Goal: Information Seeking & Learning: Learn about a topic

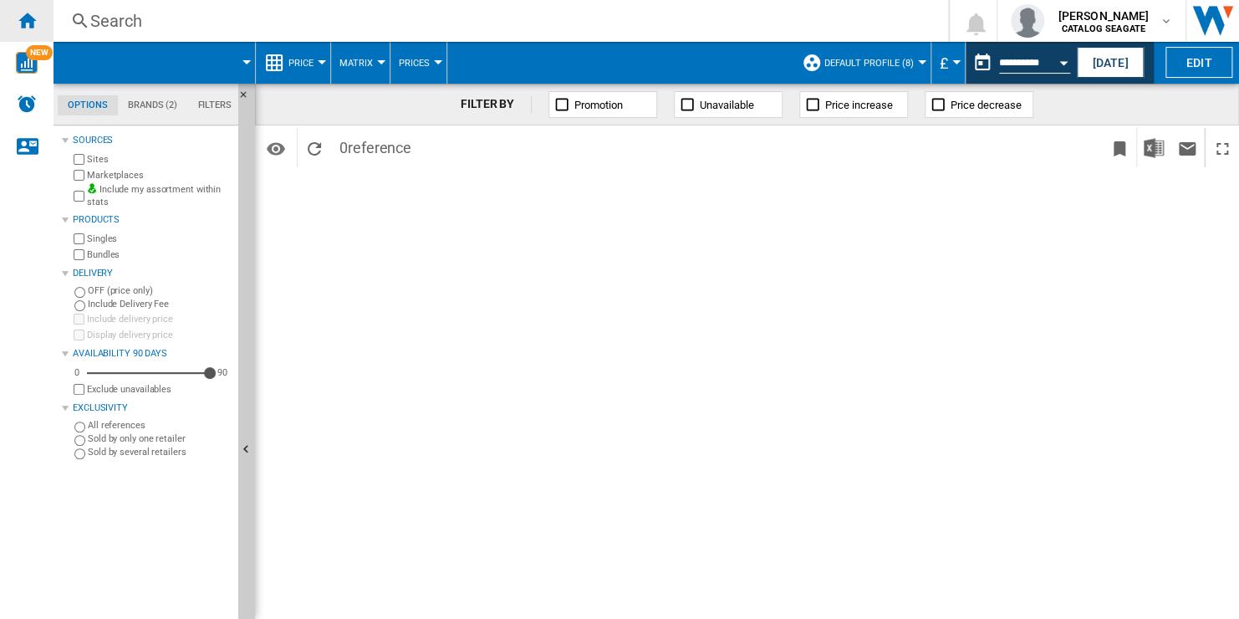
click at [35, 17] on ng-md-icon "Home" at bounding box center [27, 20] width 20 height 20
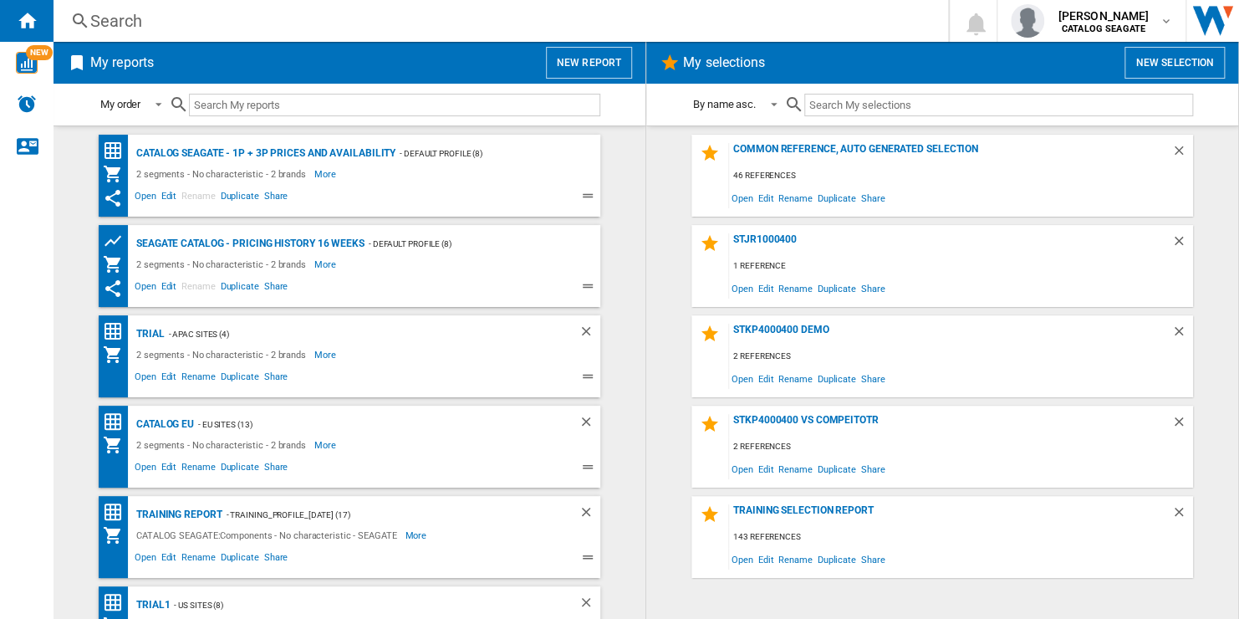
click at [603, 64] on button "New report" at bounding box center [589, 63] width 86 height 32
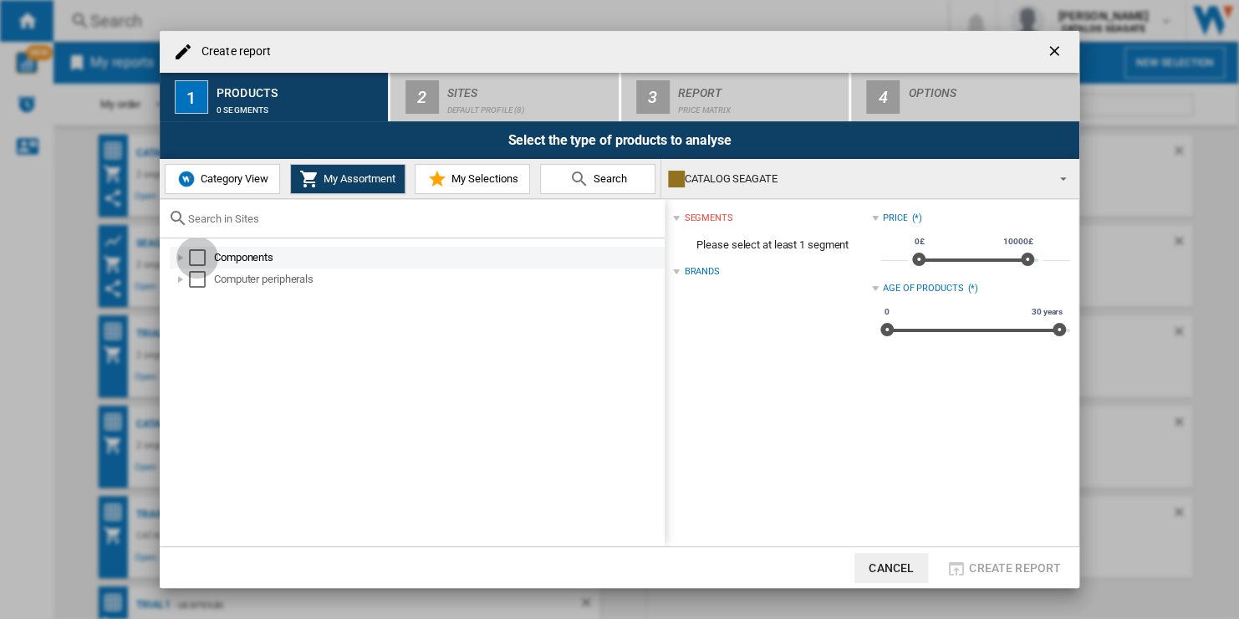
click at [200, 257] on div "Select" at bounding box center [197, 257] width 17 height 17
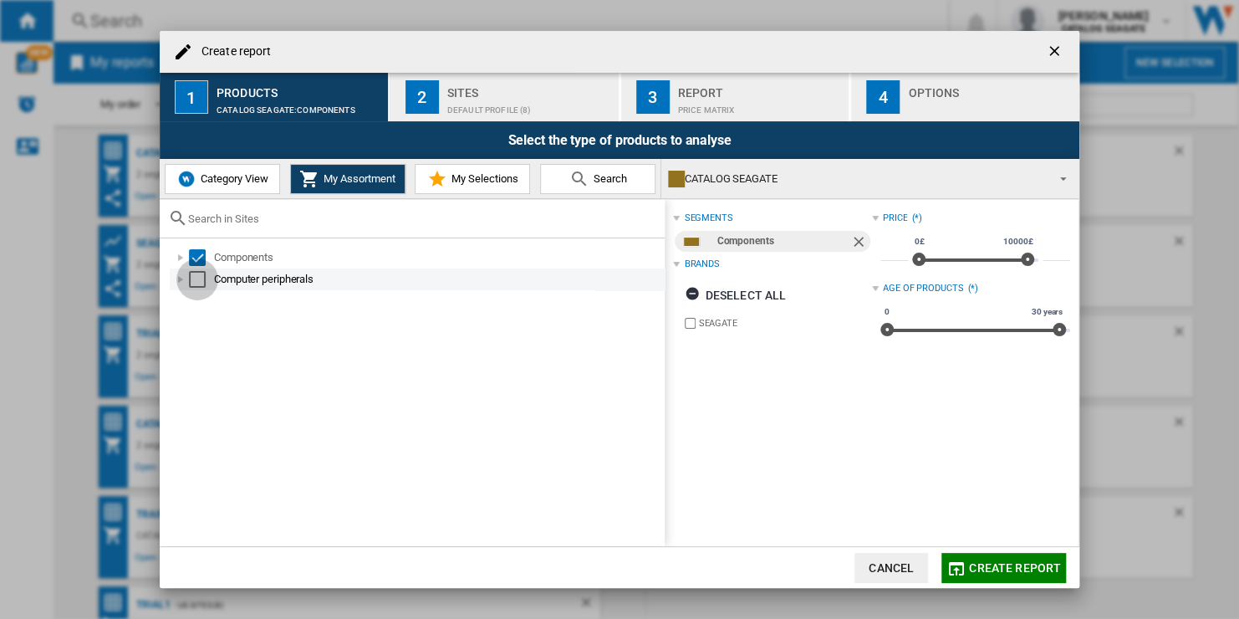
click at [196, 280] on div "Select" at bounding box center [197, 279] width 17 height 17
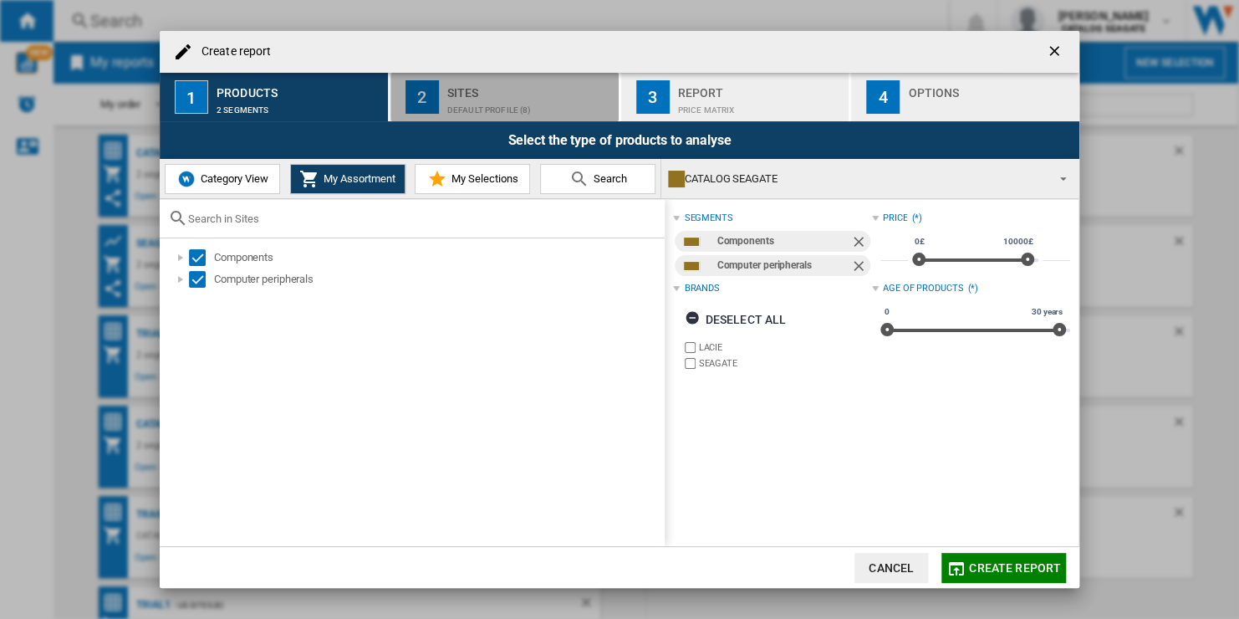
click at [565, 100] on div "Default profile (8)" at bounding box center [529, 106] width 165 height 18
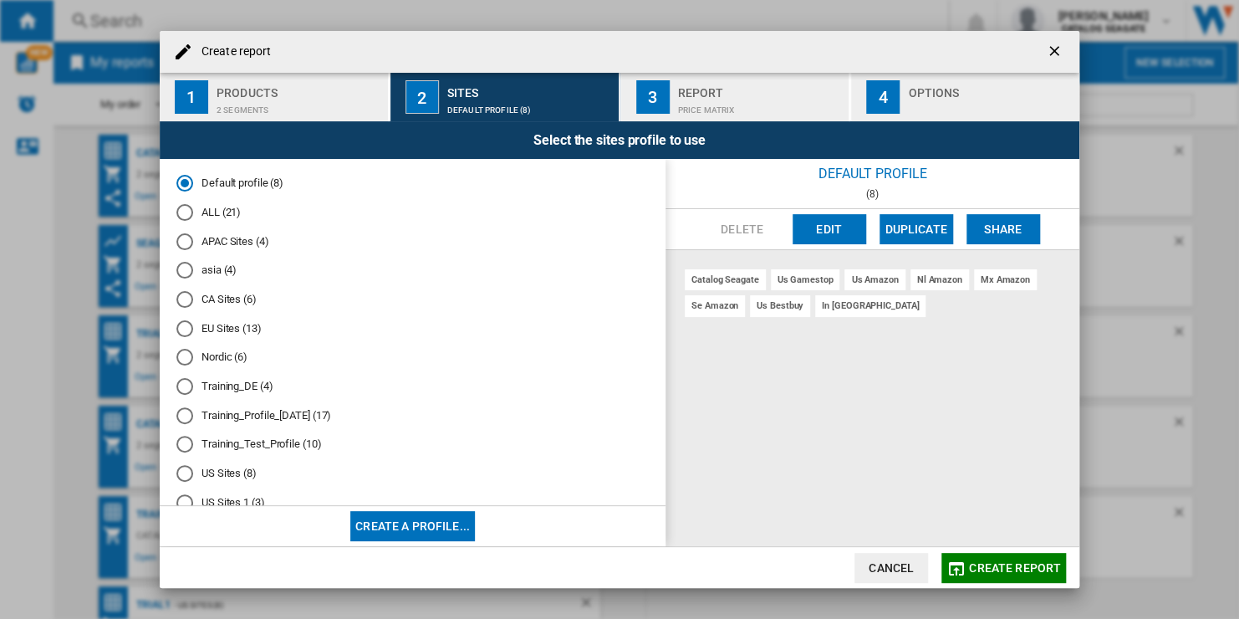
click at [209, 211] on md-radio-button "ALL (21)" at bounding box center [412, 213] width 472 height 16
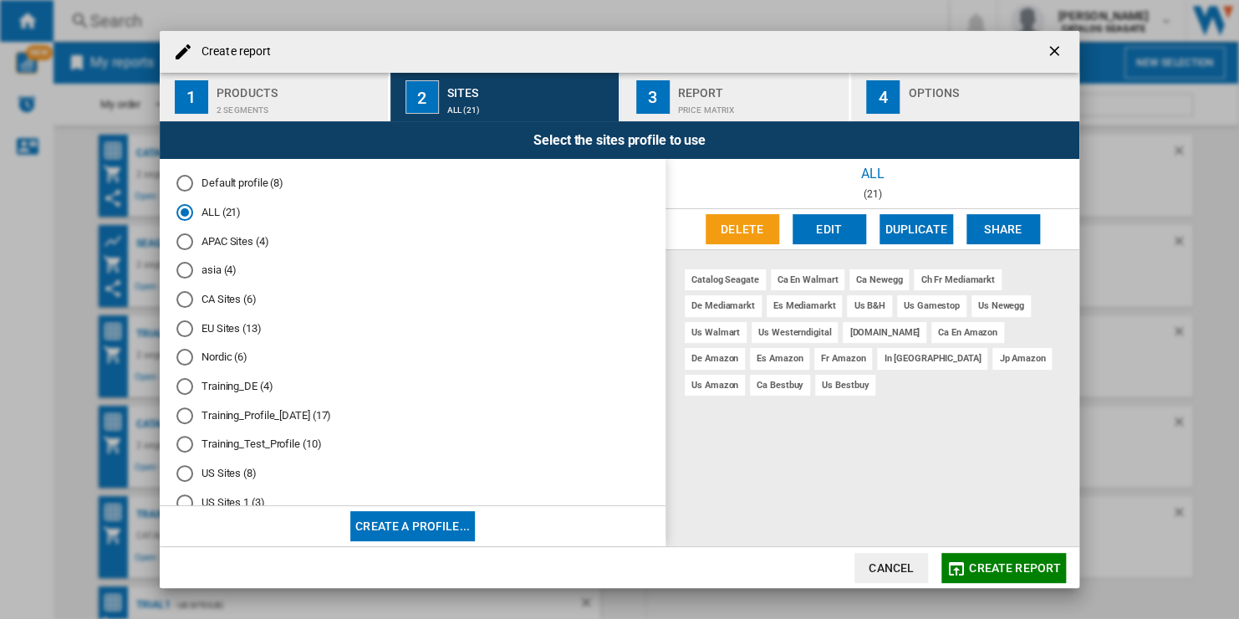
click at [1001, 563] on span "Create report" at bounding box center [1015, 567] width 92 height 13
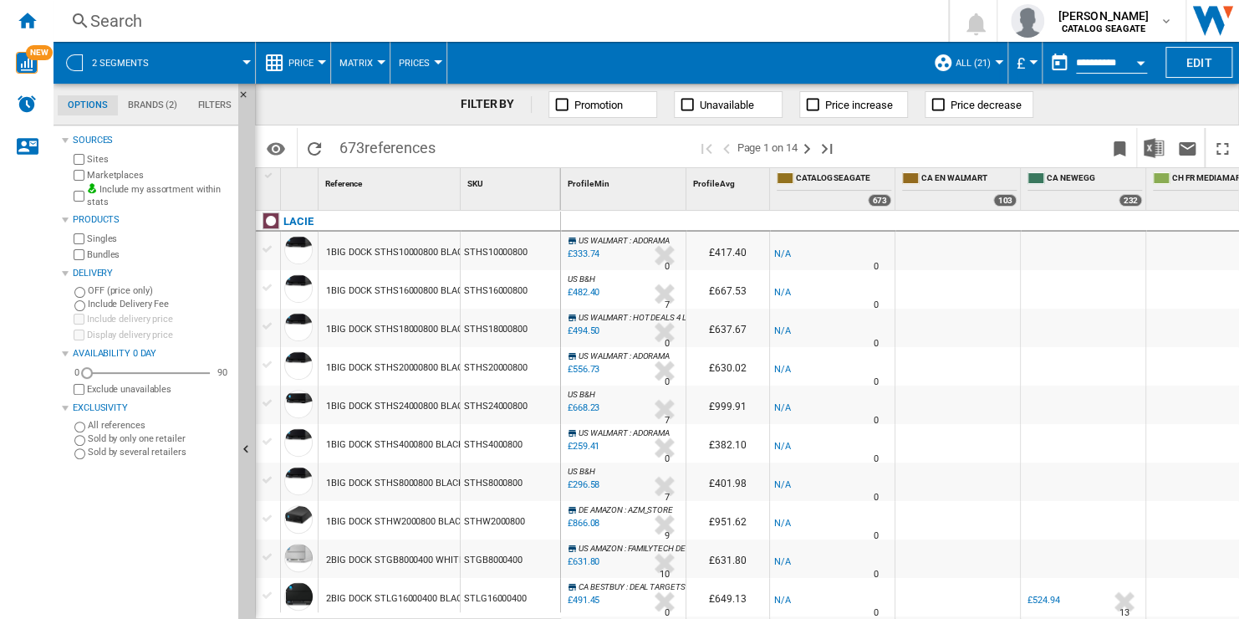
click at [1022, 64] on button "£" at bounding box center [1024, 63] width 17 height 42
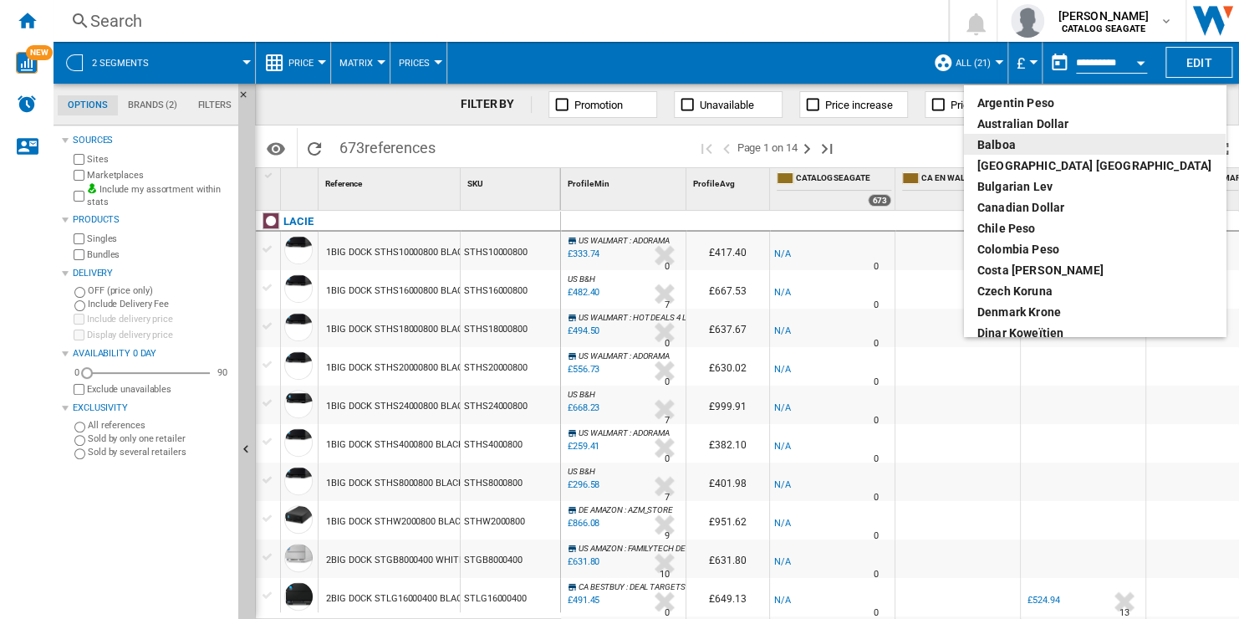
click at [1054, 150] on div "balboa" at bounding box center [1094, 144] width 235 height 17
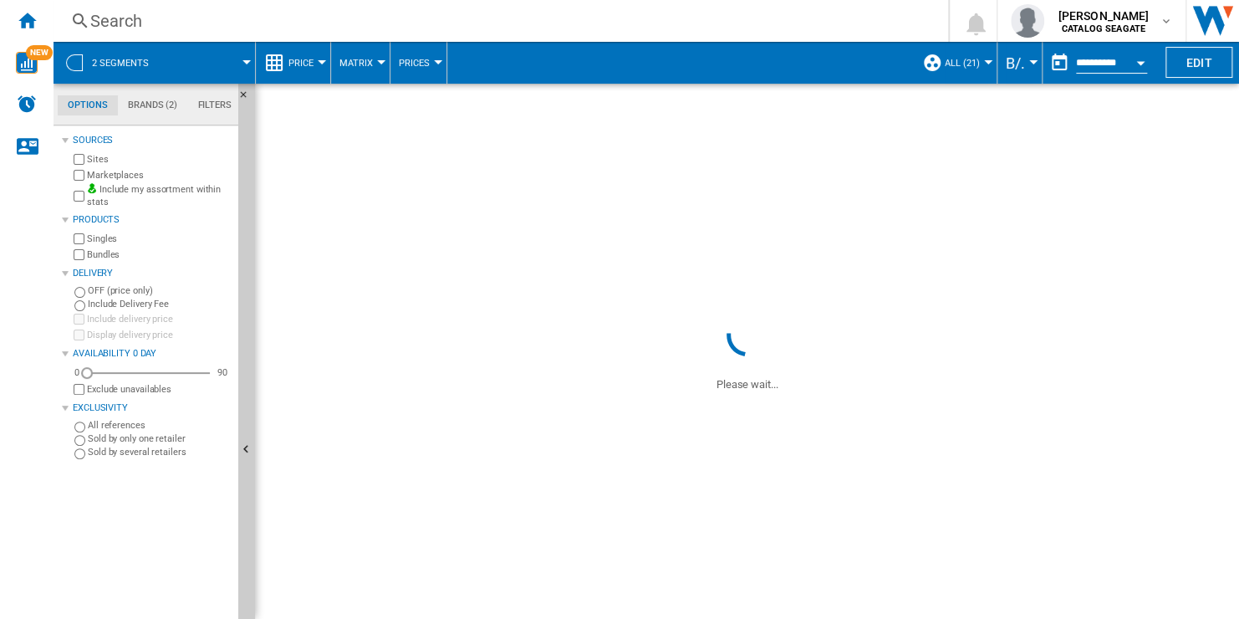
click at [1017, 64] on span "B/." at bounding box center [1015, 63] width 19 height 18
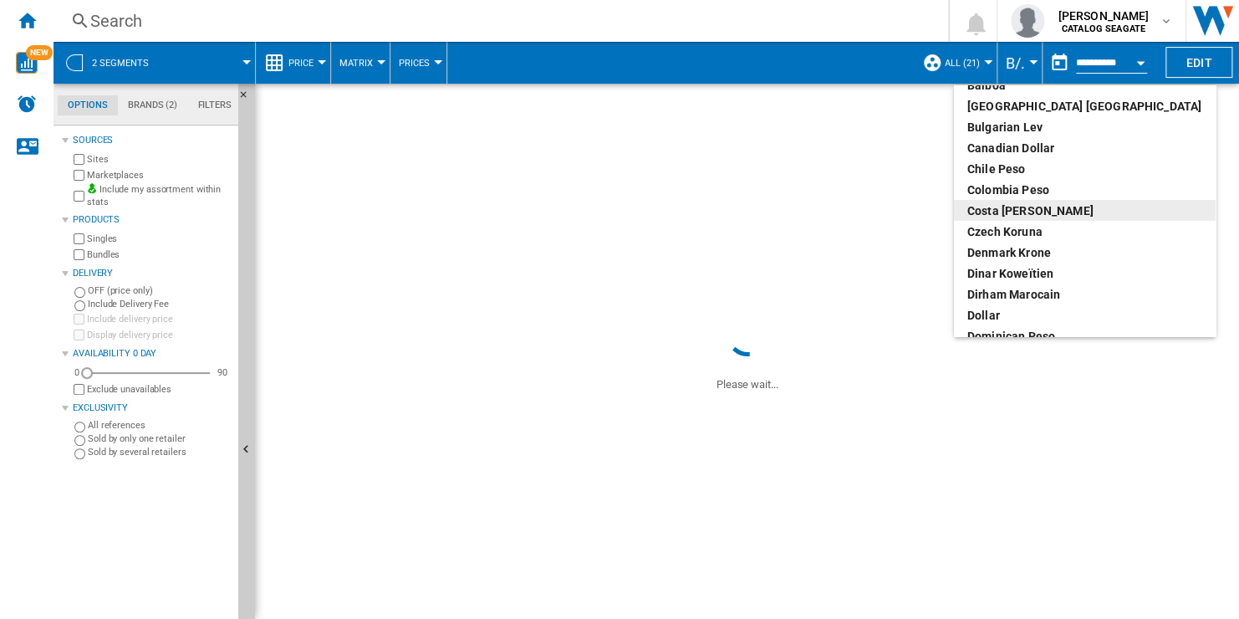
scroll to position [84, 0]
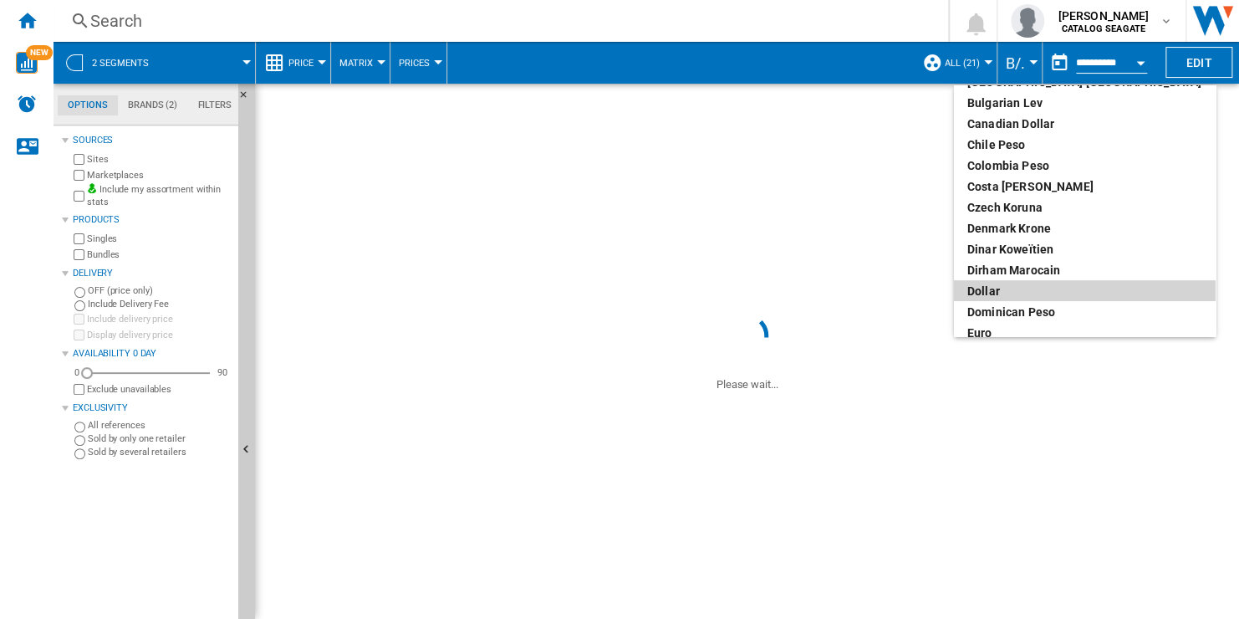
click at [1060, 284] on div "dollar" at bounding box center [1084, 291] width 235 height 17
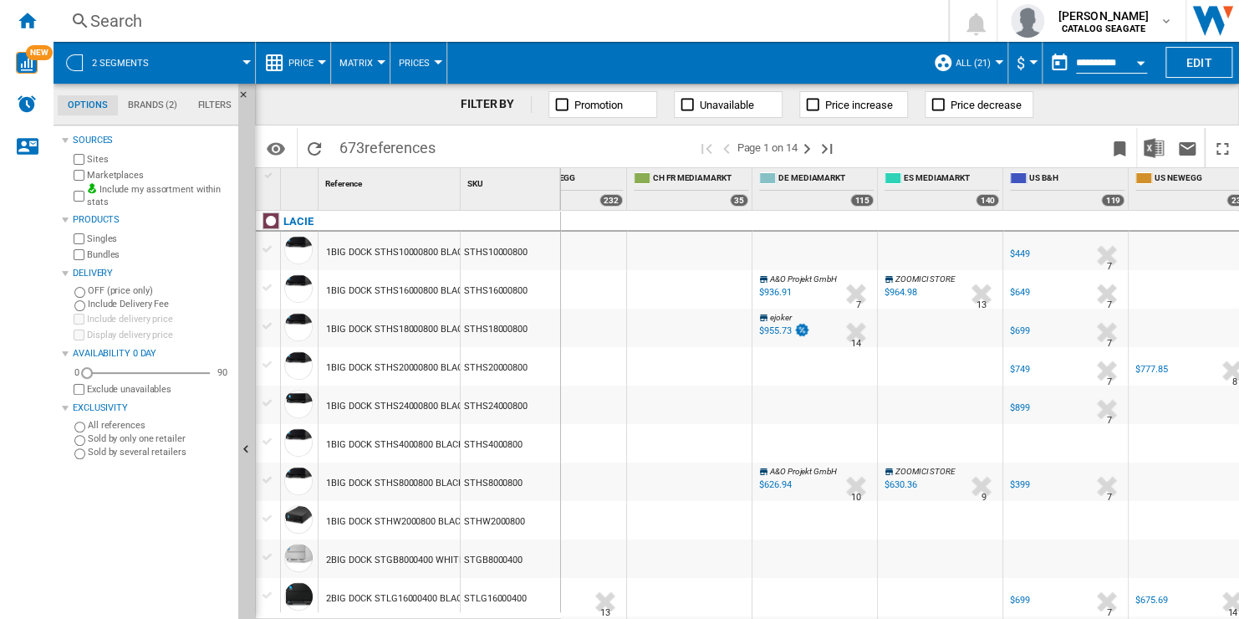
scroll to position [0, 794]
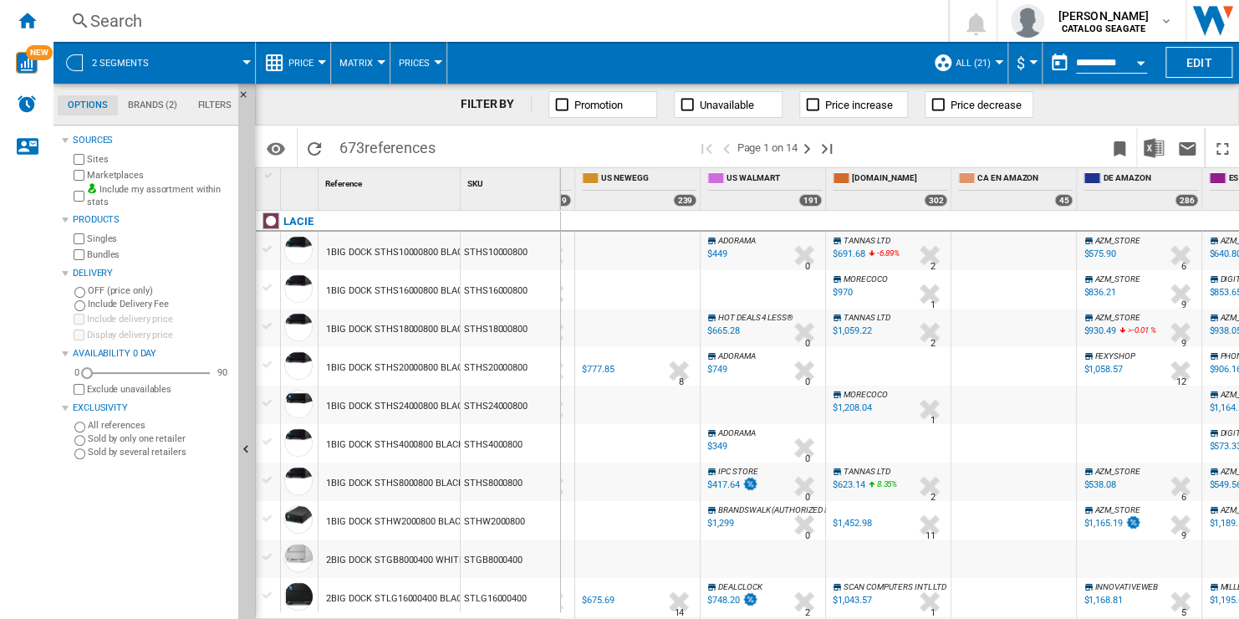
click at [843, 253] on div "$691.68" at bounding box center [849, 253] width 32 height 11
click at [985, 59] on span "ALL (21)" at bounding box center [972, 63] width 35 height 11
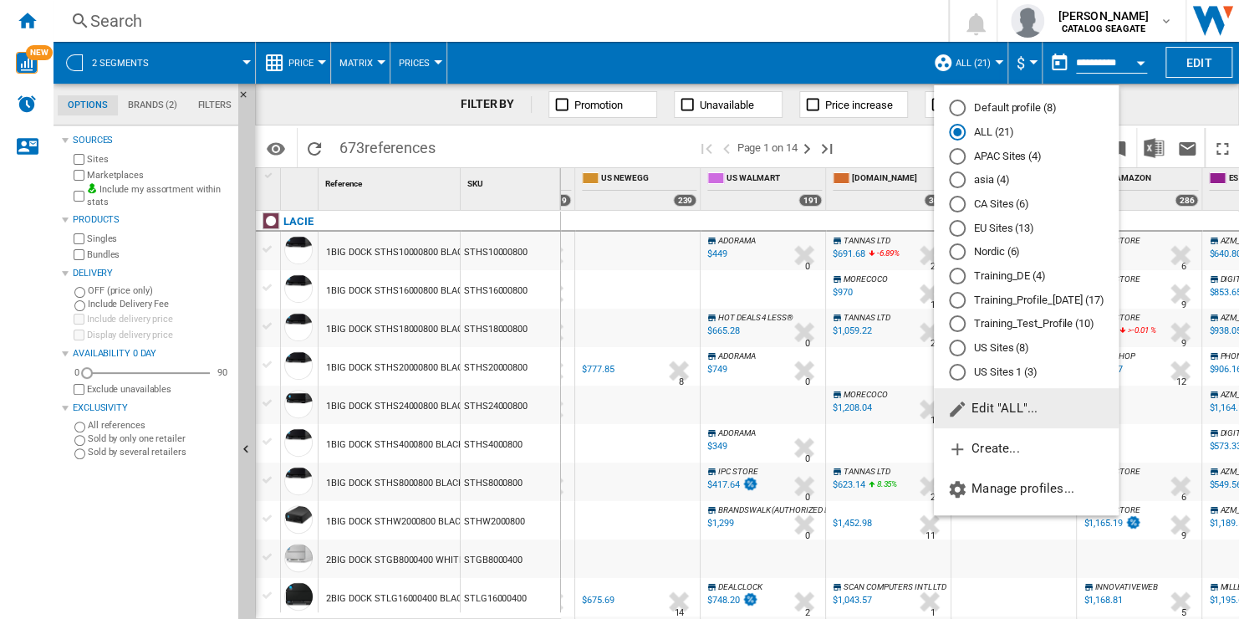
click at [1013, 351] on md-radio-button "US Sites (8)" at bounding box center [1026, 348] width 155 height 16
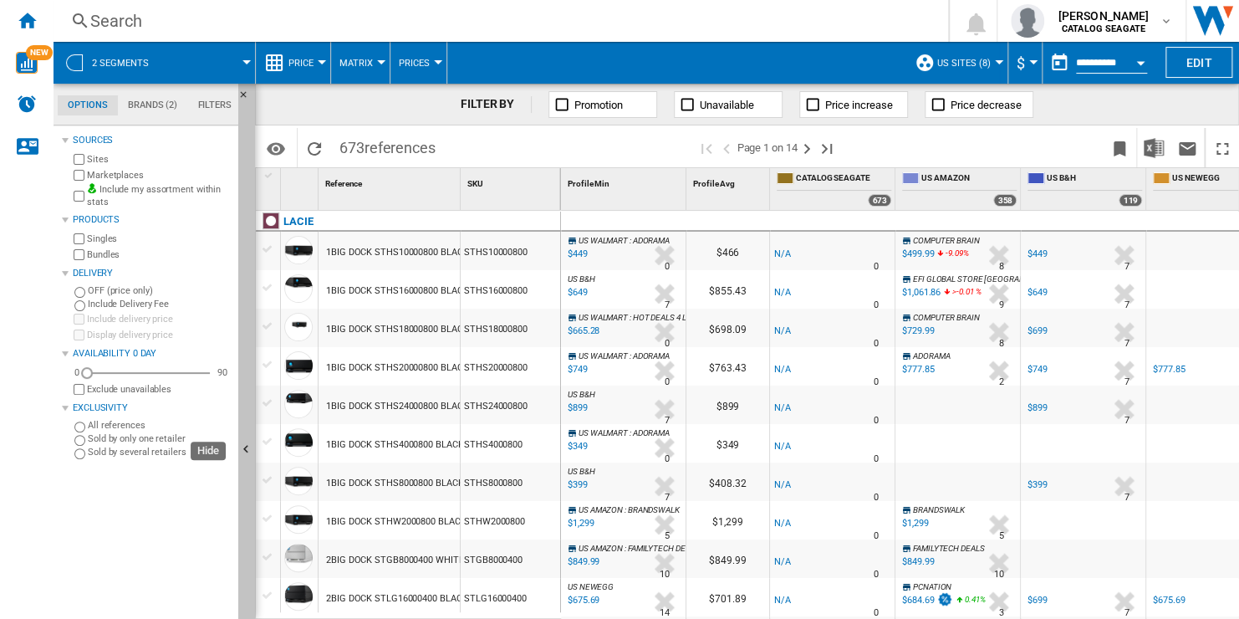
click at [245, 329] on button "Hide" at bounding box center [246, 450] width 17 height 733
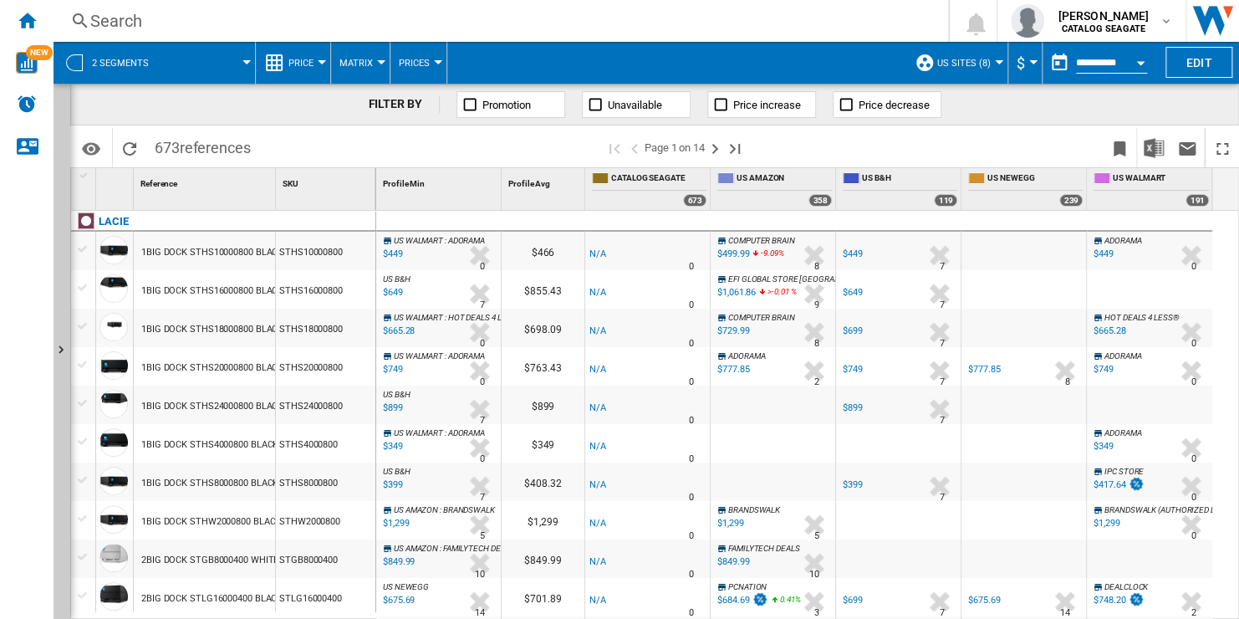
click at [305, 252] on div "STHS10000800" at bounding box center [325, 251] width 99 height 38
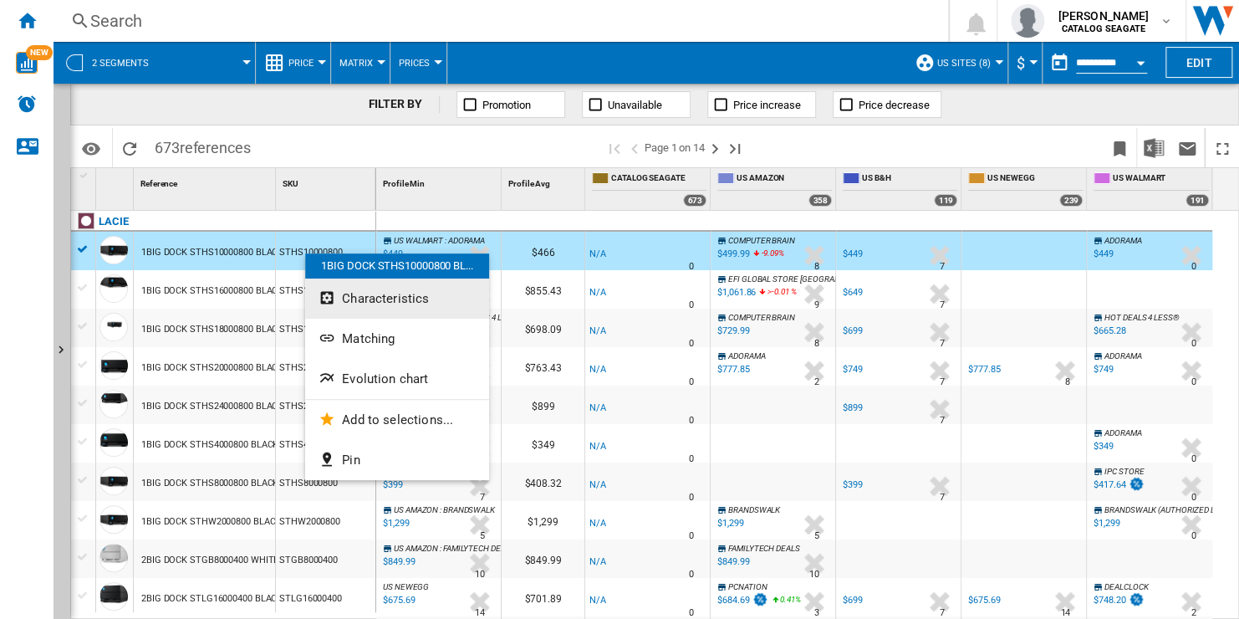
click at [433, 300] on button "Characteristics" at bounding box center [397, 298] width 184 height 40
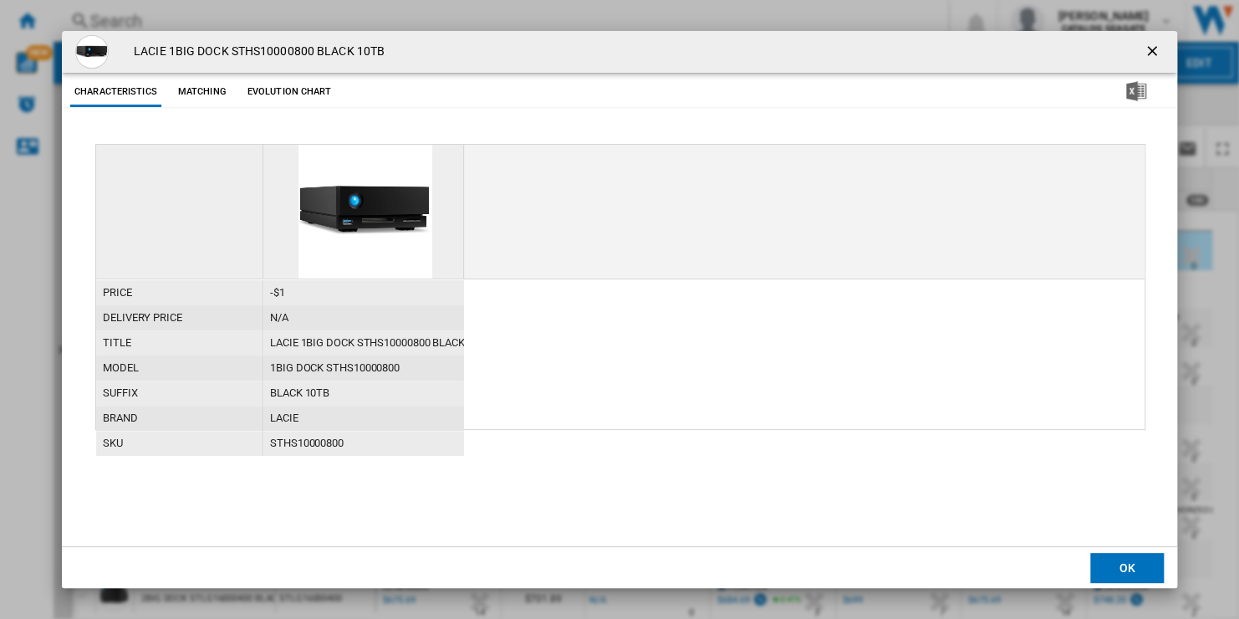
click at [257, 48] on h4 "LACIE 1BIG DOCK STHS10000800 BLACK 10TB" at bounding box center [254, 51] width 259 height 17
copy h4 "STHS10000800"
click at [1148, 43] on ng-md-icon "getI18NText('BUTTONS.CLOSE_DIALOG')" at bounding box center [1153, 53] width 20 height 20
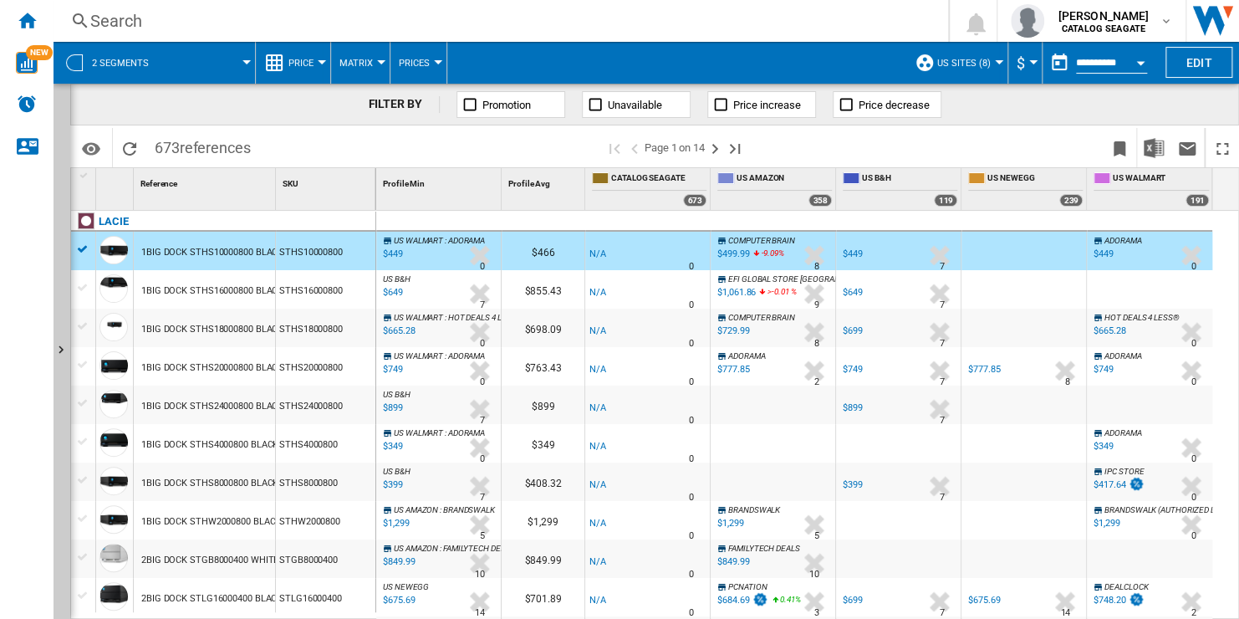
click at [316, 68] on button "Price" at bounding box center [304, 63] width 33 height 42
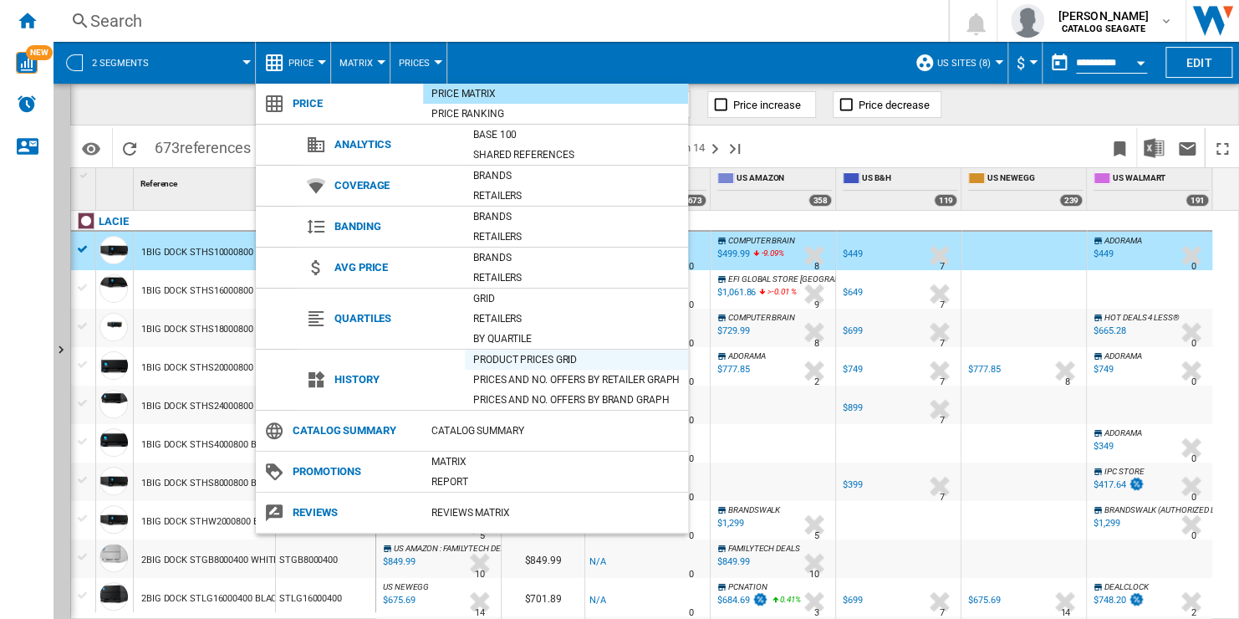
click at [563, 364] on div "Product prices grid" at bounding box center [576, 359] width 223 height 17
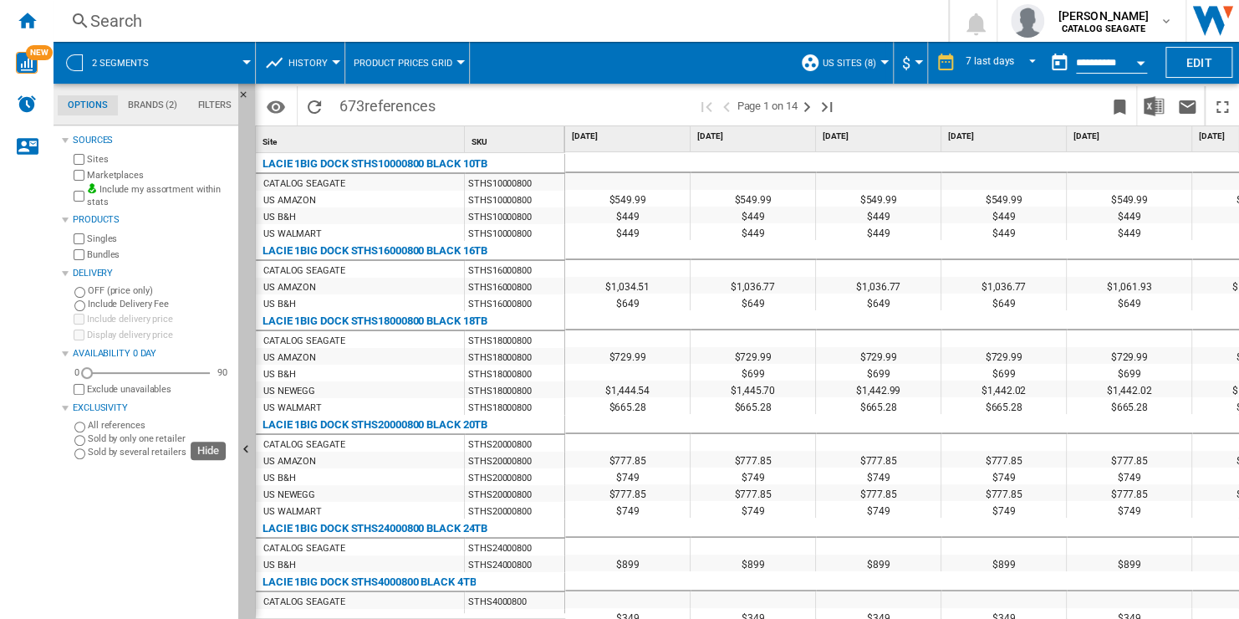
click at [250, 411] on button "Hide" at bounding box center [246, 450] width 17 height 733
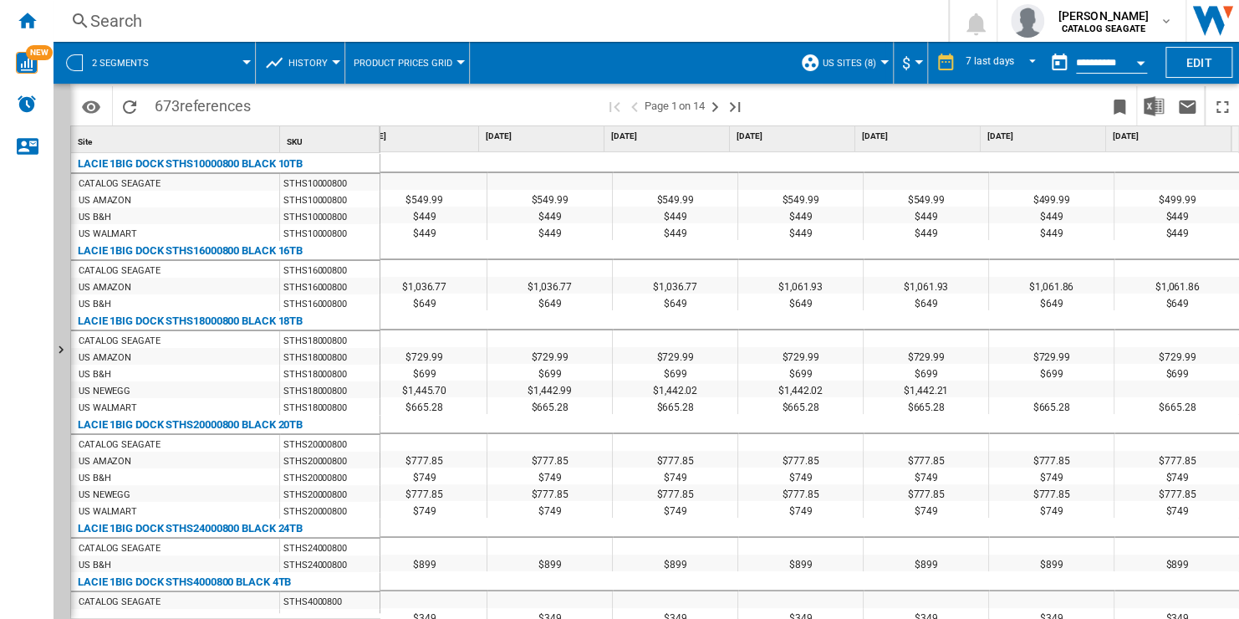
click at [108, 19] on div "Search" at bounding box center [497, 20] width 814 height 23
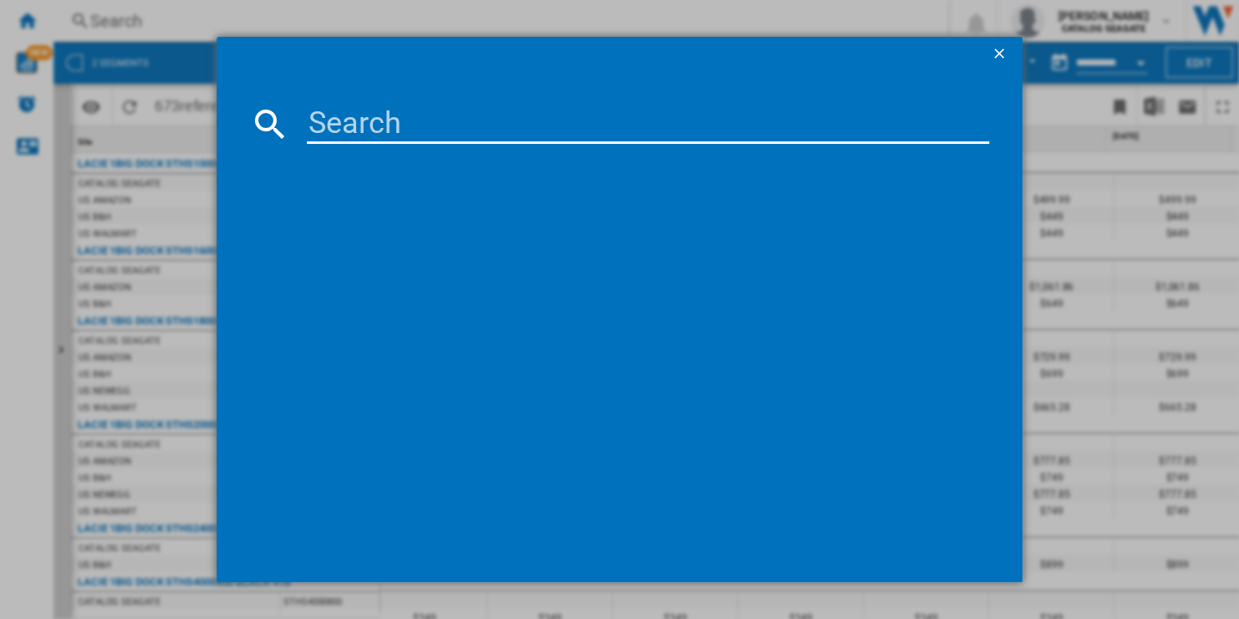
click at [354, 120] on input at bounding box center [647, 124] width 681 height 40
paste input "STHJ16000800"
type input "STHJ16000800"
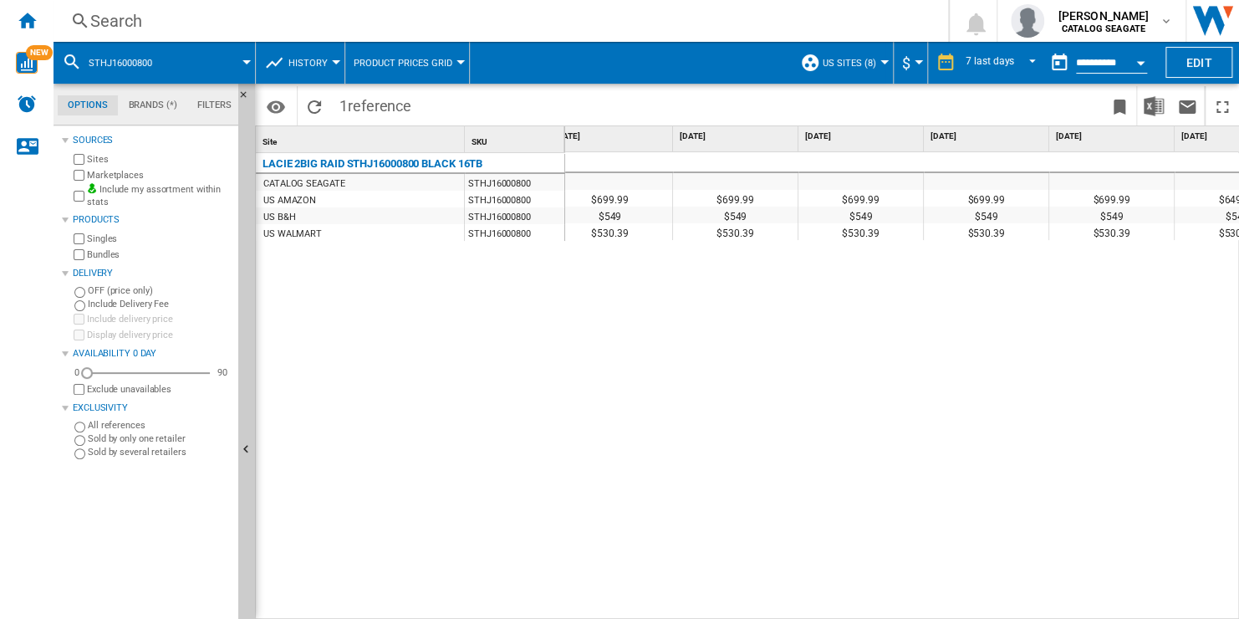
scroll to position [0, 258]
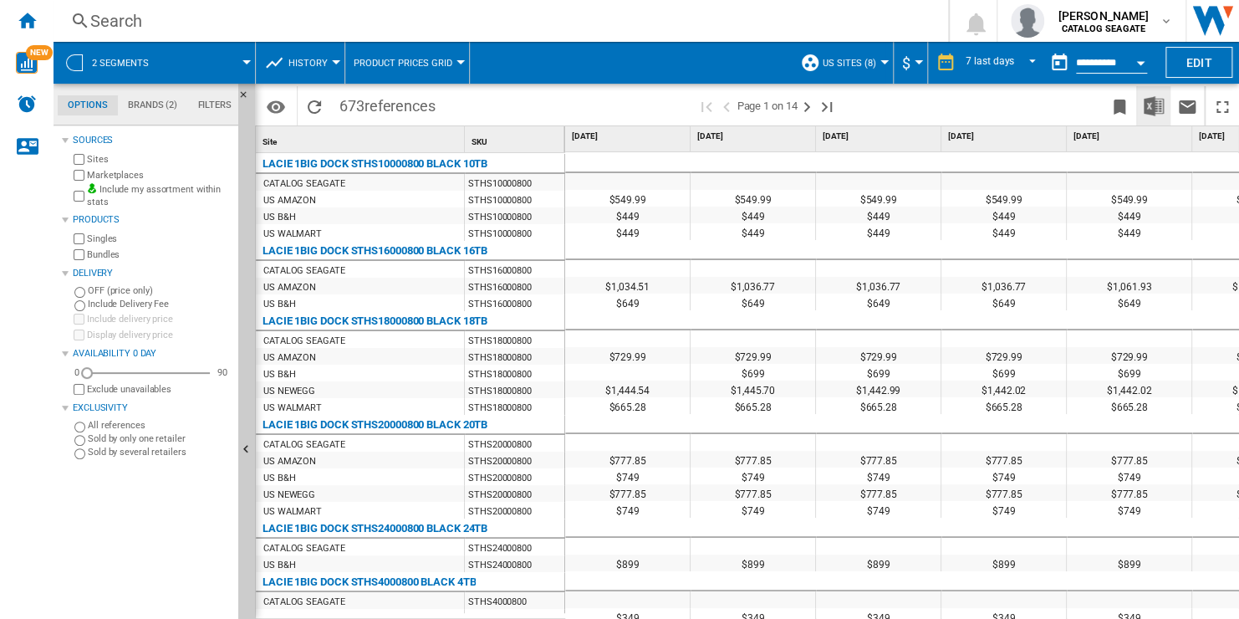
click at [1154, 105] on img "Download in Excel" at bounding box center [1153, 106] width 20 height 20
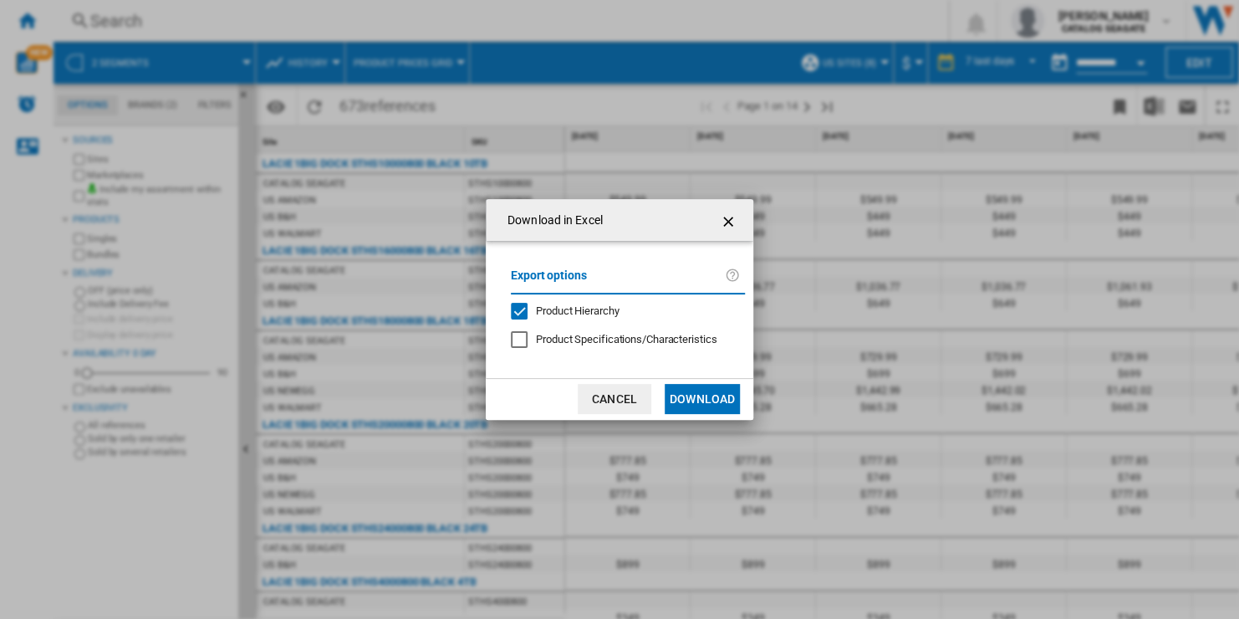
click at [603, 311] on span "Product Hierarchy" at bounding box center [577, 310] width 83 height 13
click at [697, 401] on button "Download" at bounding box center [702, 399] width 75 height 30
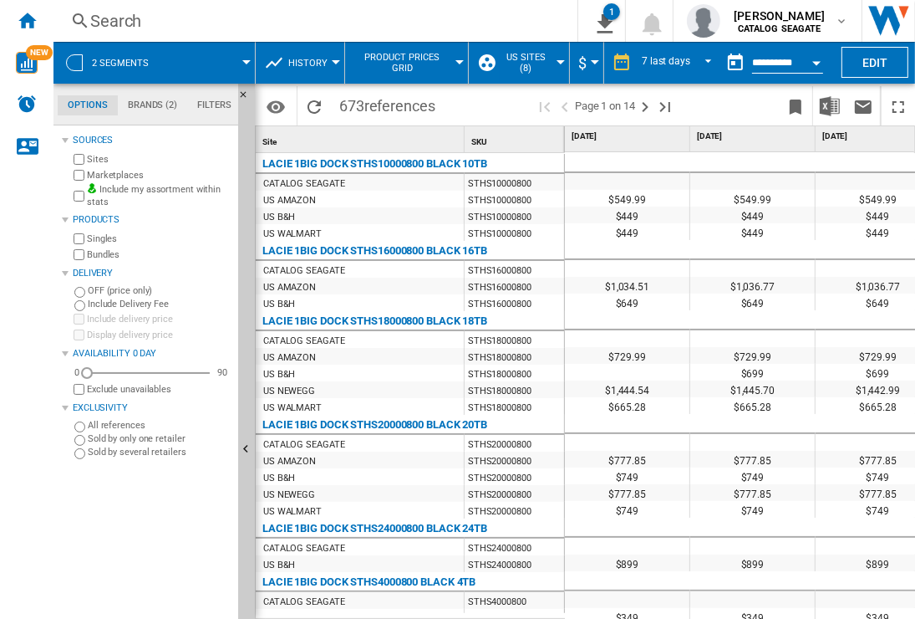
click at [120, 23] on div "Search" at bounding box center [312, 20] width 444 height 23
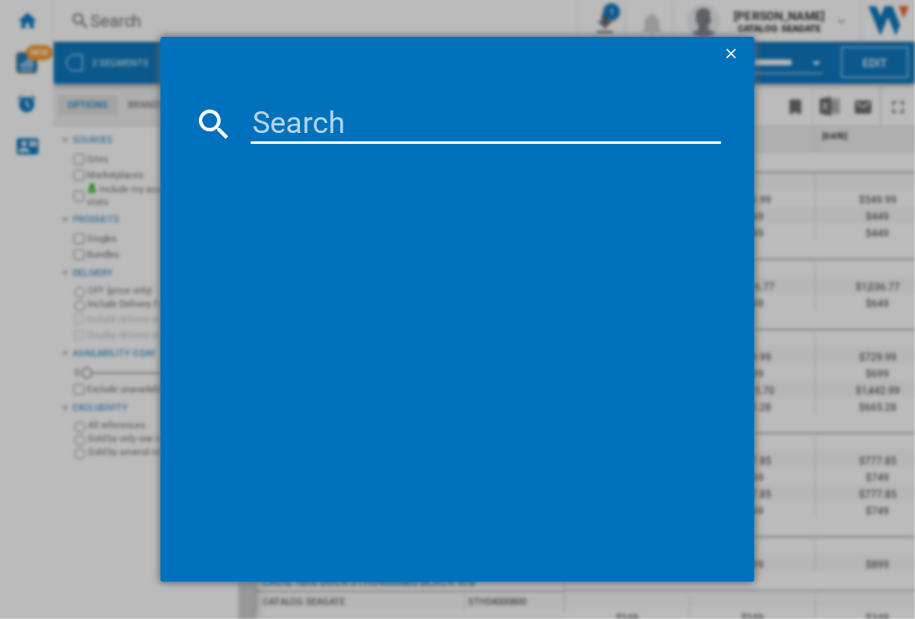
click at [362, 117] on input at bounding box center [486, 124] width 471 height 40
type input "ZP1000GP3A1011"
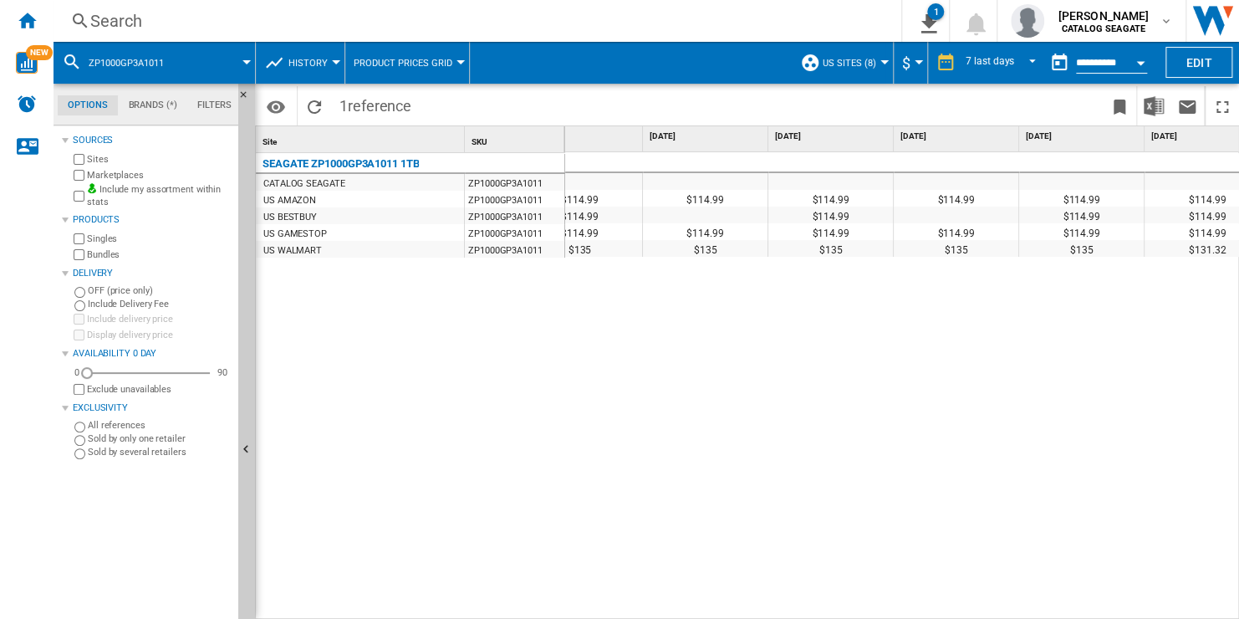
scroll to position [0, 328]
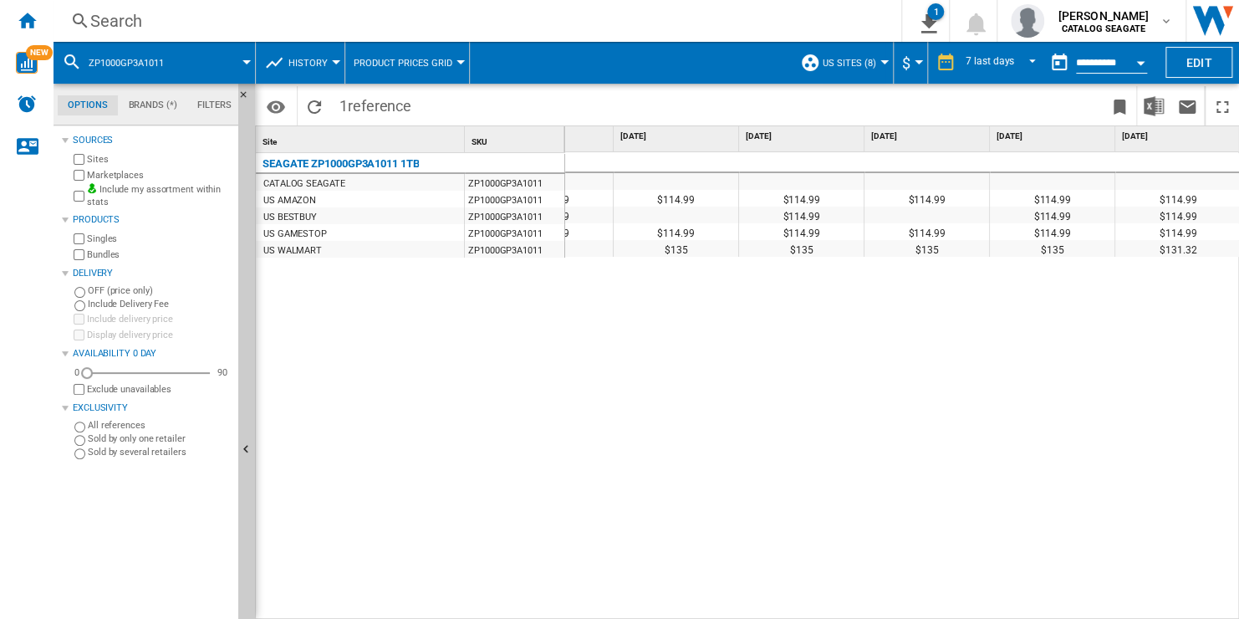
click at [361, 202] on div "US AMAZON" at bounding box center [360, 199] width 208 height 17
click at [361, 219] on div "US BESTBUY" at bounding box center [360, 215] width 208 height 17
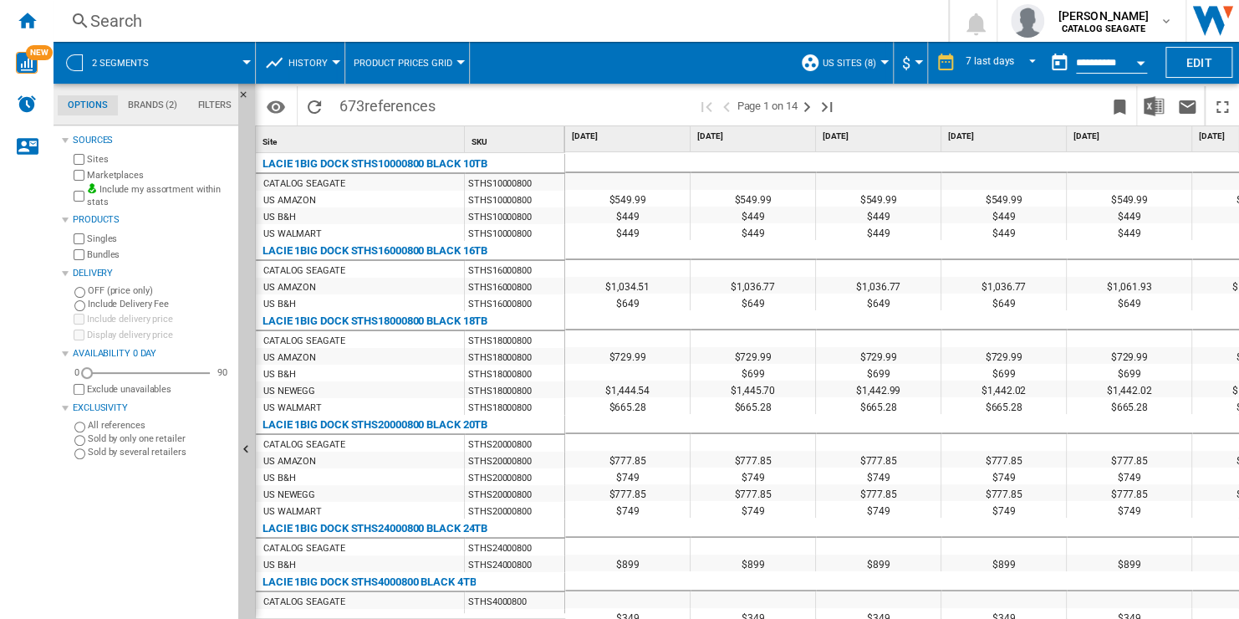
click at [318, 64] on span "History" at bounding box center [307, 63] width 39 height 11
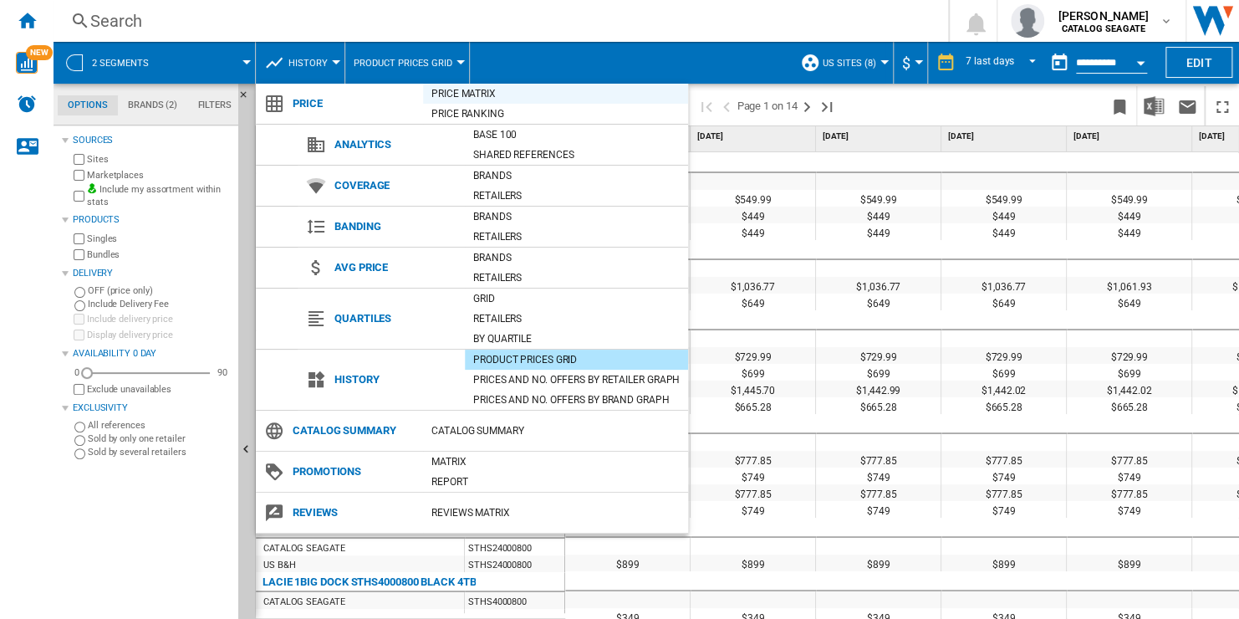
click at [501, 92] on div "Price Matrix" at bounding box center [555, 93] width 265 height 17
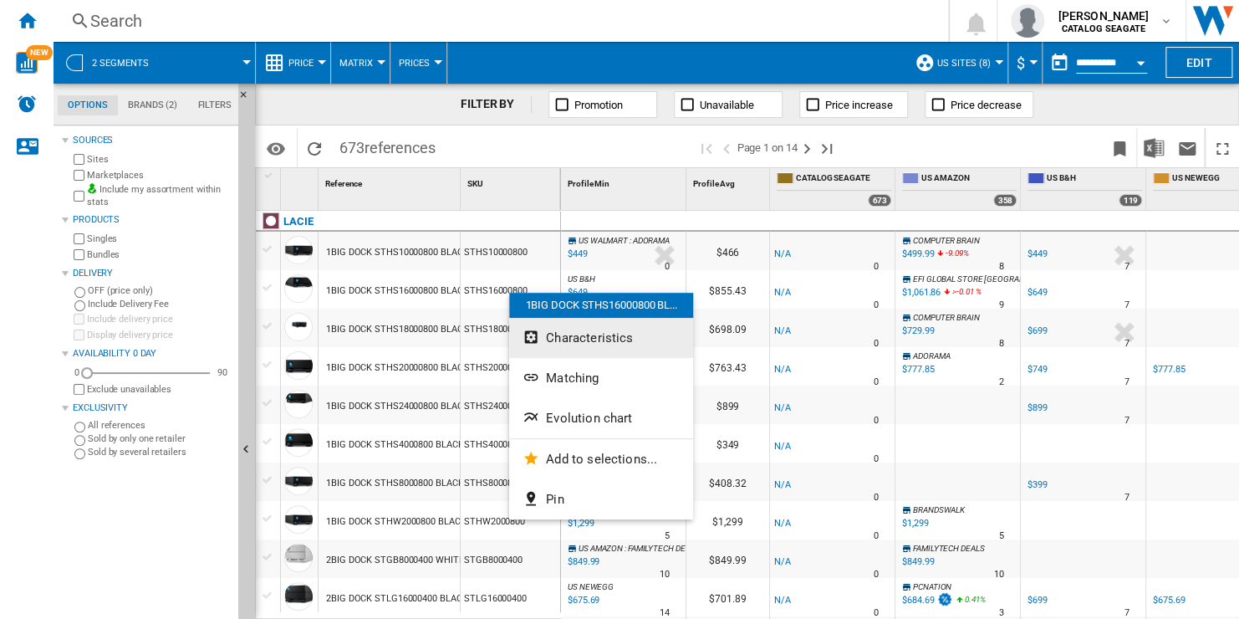
click at [636, 341] on button "Characteristics" at bounding box center [601, 338] width 184 height 40
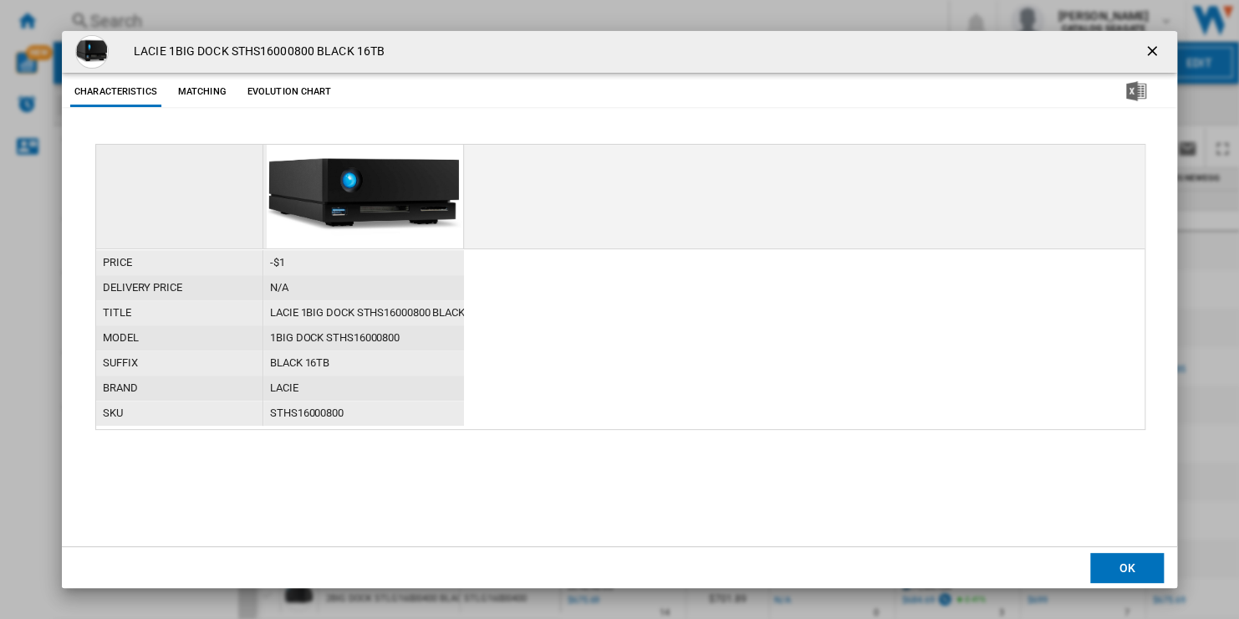
click at [248, 47] on h4 "LACIE 1BIG DOCK STHS16000800 BLACK 16TB" at bounding box center [254, 51] width 259 height 17
copy h4 "STHS16000800"
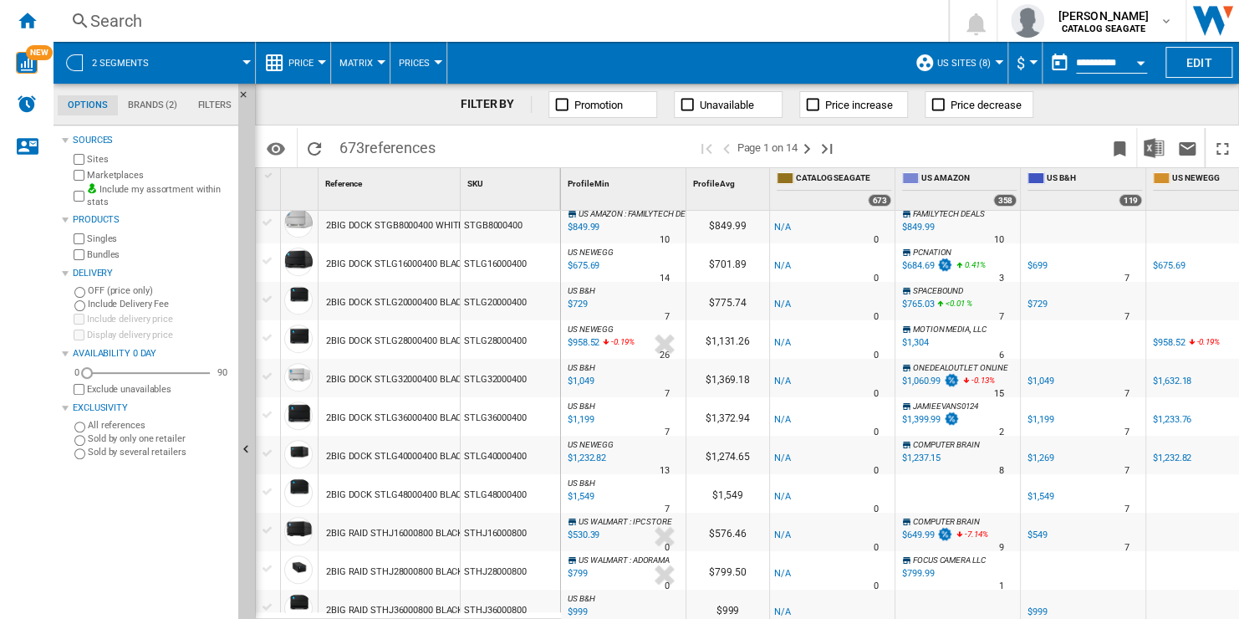
scroll to position [418, 0]
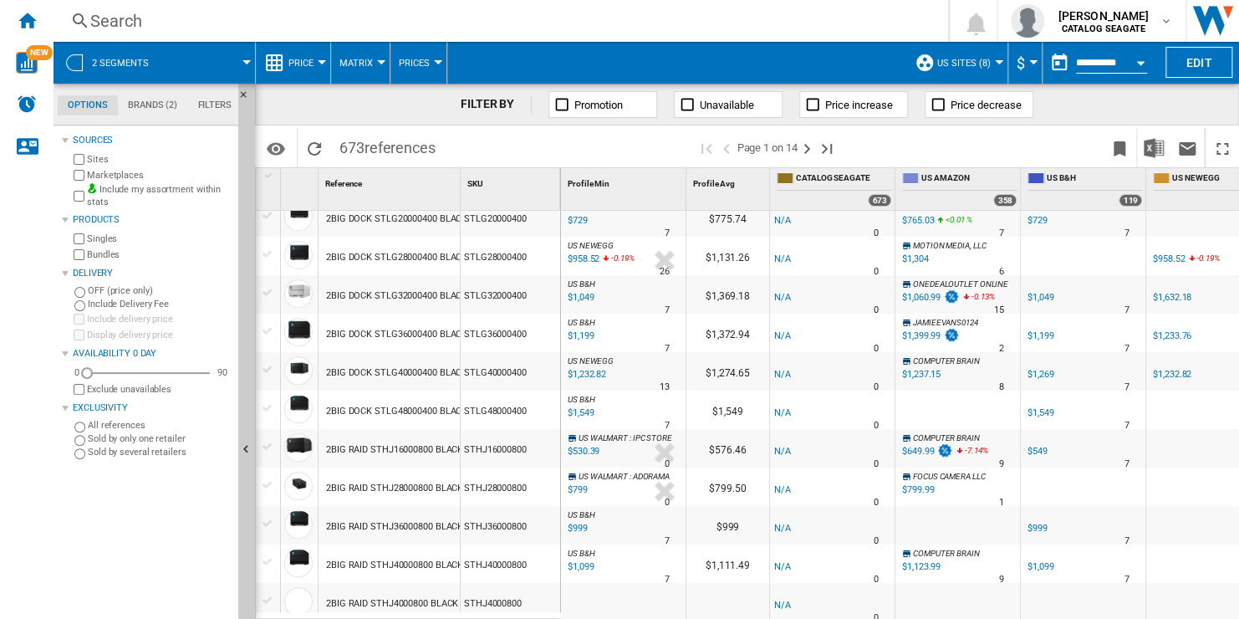
click at [515, 454] on div "STHJ16000800" at bounding box center [510, 448] width 99 height 38
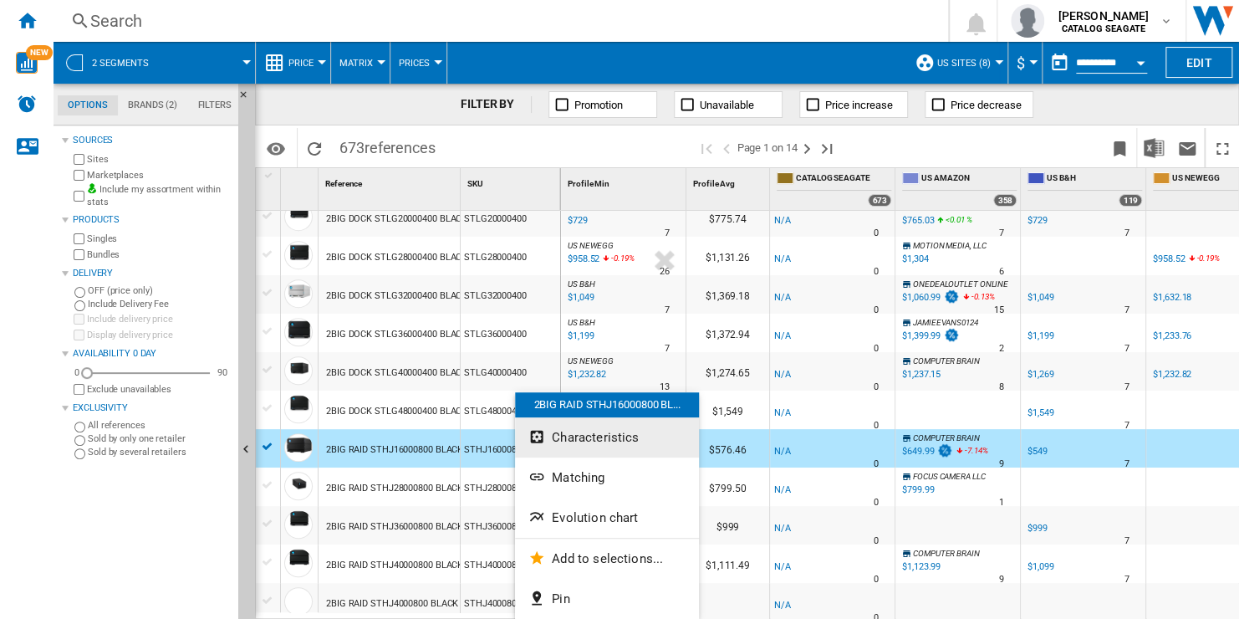
click at [616, 443] on span "Characteristics" at bounding box center [595, 437] width 87 height 15
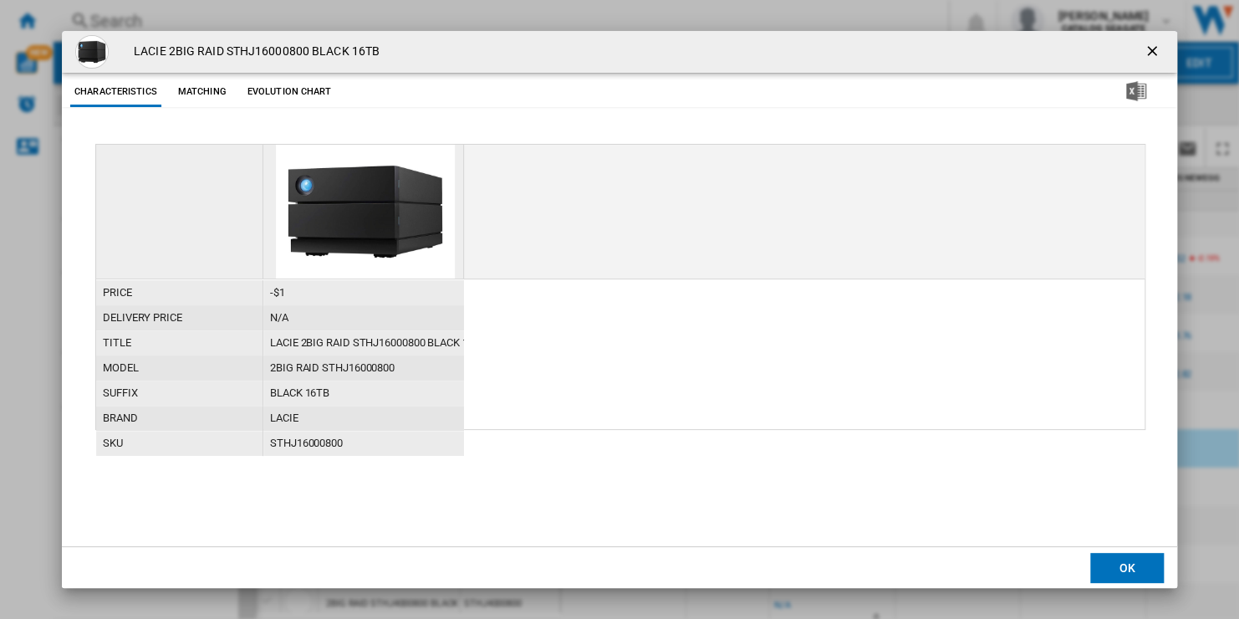
click at [276, 46] on h4 "LACIE 2BIG RAID STHJ16000800 BLACK 16TB" at bounding box center [252, 51] width 254 height 17
copy h4 "STHJ16000800"
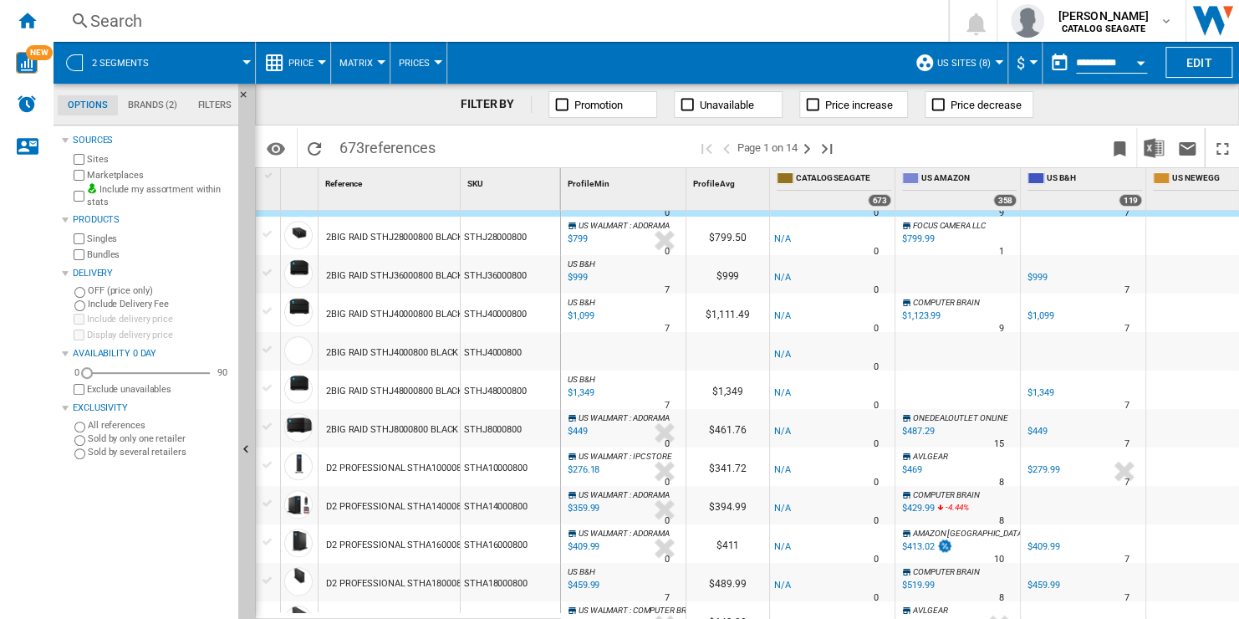
scroll to position [752, 0]
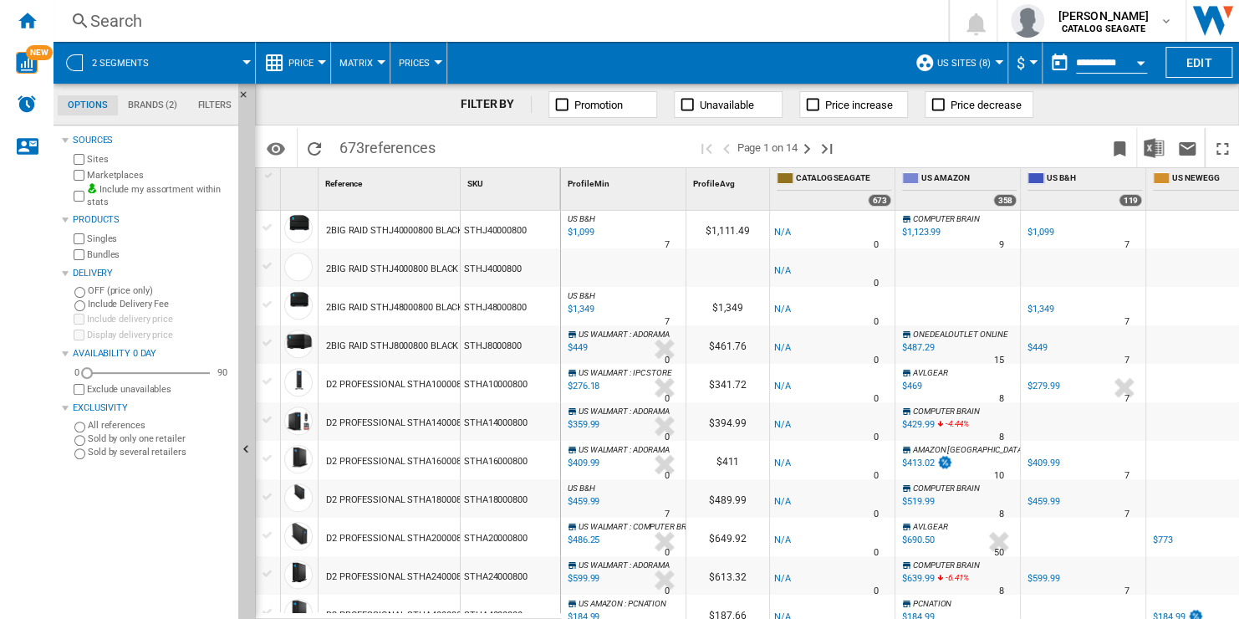
click at [96, 18] on div "Search" at bounding box center [497, 20] width 814 height 23
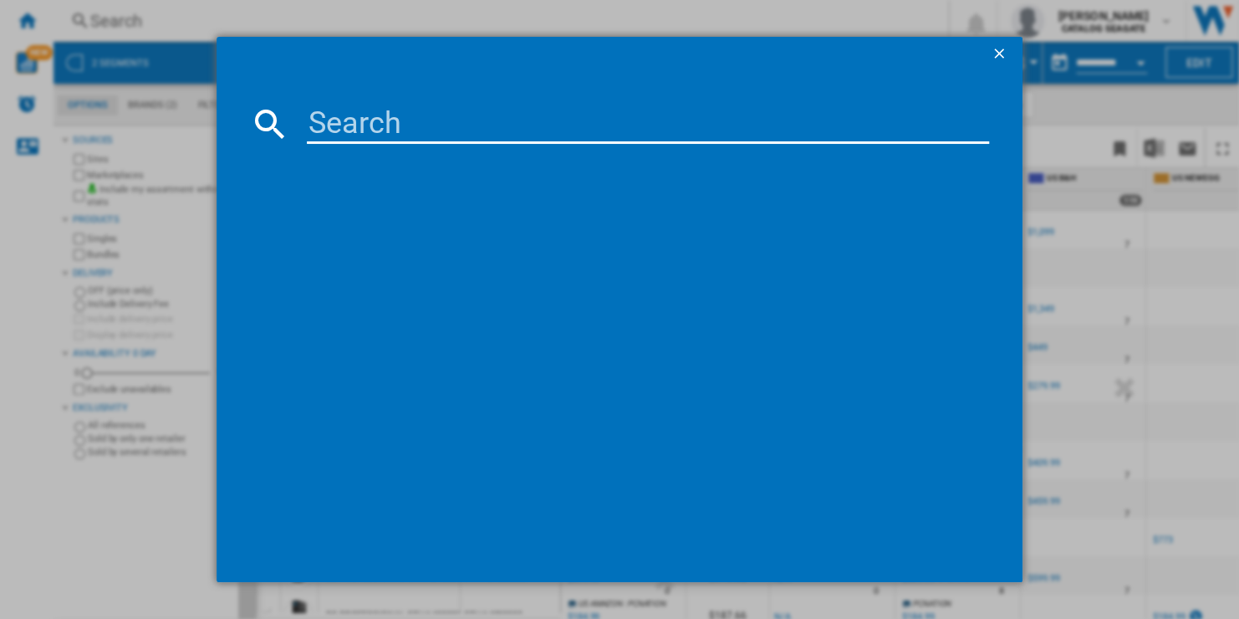
click at [456, 116] on input at bounding box center [647, 124] width 681 height 40
paste input "ZP1000GP3A1011"
type input "ZP1000GP3A1011"
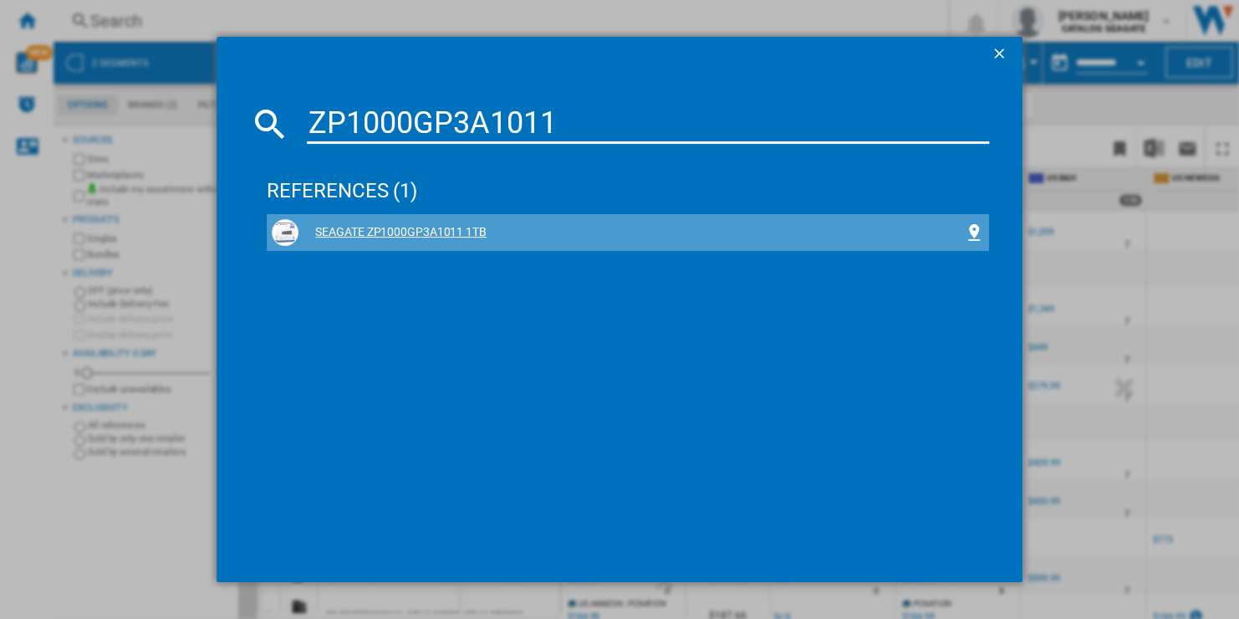
click at [441, 236] on div "SEAGATE ZP1000GP3A1011 1TB" at bounding box center [630, 232] width 665 height 17
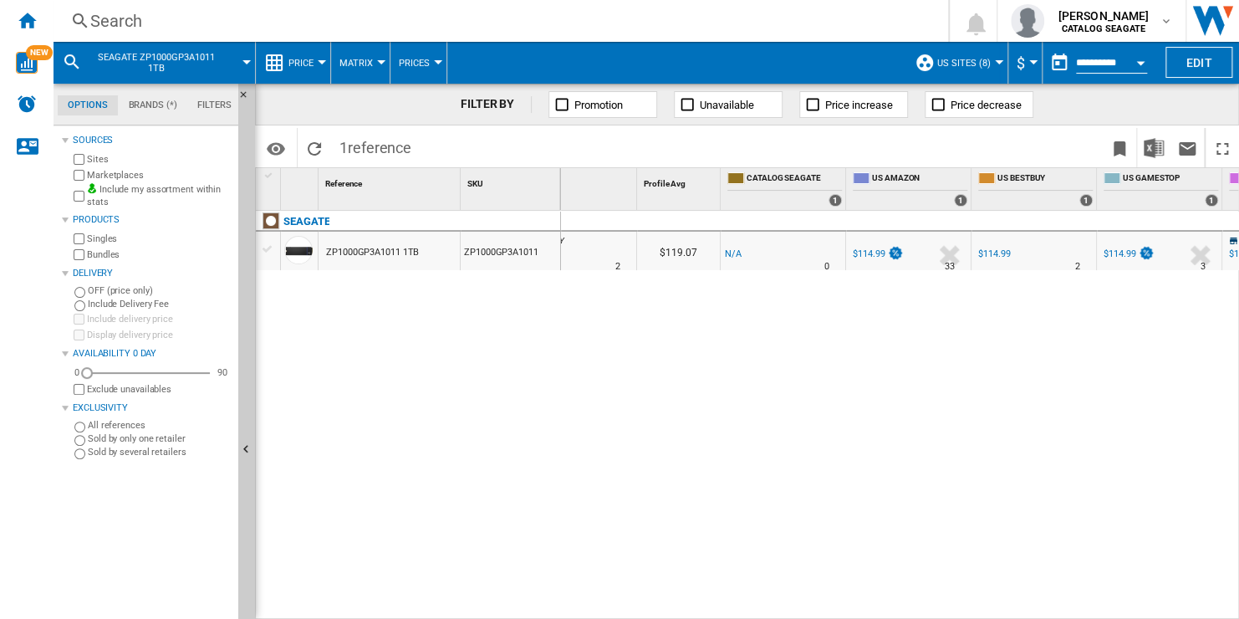
scroll to position [0, 157]
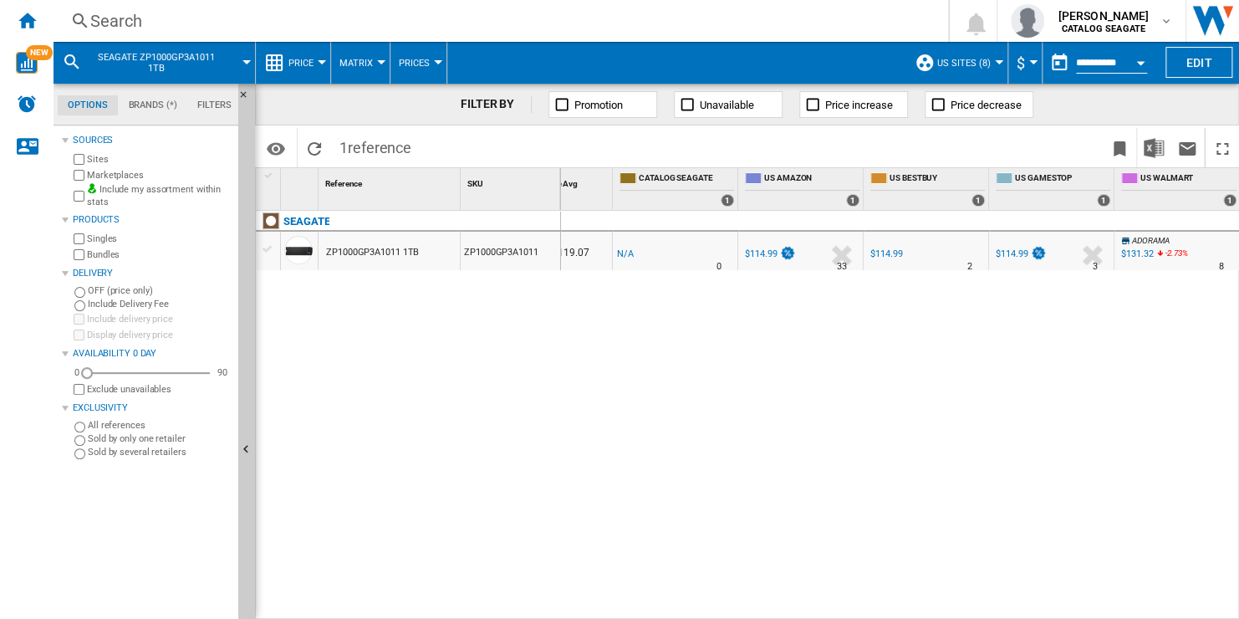
click at [147, 12] on div "Search" at bounding box center [497, 20] width 814 height 23
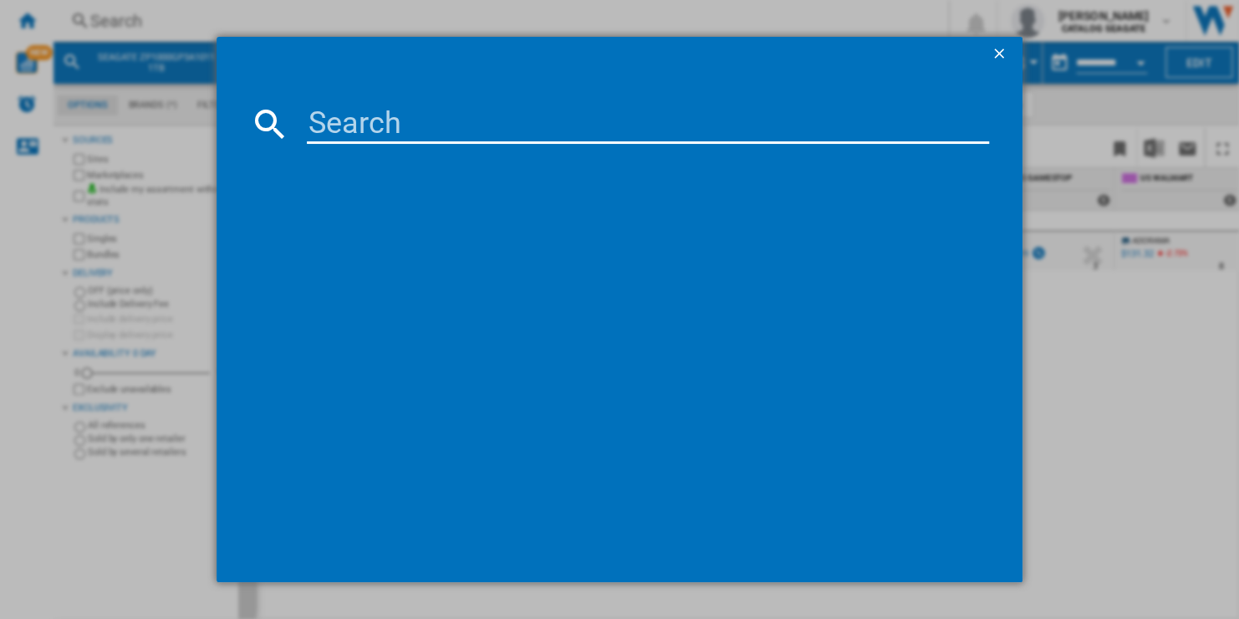
click at [385, 128] on input at bounding box center [647, 124] width 681 height 40
paste input "STLM2000100"
type input "STLM2000100"
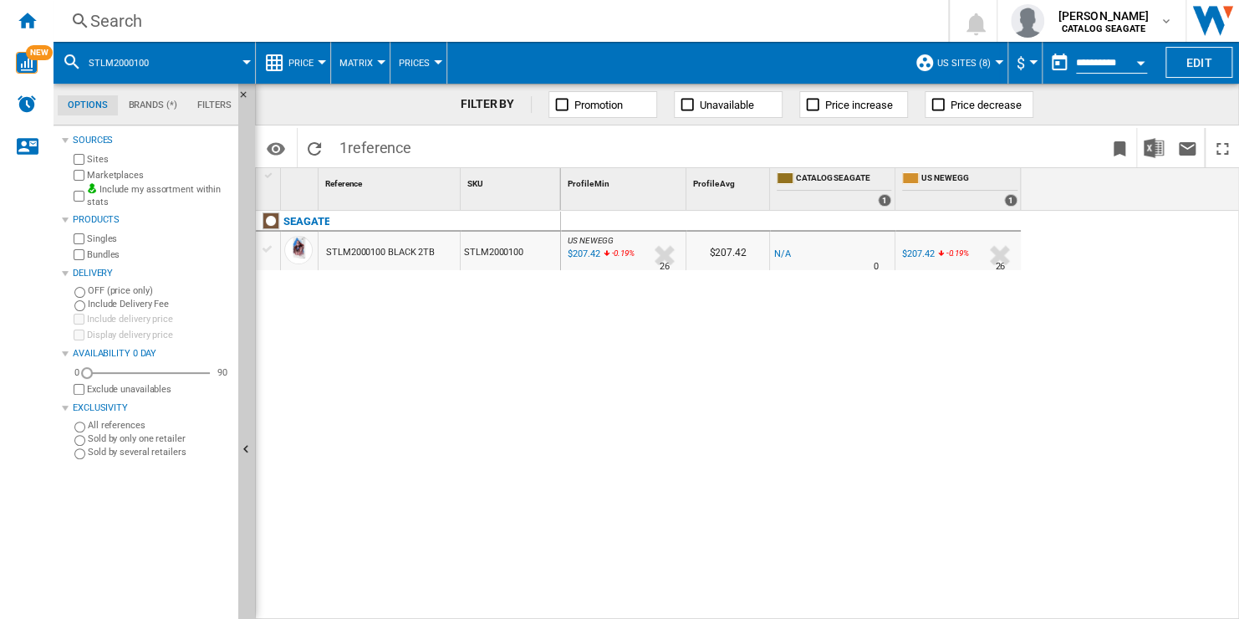
click at [112, 27] on div "Search" at bounding box center [497, 20] width 814 height 23
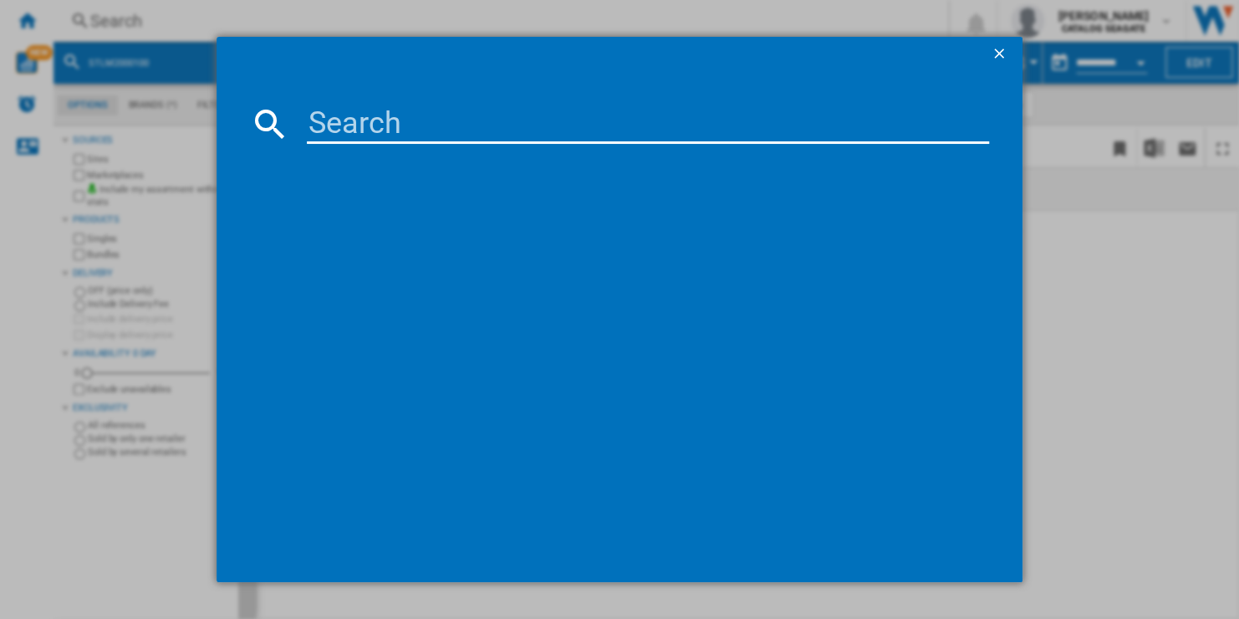
click at [429, 125] on input at bounding box center [647, 124] width 681 height 40
type input "STLG20000400"
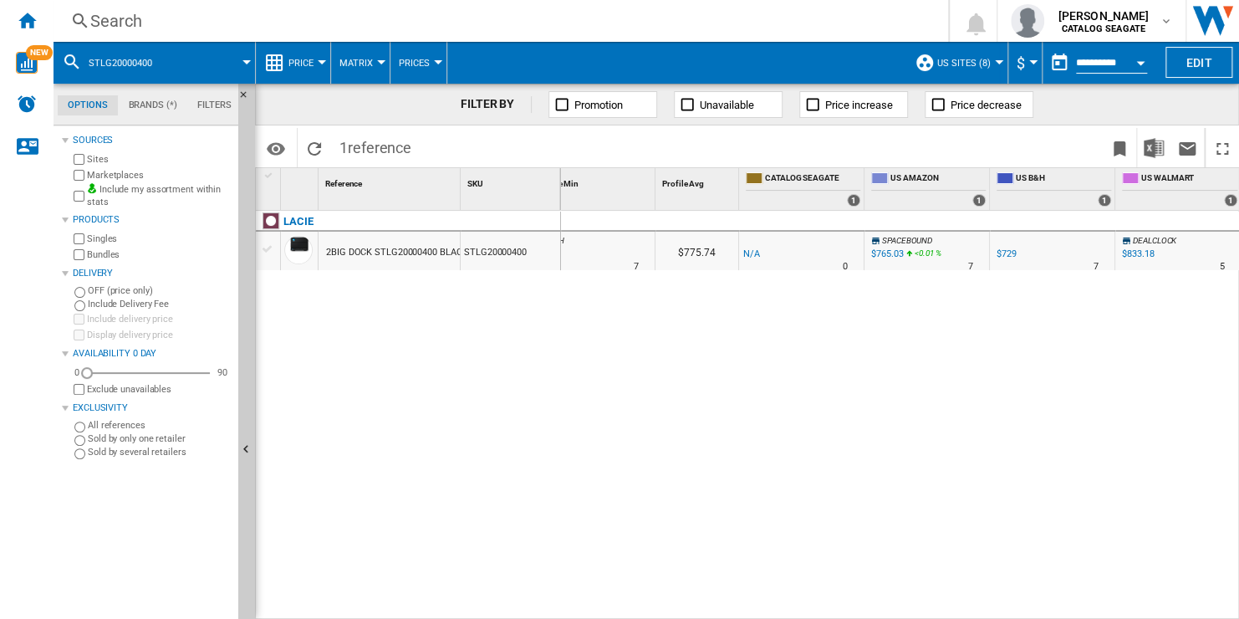
scroll to position [0, 32]
click at [132, 21] on div "Search" at bounding box center [497, 20] width 814 height 23
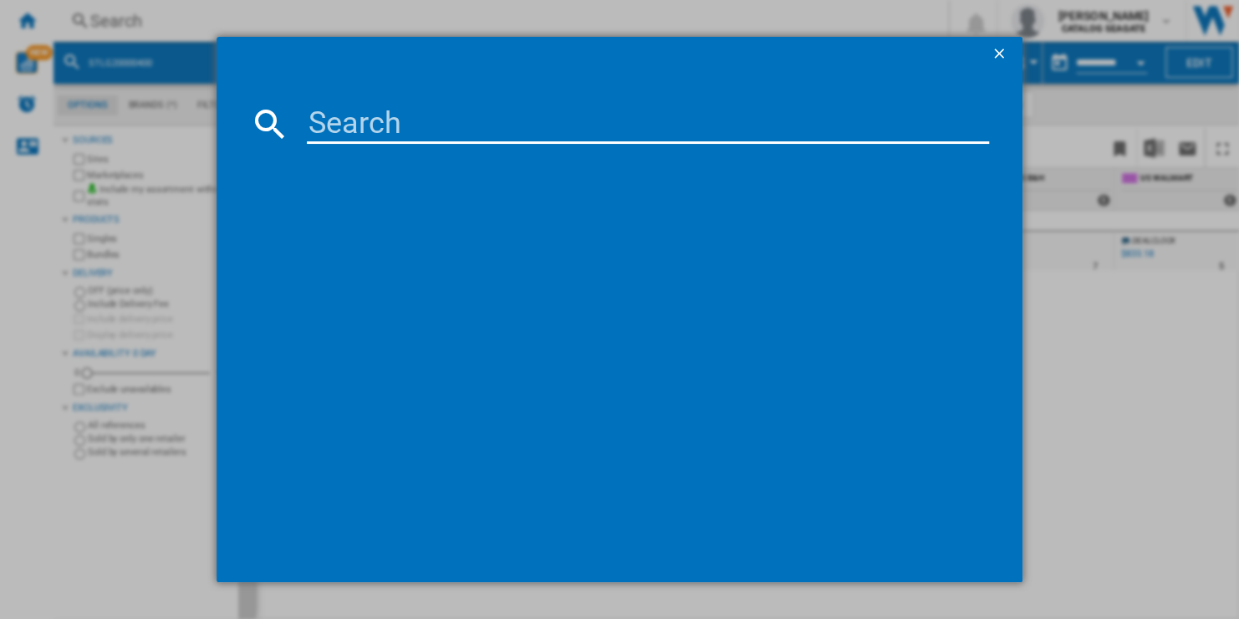
click at [434, 117] on input at bounding box center [647, 124] width 681 height 40
type input "STLG20000400"
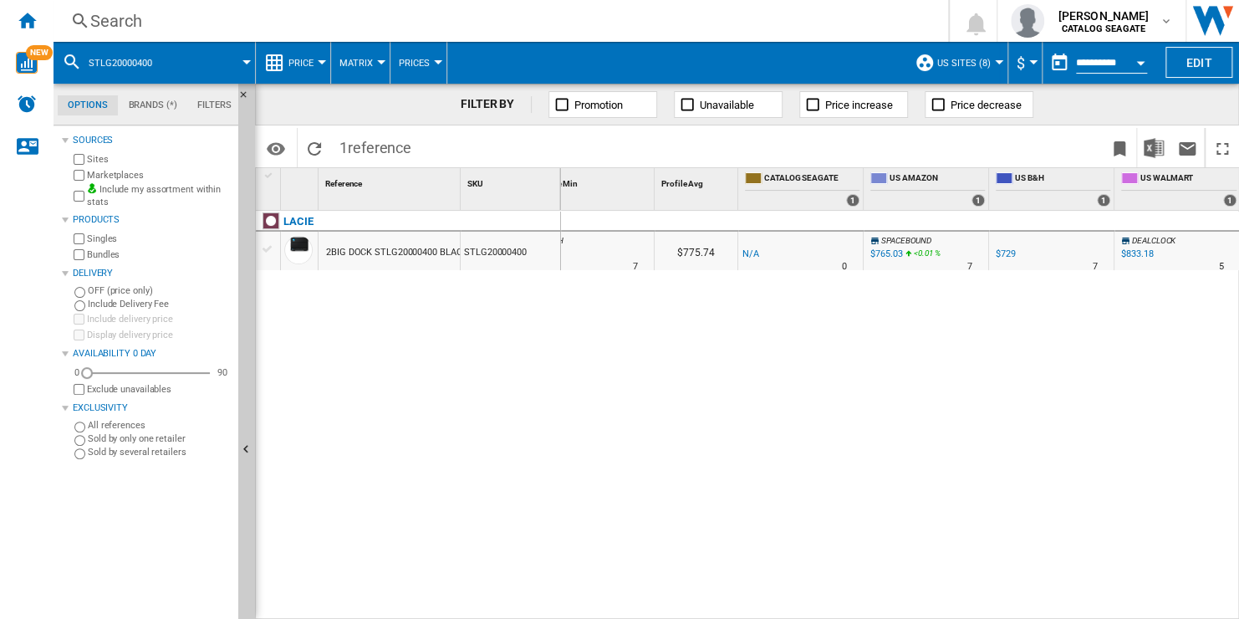
click at [1140, 252] on div "$833.18" at bounding box center [1137, 253] width 32 height 11
click at [125, 27] on div "Search" at bounding box center [497, 20] width 814 height 23
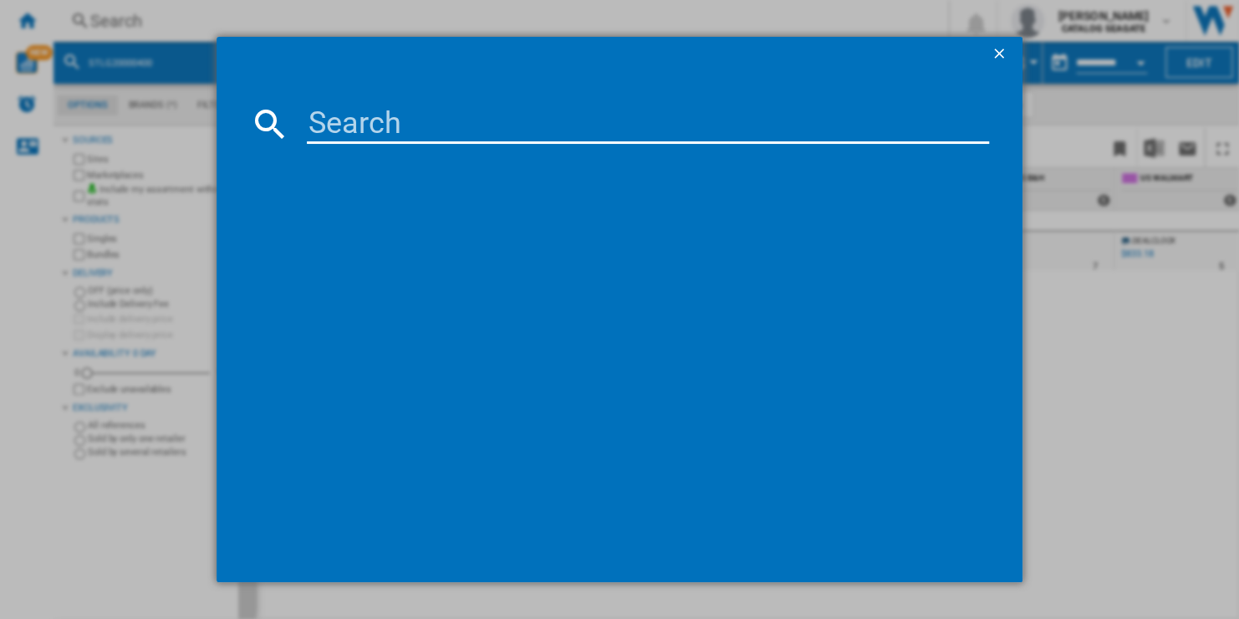
click at [392, 114] on input at bounding box center [647, 124] width 681 height 40
type input "STMF1000400"
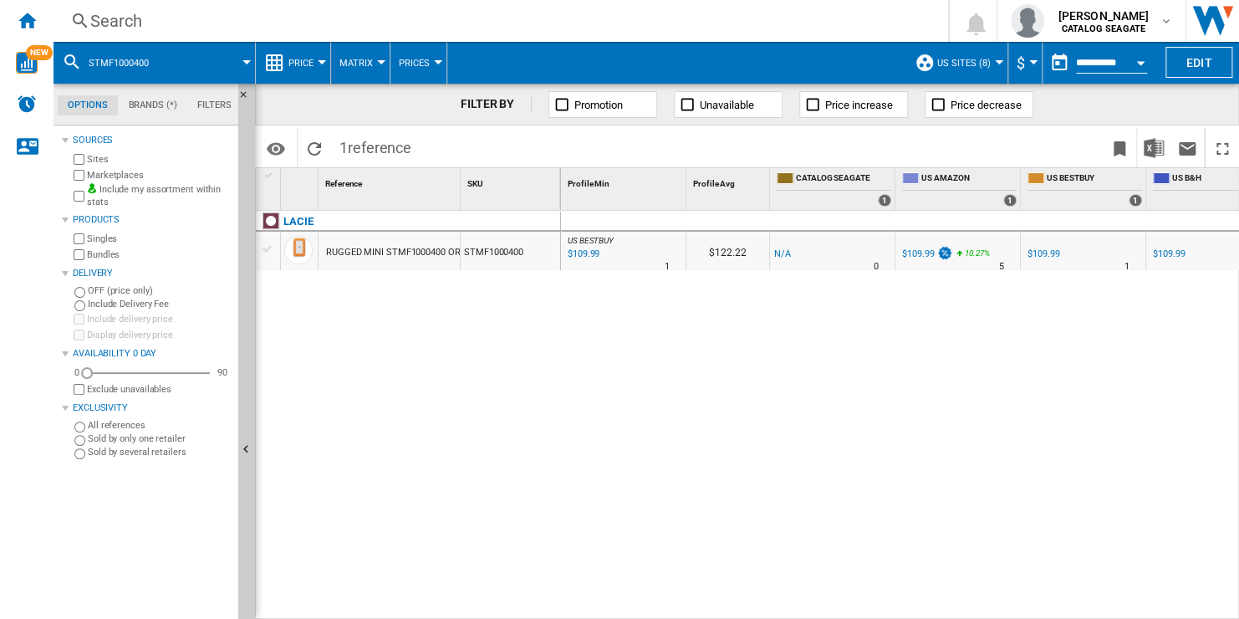
click at [140, 15] on div "Search" at bounding box center [497, 20] width 814 height 23
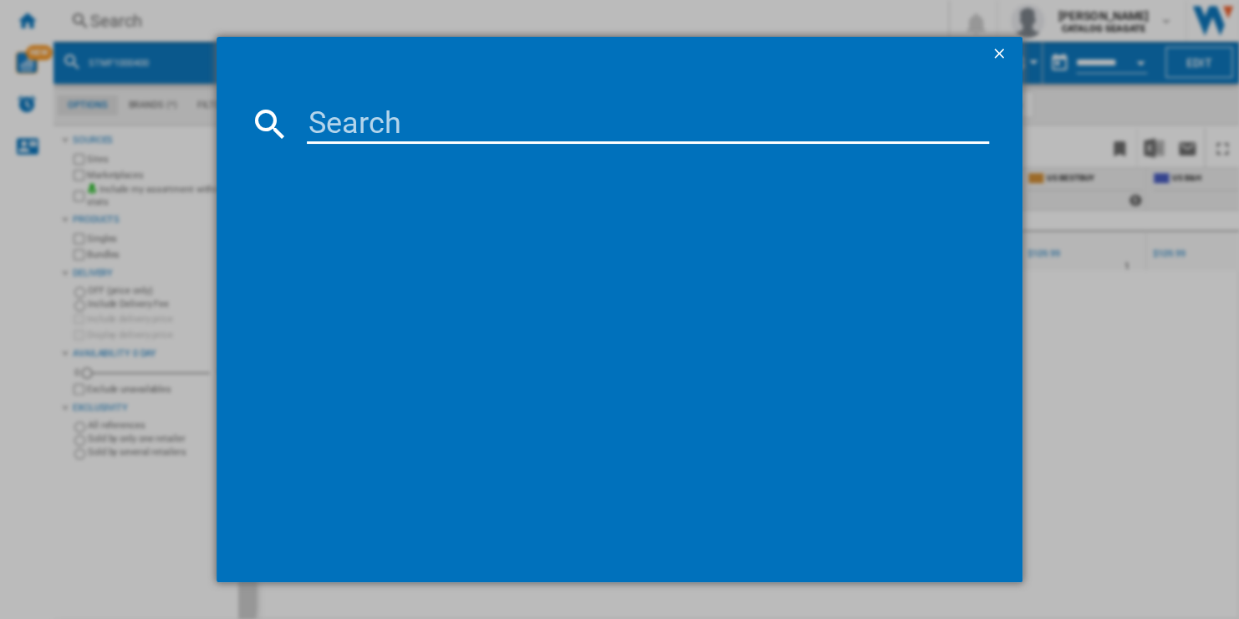
click at [454, 130] on input at bounding box center [647, 124] width 681 height 40
type input "STFR2000403"
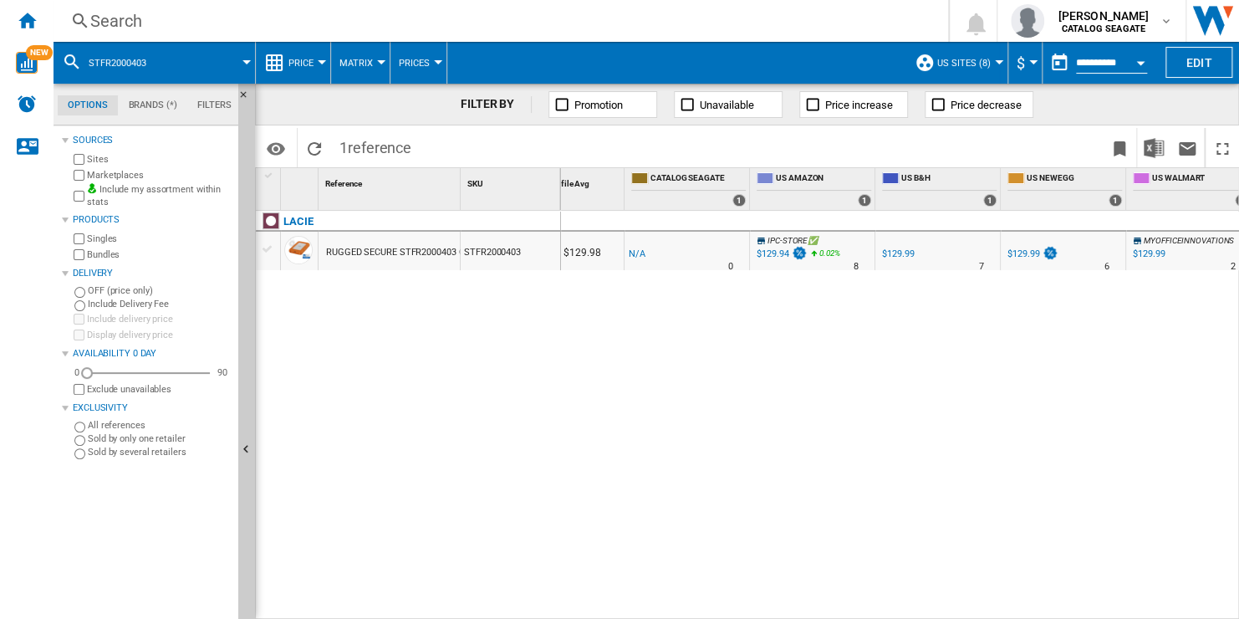
scroll to position [0, 157]
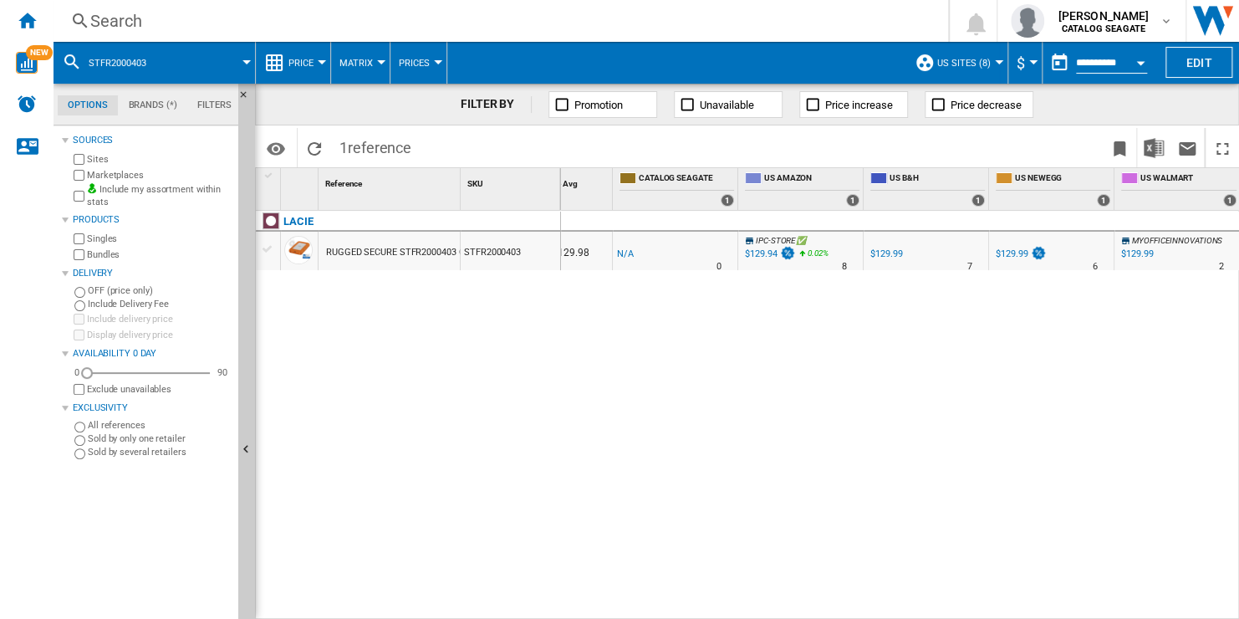
click at [1133, 251] on div "$129.99" at bounding box center [1137, 253] width 32 height 11
click at [214, 65] on span at bounding box center [208, 63] width 77 height 42
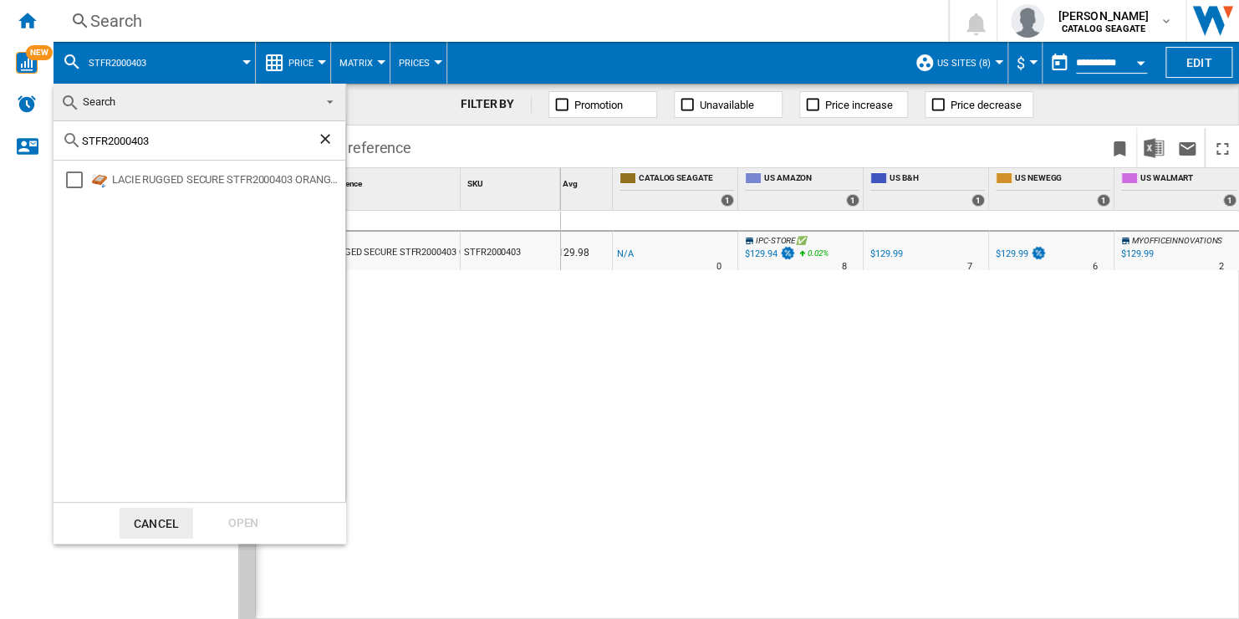
click at [324, 139] on ng-md-icon "Clear search" at bounding box center [327, 140] width 20 height 20
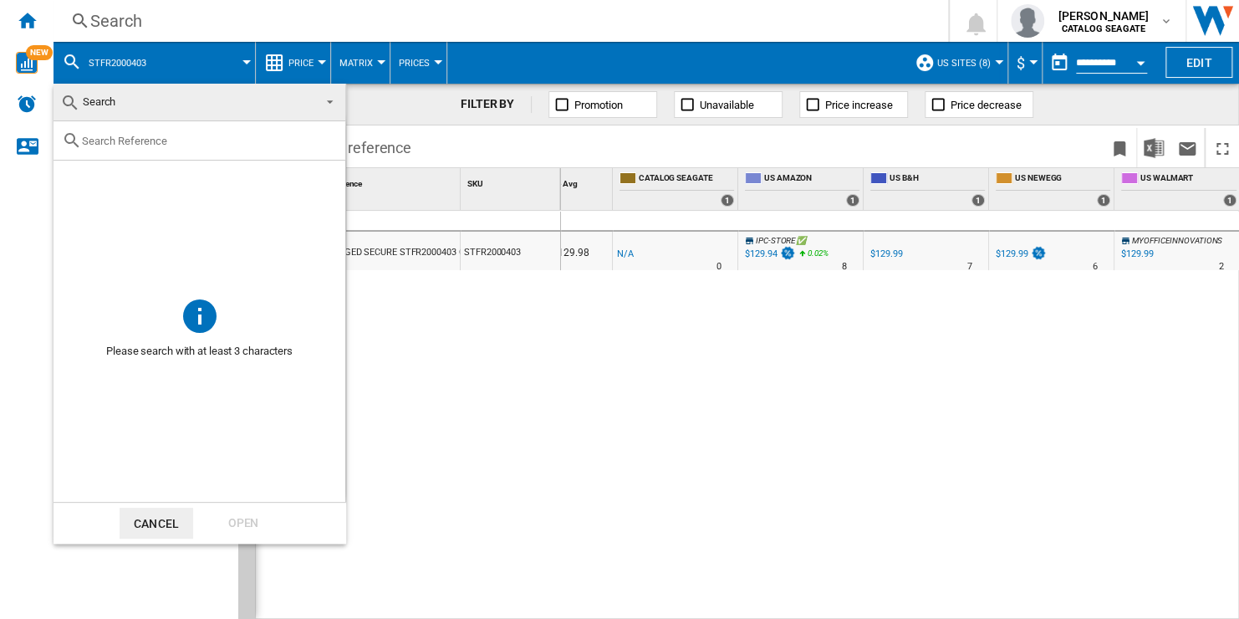
click at [171, 106] on span "Search" at bounding box center [186, 101] width 252 height 23
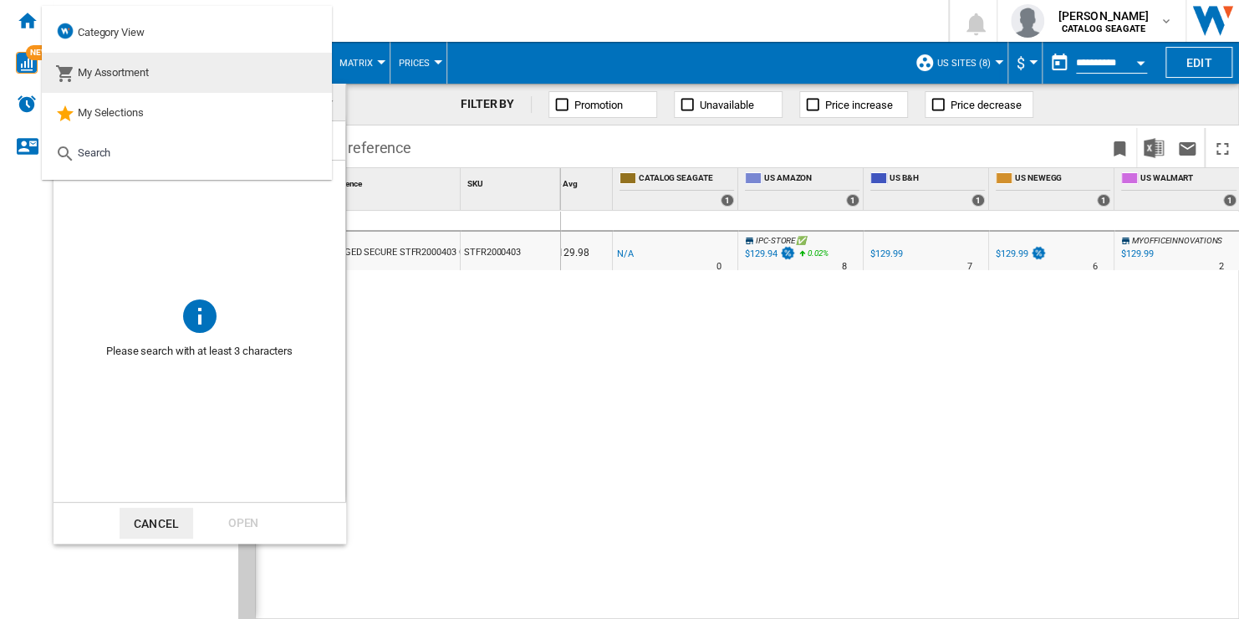
click at [176, 72] on md-option "My Assortment" at bounding box center [187, 73] width 290 height 40
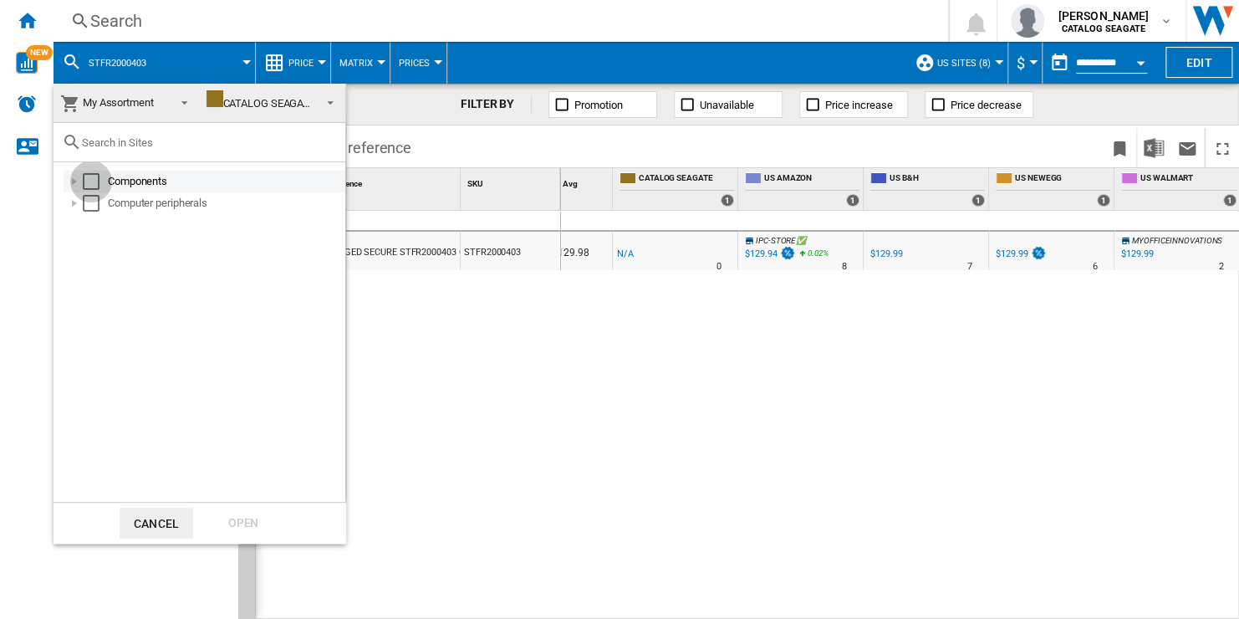
click at [91, 176] on div "Select" at bounding box center [91, 181] width 17 height 17
click at [87, 196] on div "Select" at bounding box center [91, 203] width 17 height 17
click at [242, 529] on div "Open" at bounding box center [243, 522] width 74 height 31
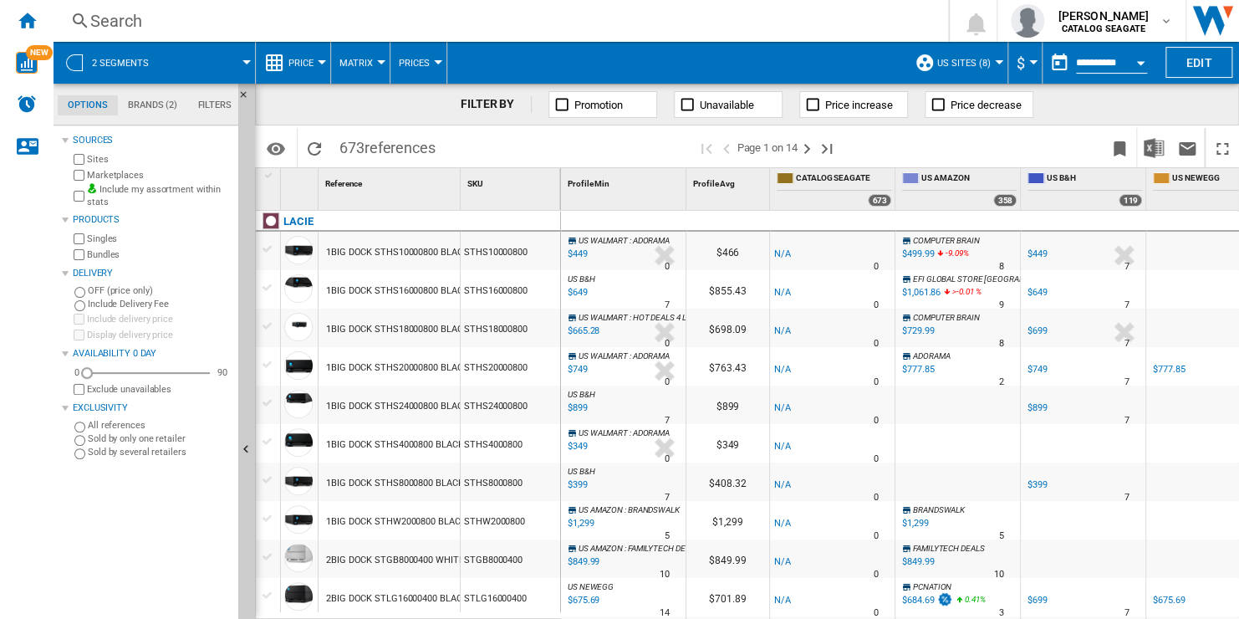
click at [914, 253] on div "$499.99" at bounding box center [918, 253] width 32 height 11
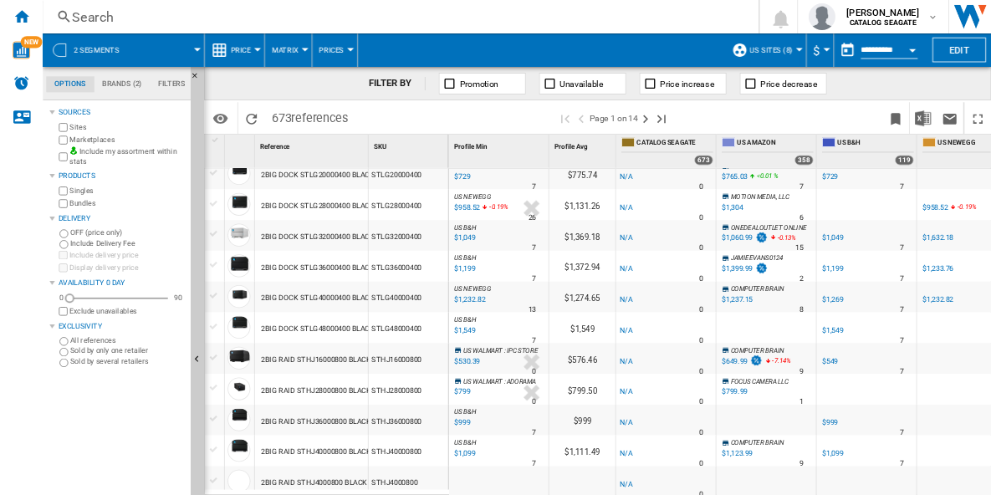
scroll to position [585, 0]
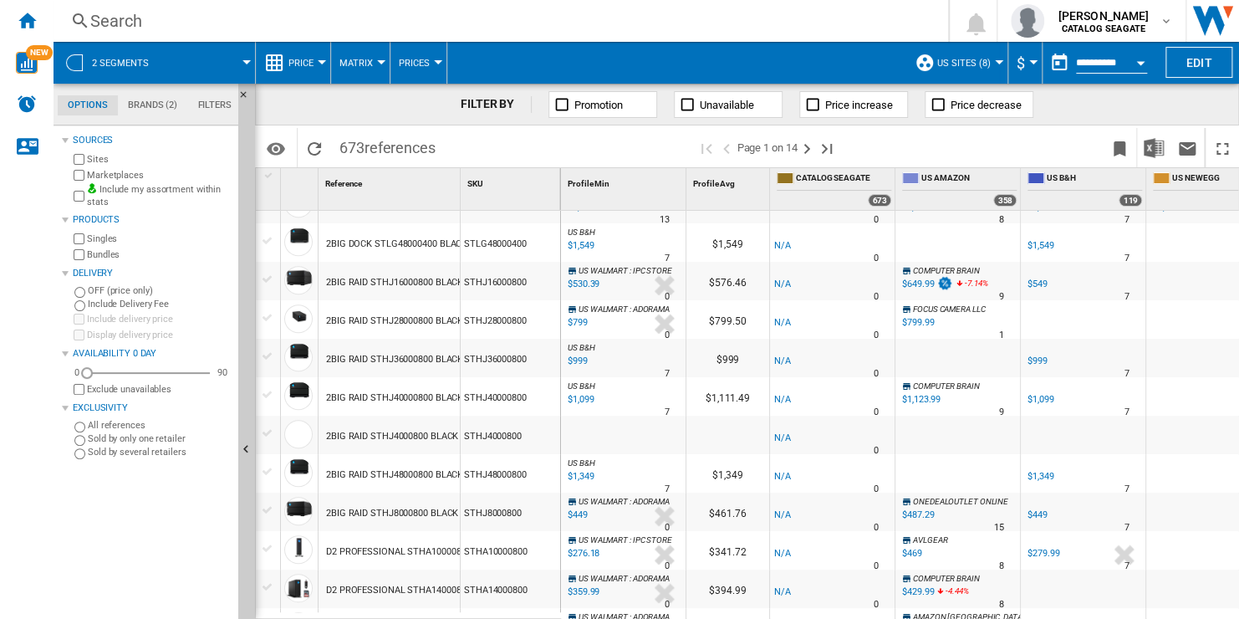
click at [512, 291] on div "STHJ16000800" at bounding box center [510, 281] width 99 height 38
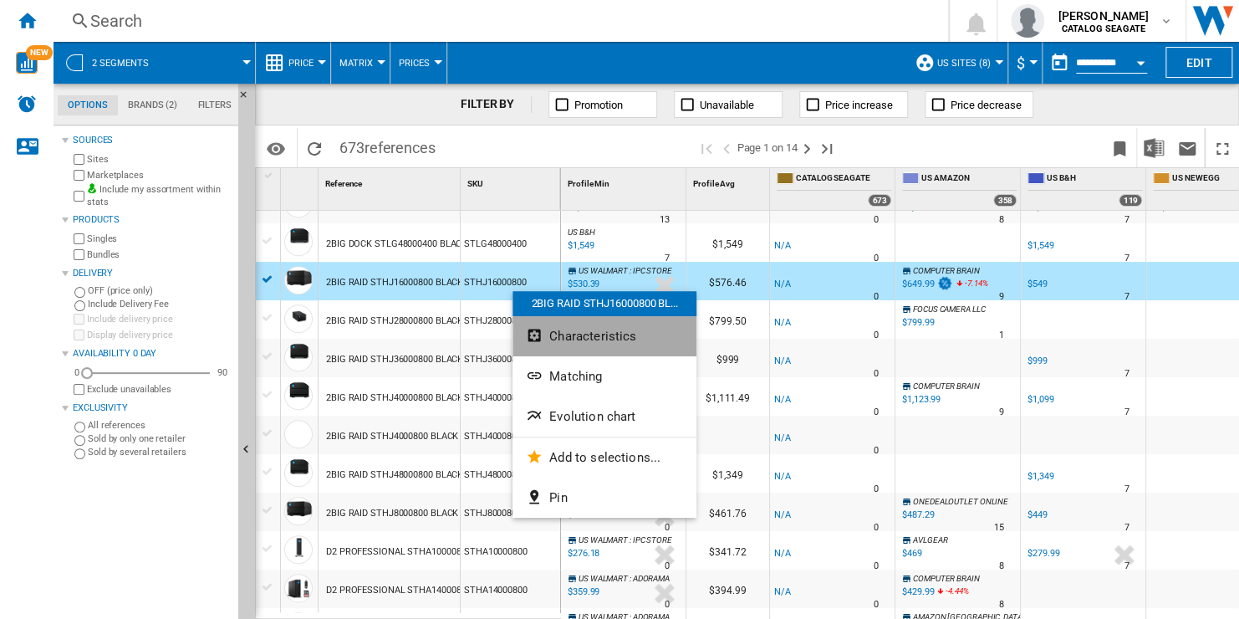
click at [623, 339] on span "Characteristics" at bounding box center [592, 335] width 87 height 15
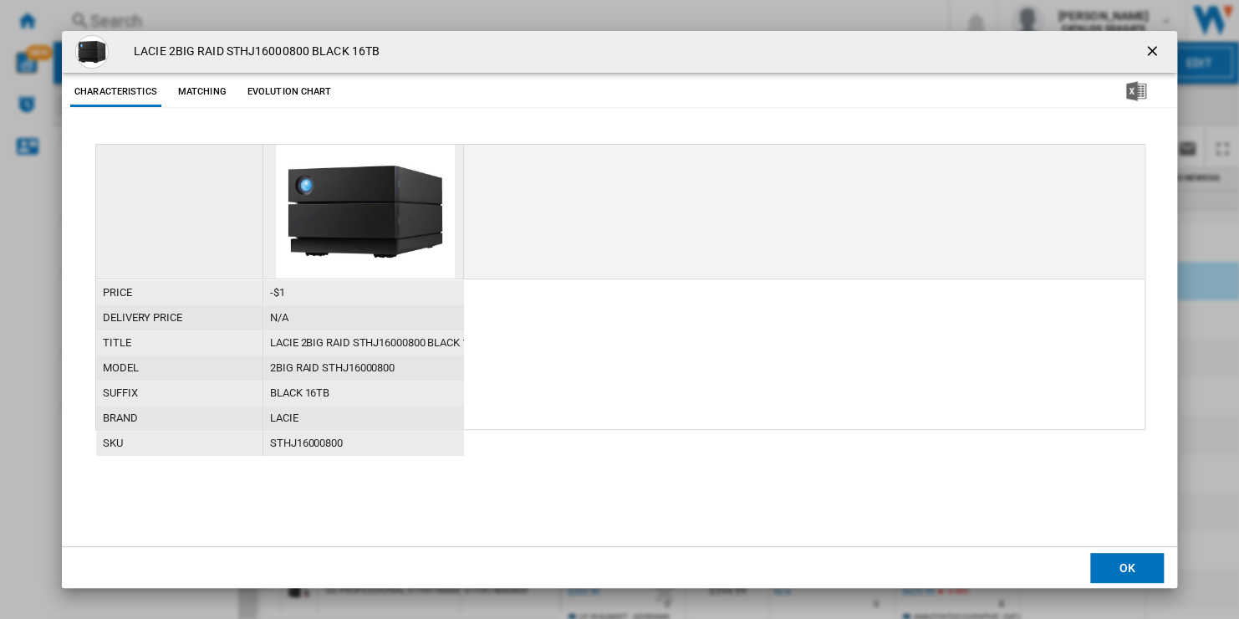
click at [376, 368] on div "2BIG RAID STHJ16000800" at bounding box center [363, 367] width 201 height 25
copy div "STHJ16000800"
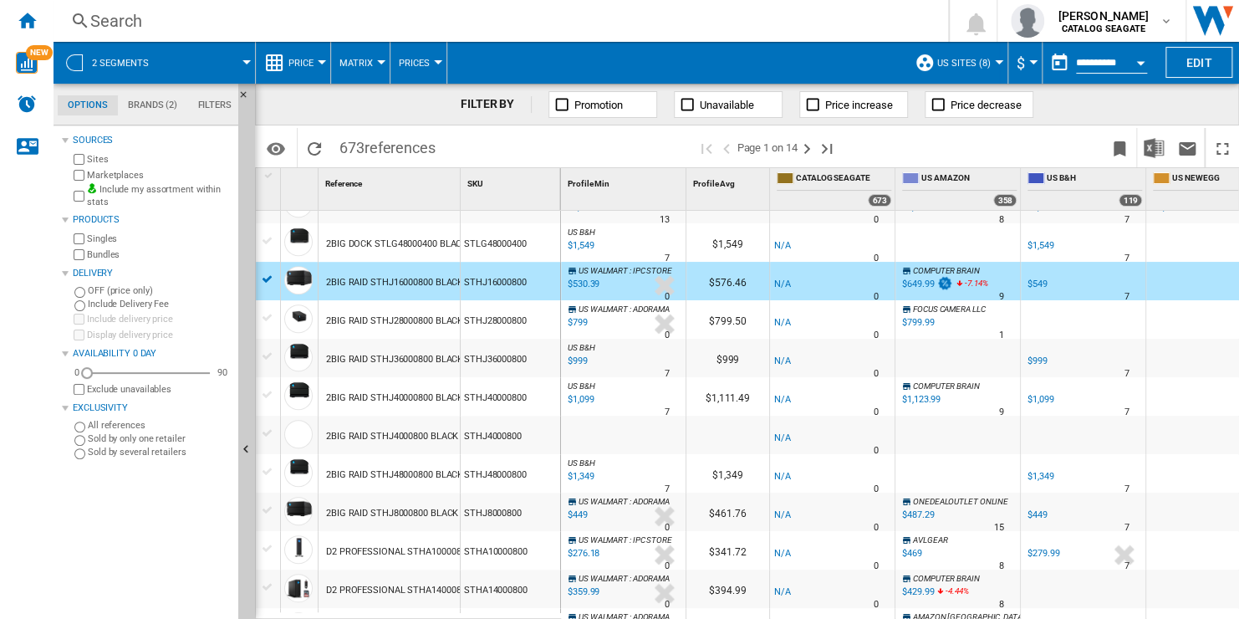
click at [920, 283] on div "$649.99" at bounding box center [918, 283] width 32 height 11
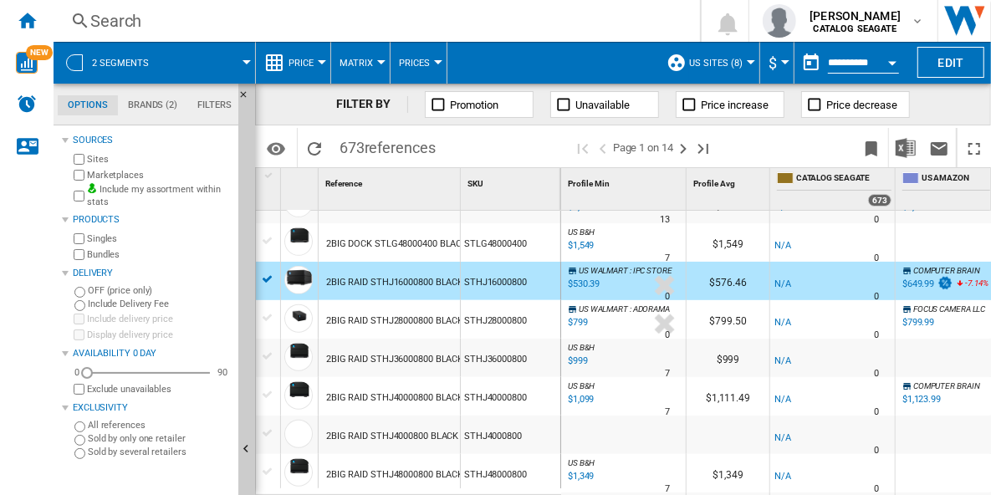
drag, startPoint x: 1174, startPoint y: 3, endPoint x: 610, endPoint y: 26, distance: 564.7
click at [610, 26] on div "Search" at bounding box center [373, 20] width 566 height 23
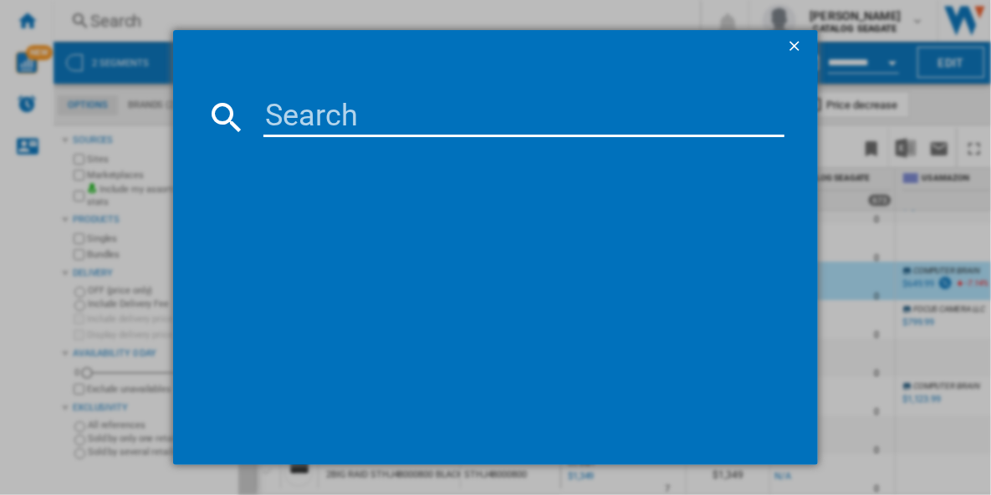
click at [697, 13] on div at bounding box center [495, 247] width 991 height 495
click at [789, 48] on ng-md-icon "getI18NText('BUTTONS.CLOSE_DIALOG')" at bounding box center [796, 48] width 20 height 20
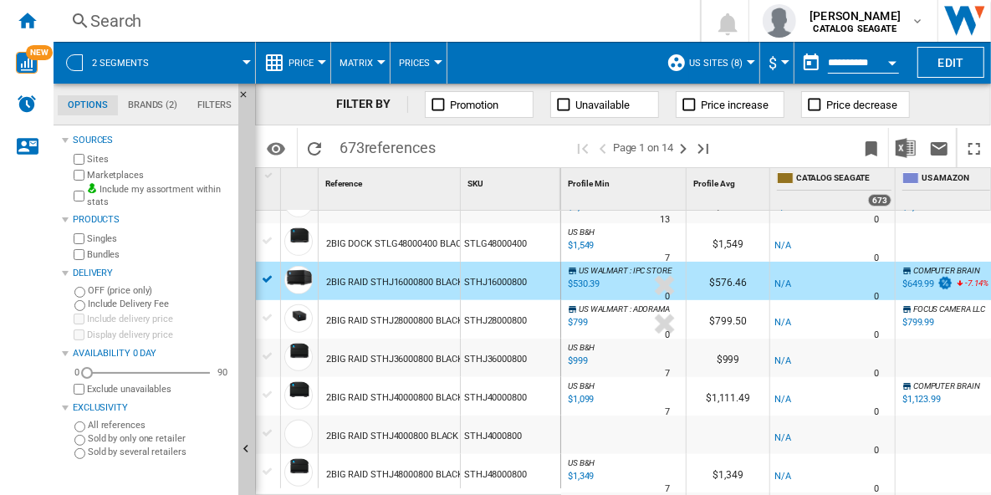
click at [256, 267] on div at bounding box center [268, 275] width 24 height 27
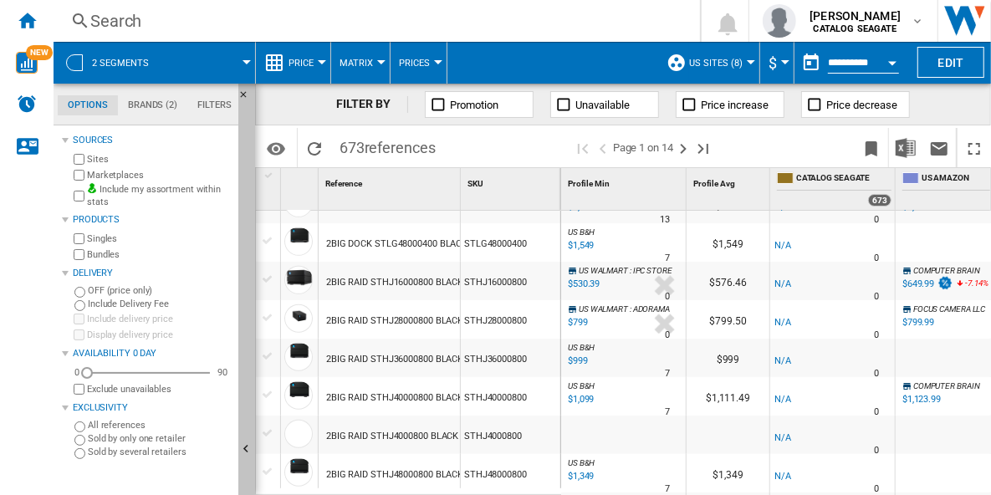
click at [234, 307] on md-tab-content "Sources Sites Marketplaces Include my assortment within stats Products Singles …" at bounding box center [153, 309] width 201 height 369
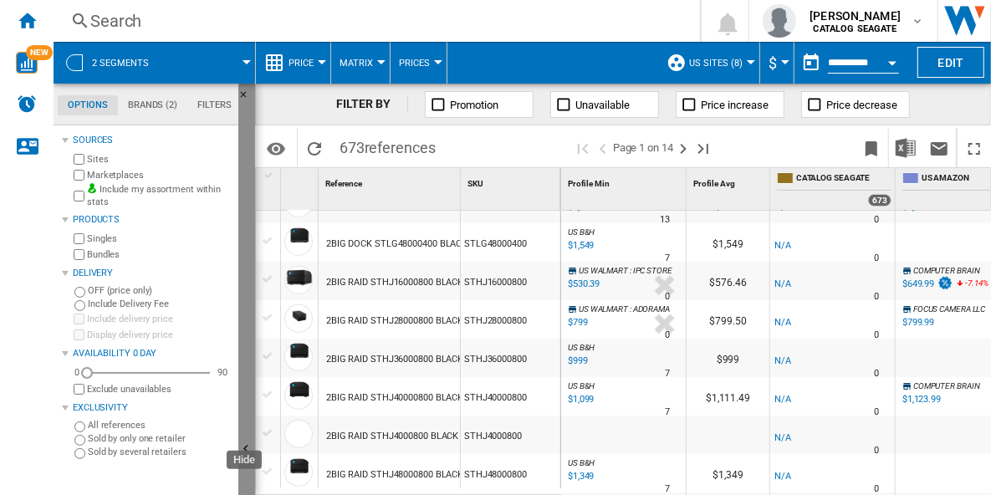
click at [241, 310] on button "Hide" at bounding box center [246, 450] width 17 height 733
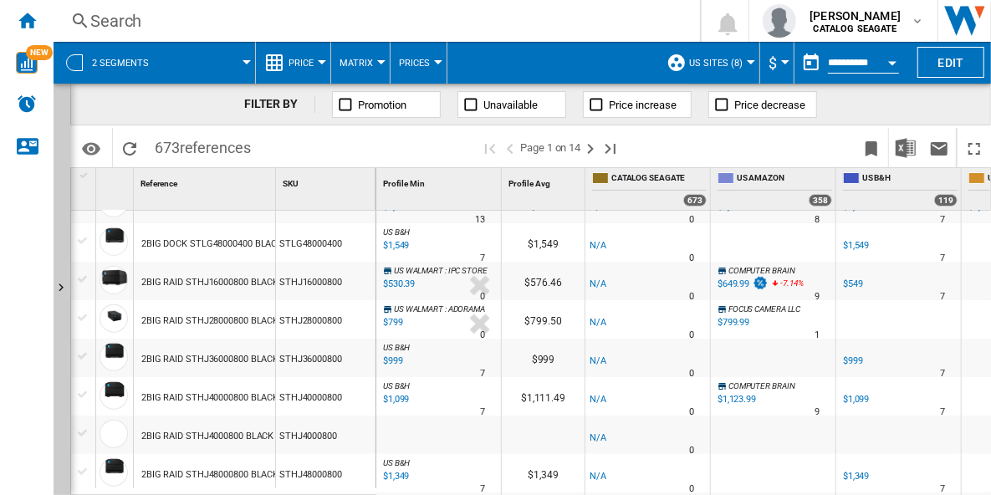
click at [792, 288] on div "COMPUTER BRAIN -1.0 % $649.99 -7.14 % N/A 9 COMPUTER BRAIN" at bounding box center [773, 285] width 118 height 38
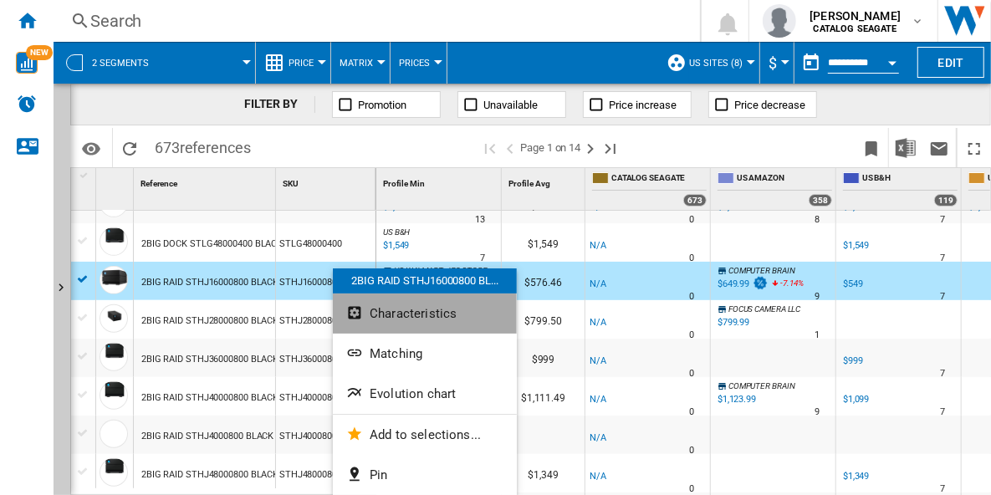
click at [451, 318] on span "Characteristics" at bounding box center [412, 313] width 87 height 15
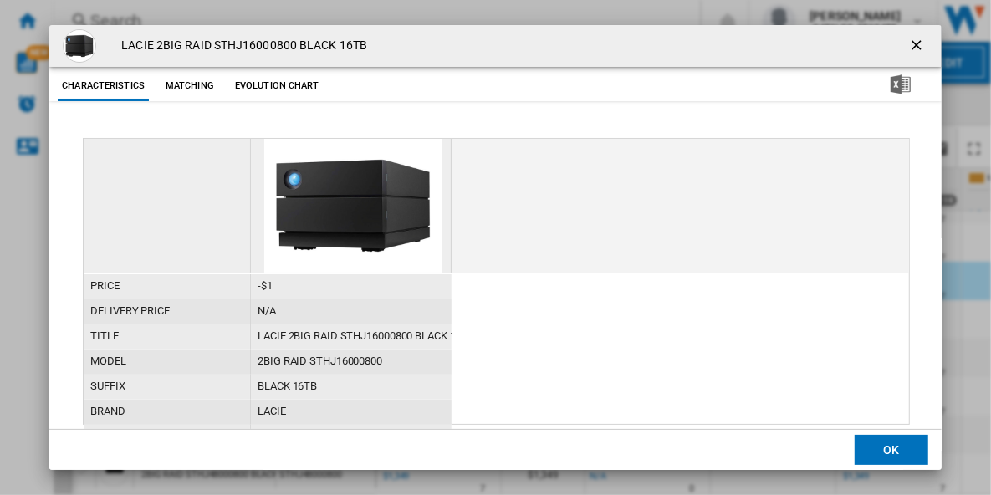
click at [395, 337] on div "LACIE 2BIG RAID STHJ16000800 BLACK 16TB" at bounding box center [351, 336] width 201 height 25
drag, startPoint x: 391, startPoint y: 335, endPoint x: 380, endPoint y: 334, distance: 10.9
click at [380, 334] on div at bounding box center [495, 247] width 991 height 495
click at [380, 334] on div "LACIE 2BIG RAID STHJ16000800 BLACK 16TB" at bounding box center [351, 336] width 201 height 25
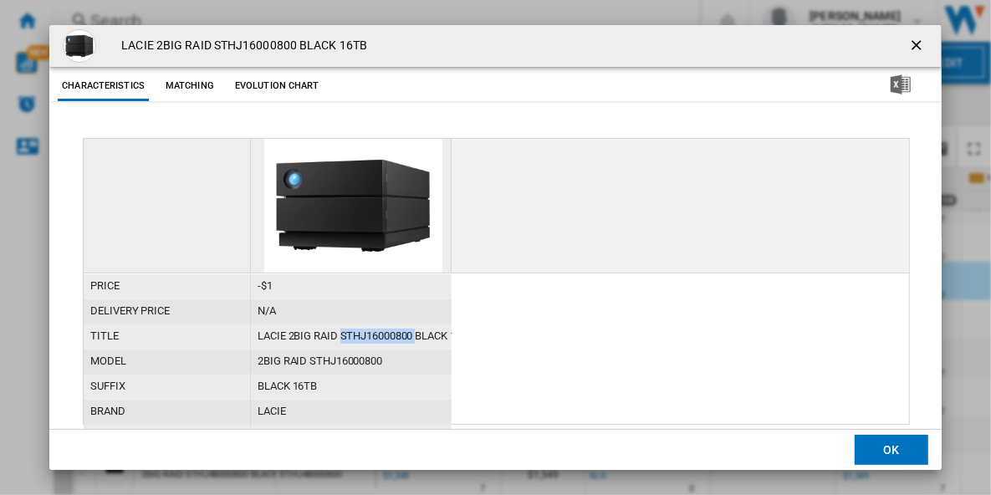
copy div "STHJ16000800"
click at [908, 44] on ng-md-icon "getI18NText('BUTTONS.CLOSE_DIALOG')" at bounding box center [918, 47] width 20 height 20
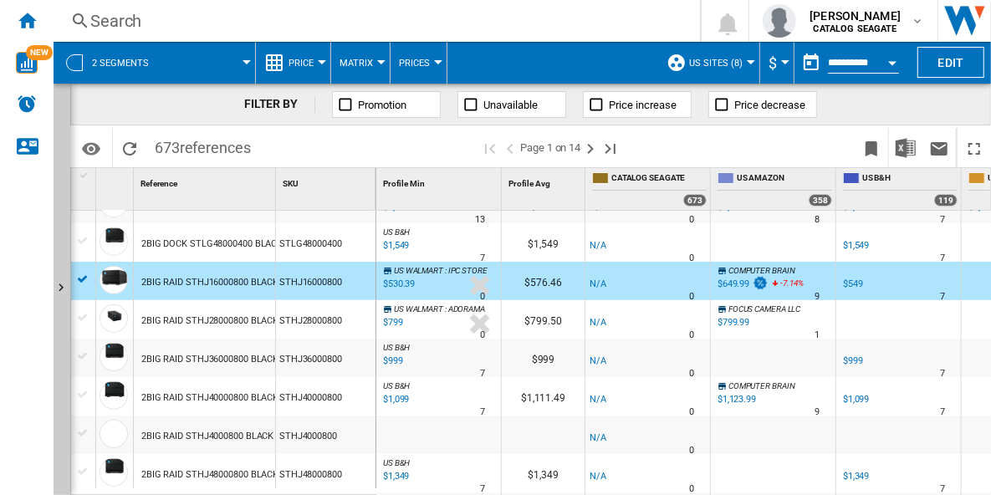
click at [791, 105] on span "Price decrease" at bounding box center [769, 105] width 71 height 13
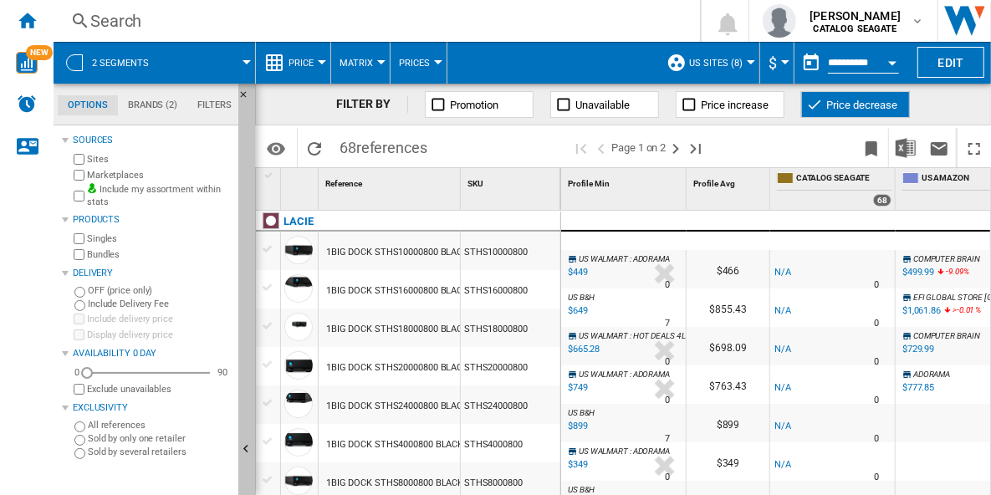
click at [246, 321] on button "Hide" at bounding box center [246, 450] width 17 height 733
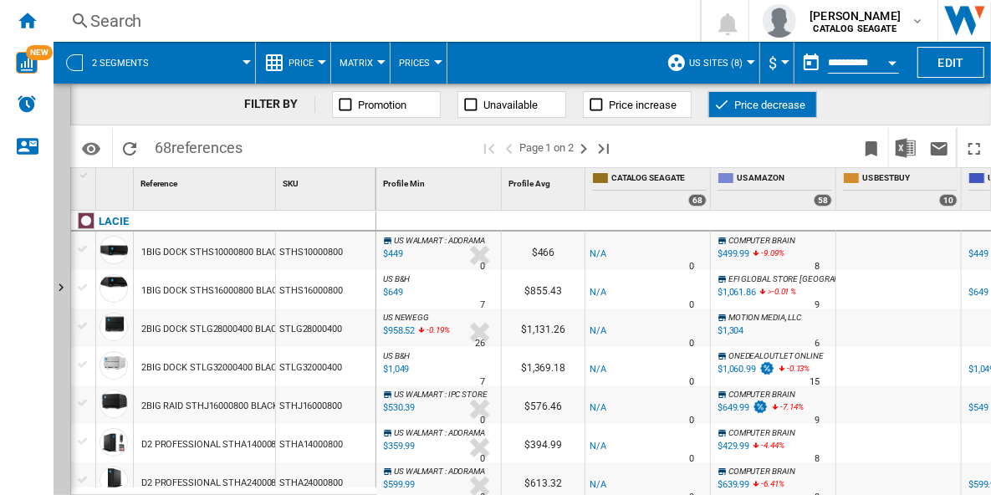
click at [327, 257] on div "STHS10000800" at bounding box center [325, 251] width 99 height 38
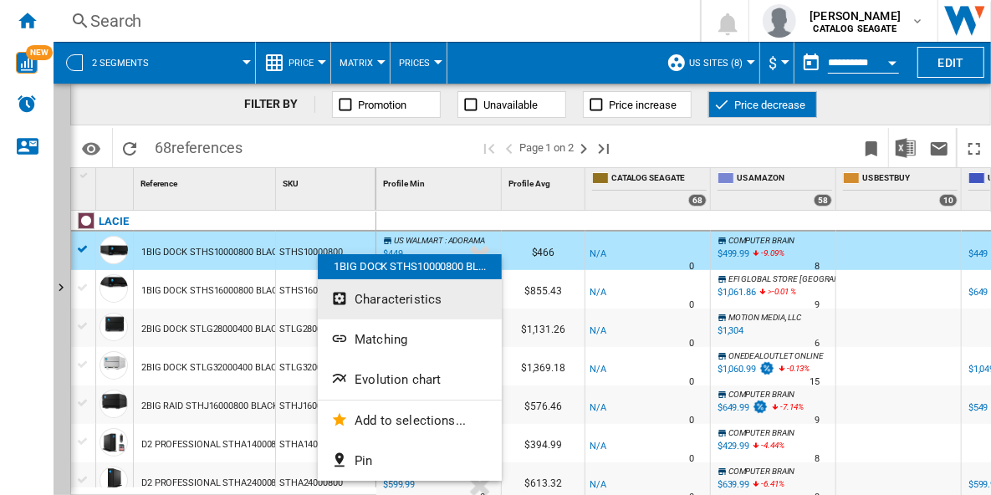
click at [432, 300] on span "Characteristics" at bounding box center [397, 299] width 87 height 15
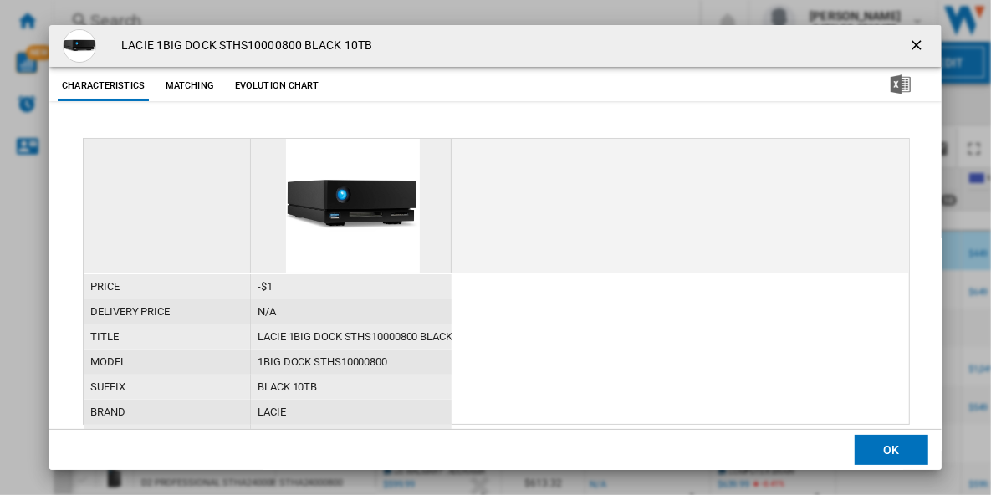
click at [380, 337] on div "LACIE 1BIG DOCK STHS10000800 BLACK 10TB" at bounding box center [351, 336] width 201 height 25
copy div "STHS10000800"
click at [908, 41] on ng-md-icon "getI18NText('BUTTONS.CLOSE_DIALOG')" at bounding box center [918, 47] width 20 height 20
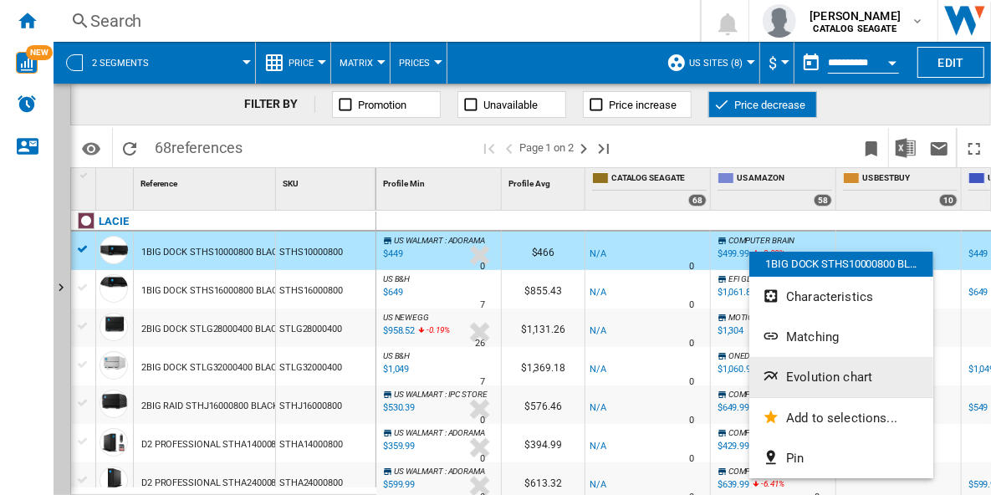
click at [868, 377] on span "Evolution chart" at bounding box center [829, 376] width 86 height 15
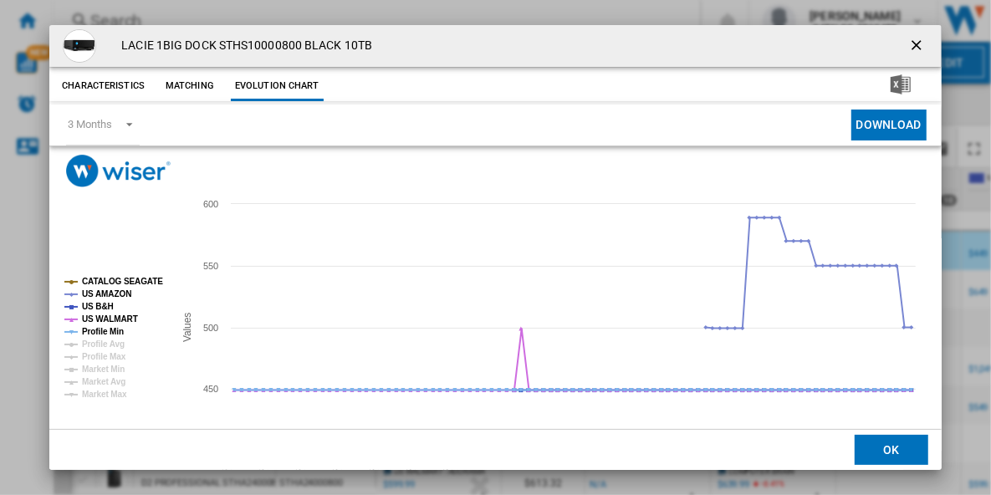
click at [136, 283] on tspan "CATALOG SEAGATE" at bounding box center [122, 281] width 81 height 9
click at [98, 306] on tspan "US B&H" at bounding box center [98, 306] width 32 height 9
click at [101, 319] on tspan "US WALMART" at bounding box center [110, 318] width 56 height 9
click at [99, 328] on tspan "Profile Min" at bounding box center [103, 331] width 42 height 9
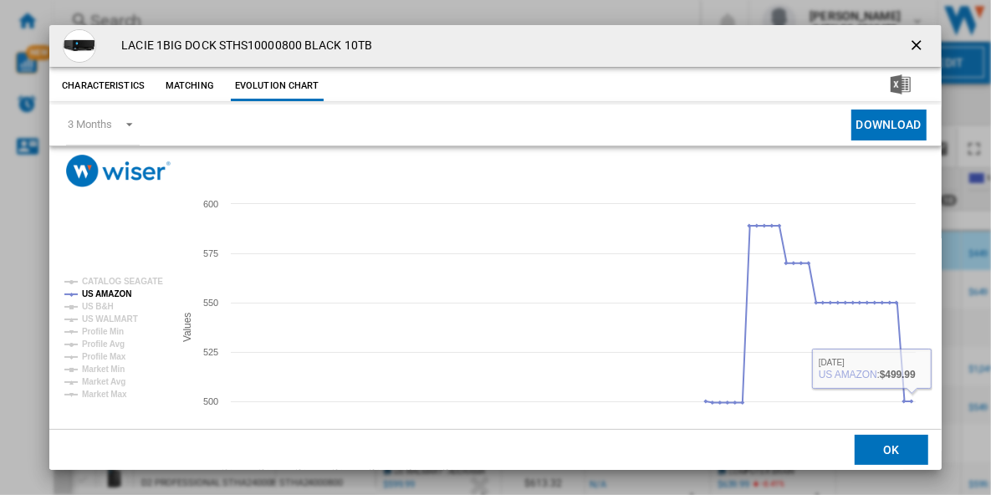
click at [908, 43] on ng-md-icon "getI18NText('BUTTONS.CLOSE_DIALOG')" at bounding box center [918, 47] width 20 height 20
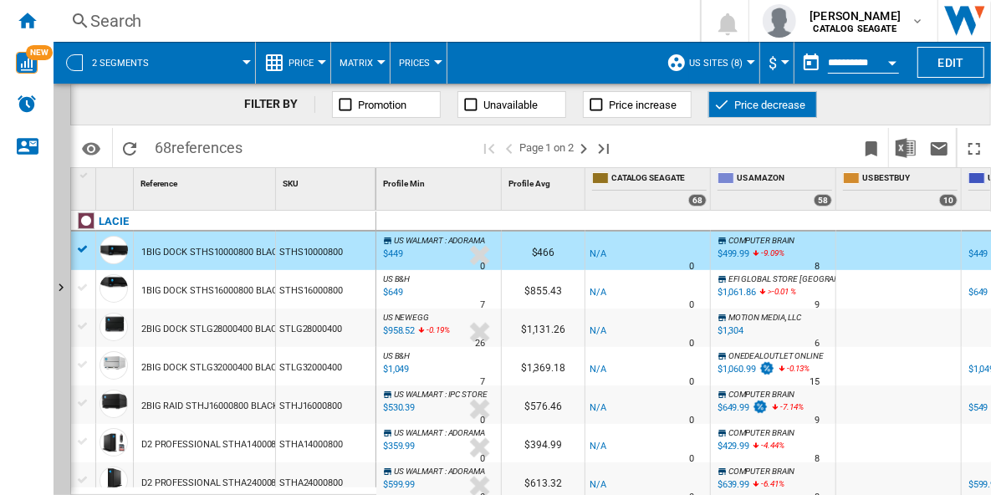
click at [414, 284] on div "%" at bounding box center [415, 294] width 8 height 20
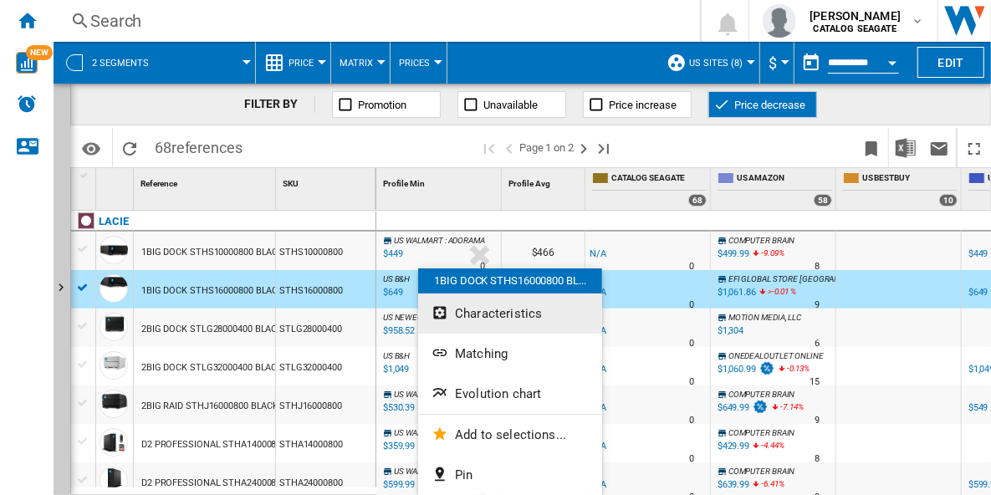
click at [544, 314] on button "Characteristics" at bounding box center [510, 313] width 184 height 40
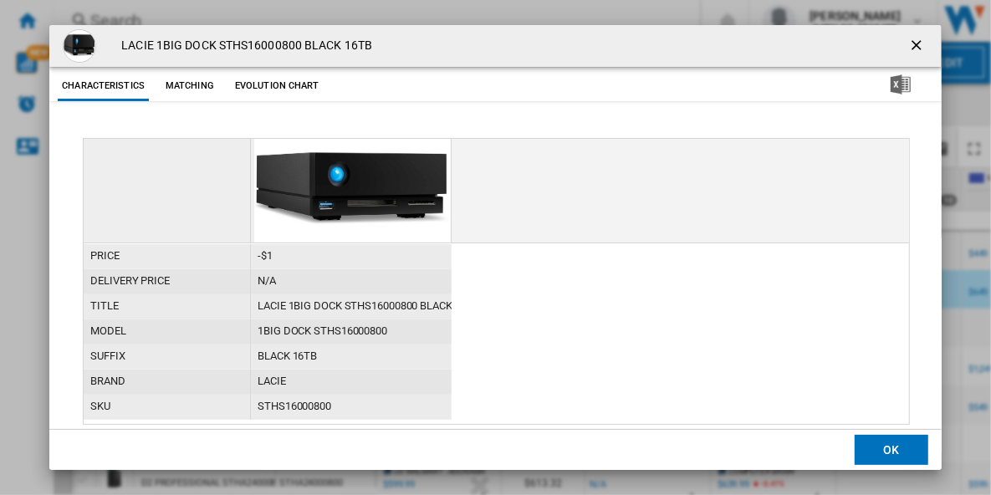
click at [390, 306] on div "LACIE 1BIG DOCK STHS16000800 BLACK 16TB" at bounding box center [351, 306] width 201 height 25
copy div "STHS16000800"
click at [908, 43] on ng-md-icon "getI18NText('BUTTONS.CLOSE_DIALOG')" at bounding box center [918, 47] width 20 height 20
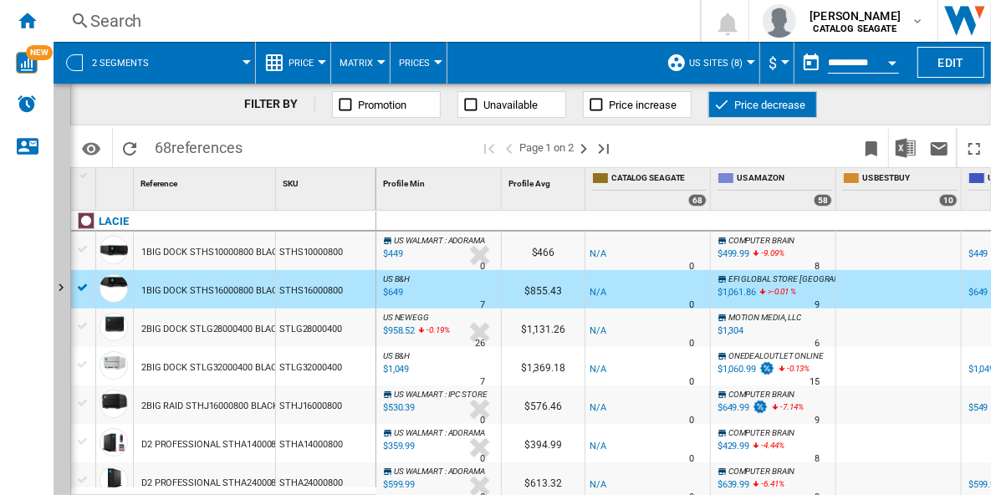
scroll to position [67, 0]
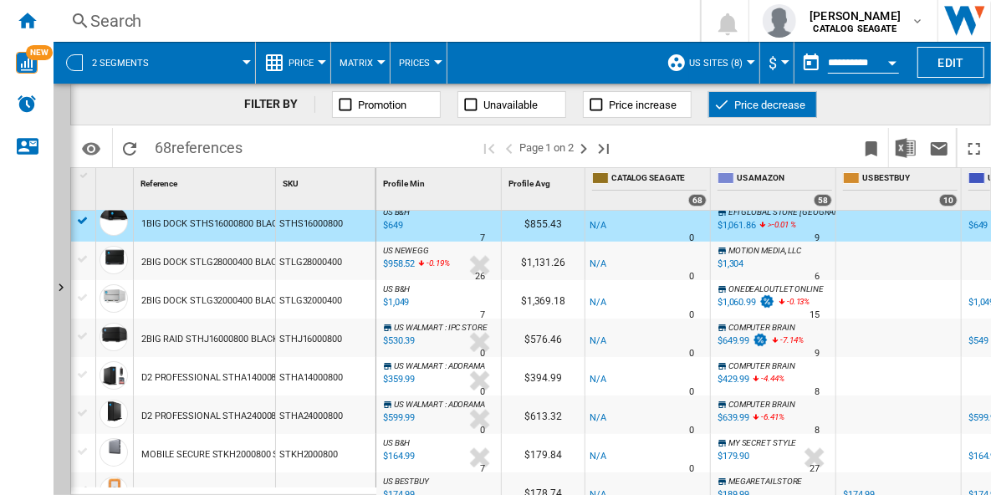
click at [797, 347] on div "COMPUTER BRAIN -1.0 % $649.99 -7.14 % N/A 9 COMPUTER BRAIN" at bounding box center [773, 342] width 118 height 38
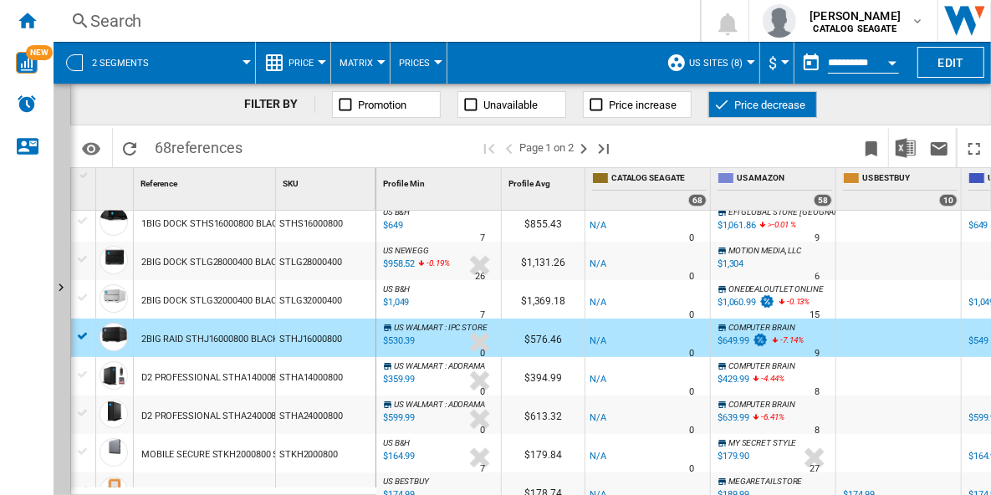
click at [797, 377] on div "COMPUTER BRAIN -1.0 % $429.99 -4.44 % N/A 8 COMPUTER BRAIN" at bounding box center [773, 380] width 118 height 38
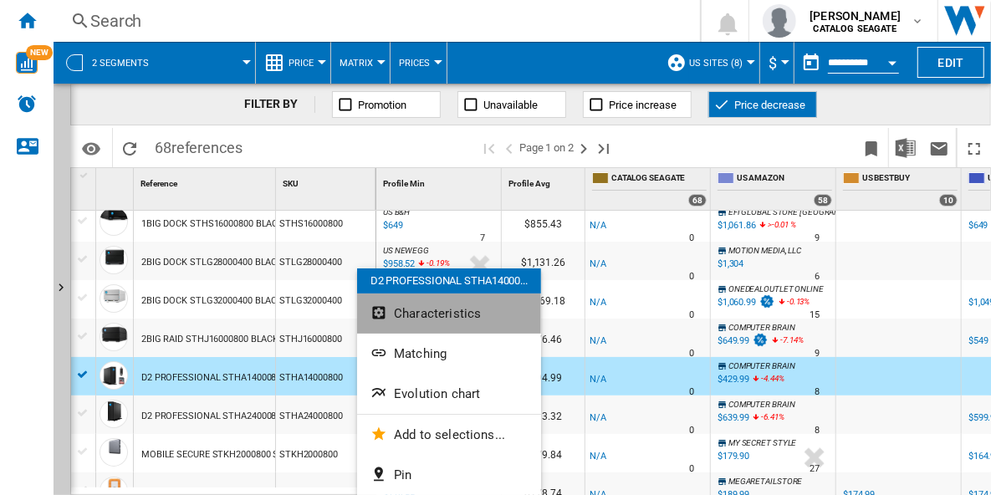
click at [473, 320] on span "Characteristics" at bounding box center [437, 313] width 87 height 15
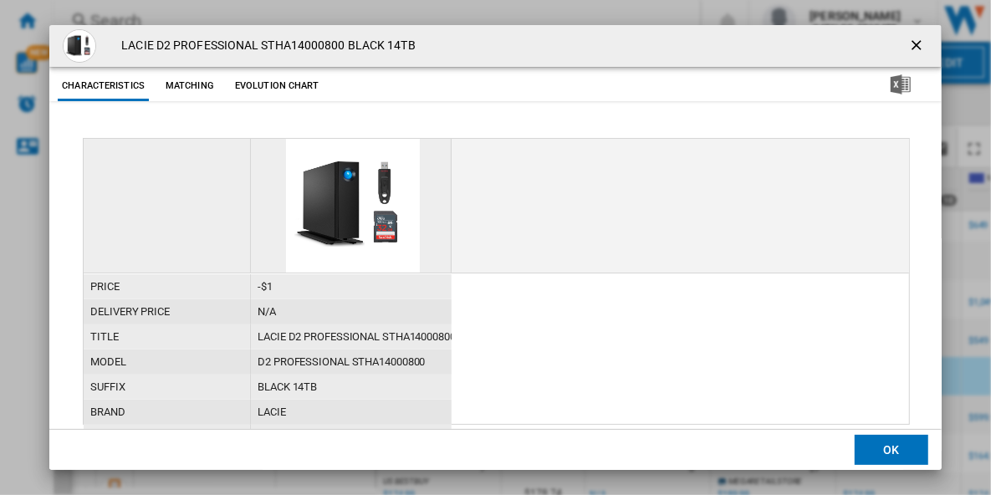
click at [388, 354] on div "D2 PROFESSIONAL STHA14000800" at bounding box center [351, 361] width 201 height 25
copy div "STHA14000800"
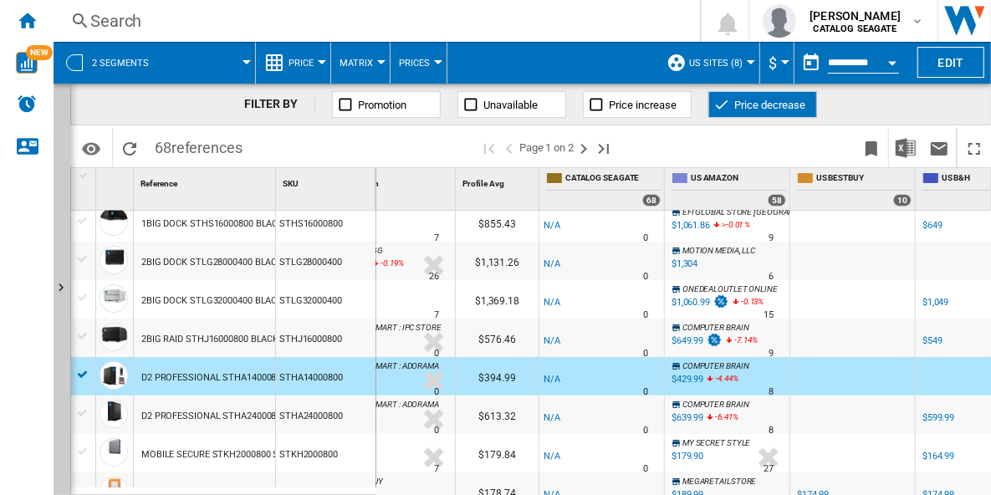
scroll to position [0, 36]
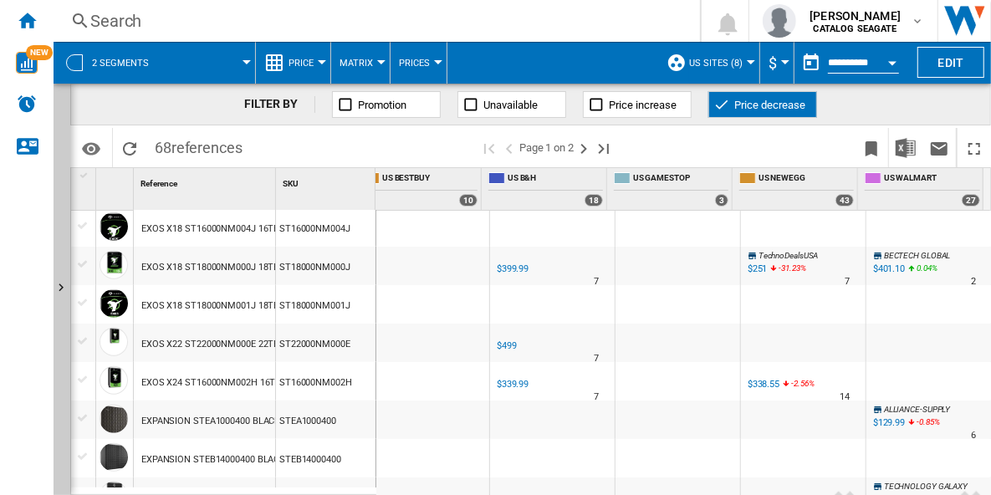
click at [671, 267] on div at bounding box center [677, 266] width 125 height 38
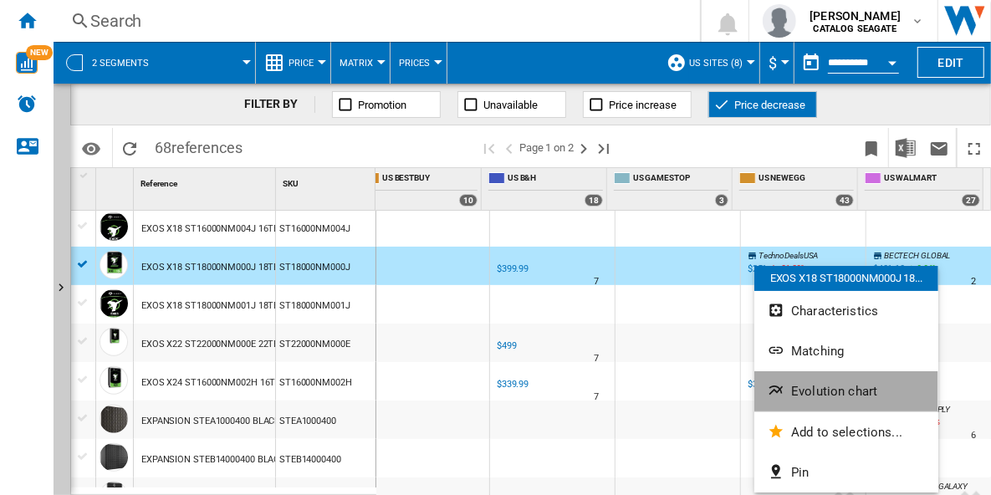
click at [847, 398] on span "Evolution chart" at bounding box center [834, 391] width 86 height 15
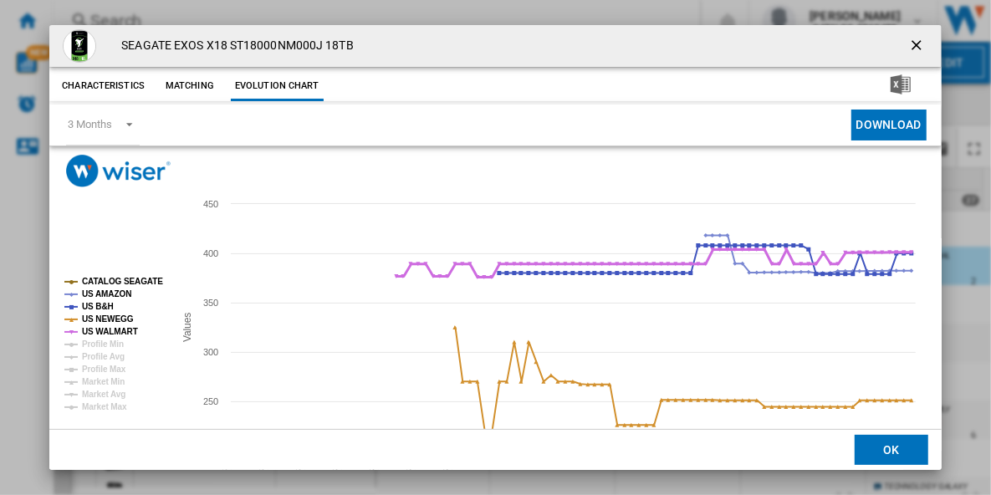
click at [117, 334] on tspan "US WALMART" at bounding box center [110, 331] width 56 height 9
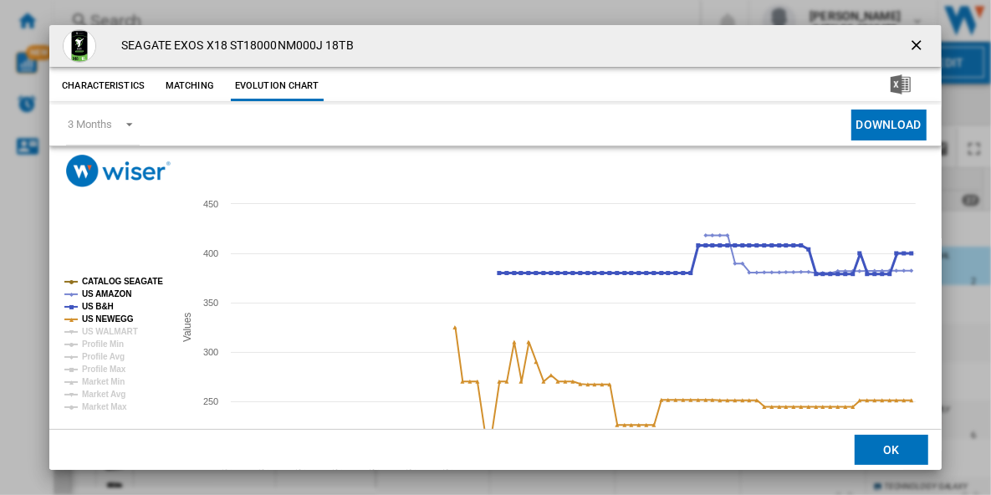
click at [101, 310] on tspan "US B&H" at bounding box center [98, 306] width 32 height 9
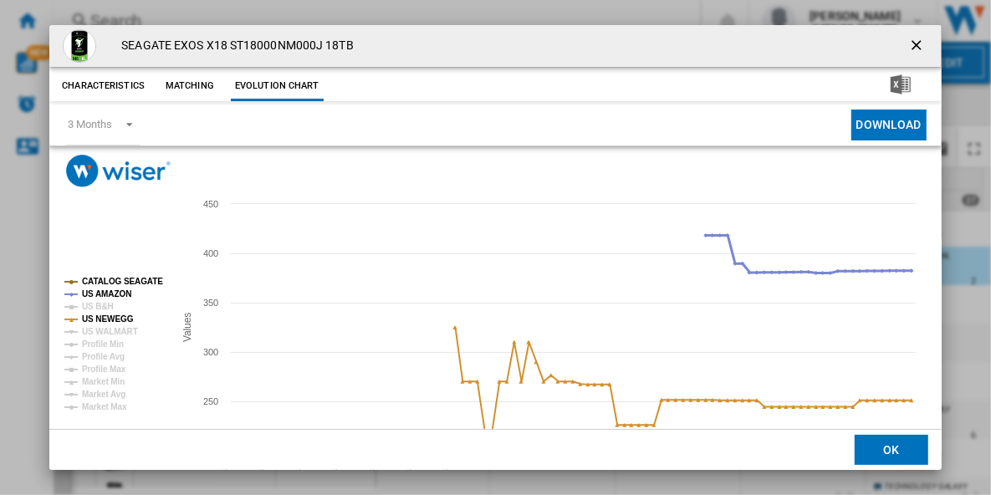
click at [99, 291] on tspan "US AMAZON" at bounding box center [106, 293] width 49 height 9
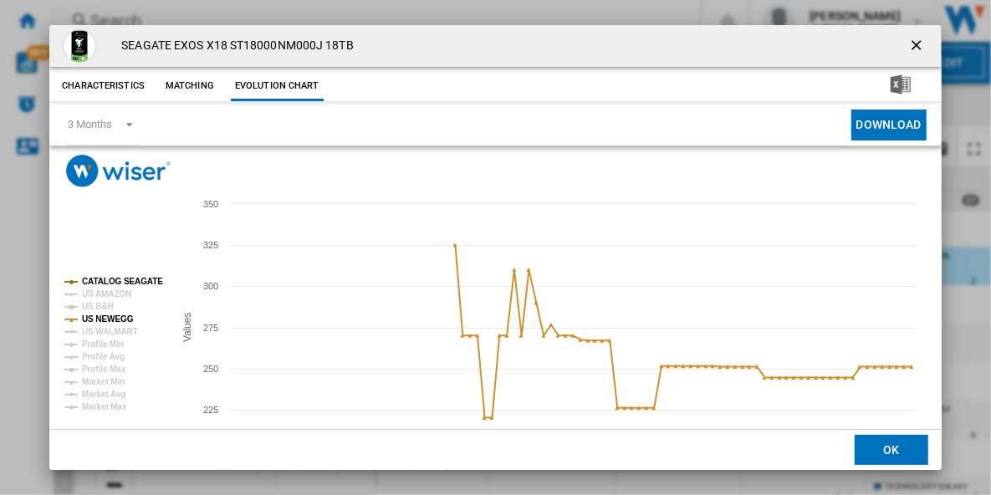
click at [104, 273] on rect "Product popup" at bounding box center [112, 344] width 109 height 147
click at [128, 283] on tspan "CATALOG SEAGATE" at bounding box center [122, 281] width 81 height 9
click at [908, 48] on ng-md-icon "getI18NText('BUTTONS.CLOSE_DIALOG')" at bounding box center [918, 47] width 20 height 20
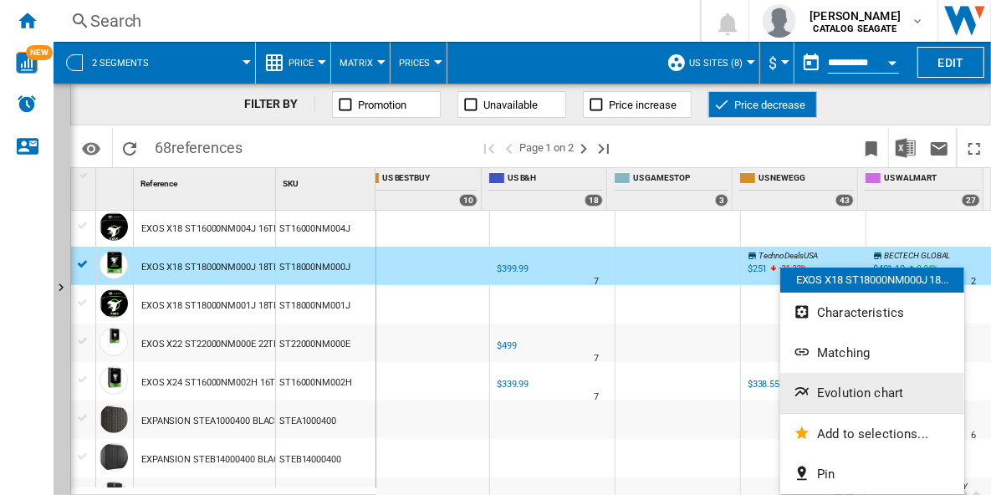
click at [902, 397] on button "Evolution chart" at bounding box center [872, 393] width 184 height 40
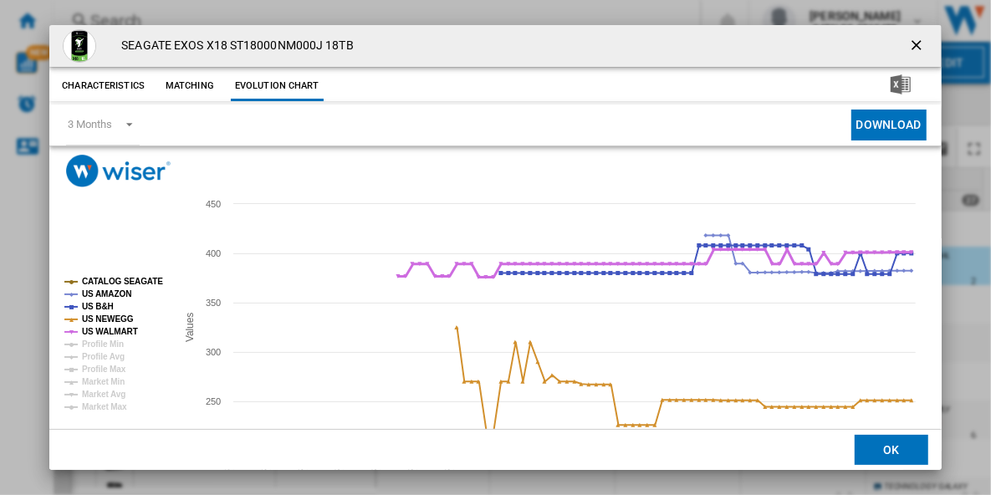
click at [119, 329] on tspan "US WALMART" at bounding box center [110, 331] width 56 height 9
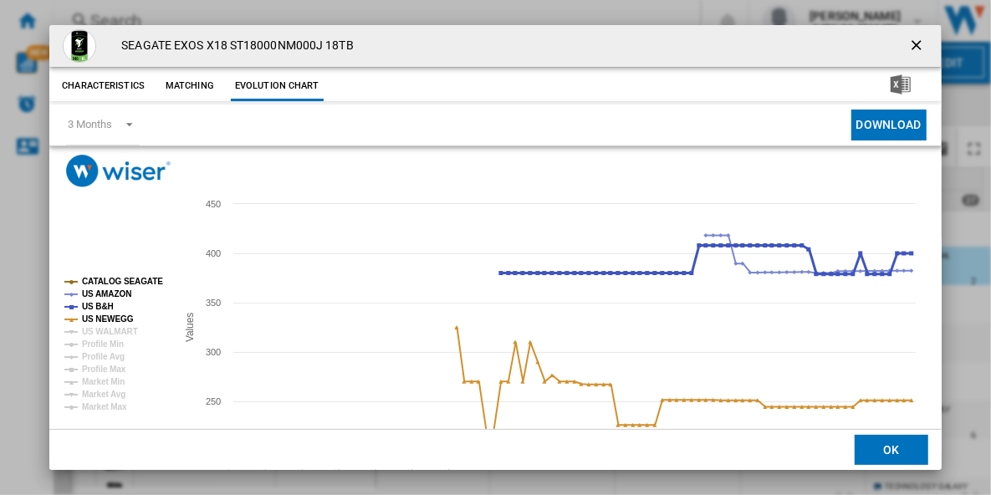
click at [105, 308] on tspan "US B&H" at bounding box center [98, 306] width 32 height 9
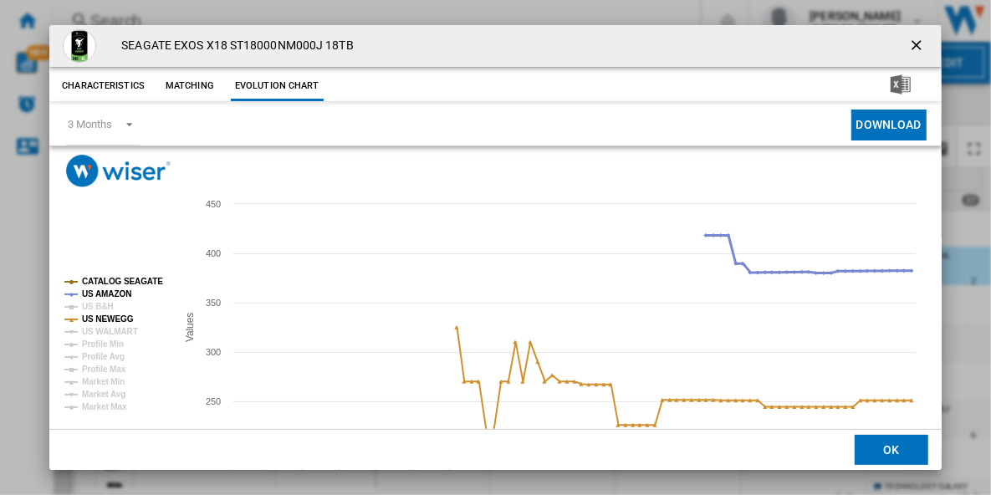
click at [107, 291] on tspan "US AMAZON" at bounding box center [106, 293] width 49 height 9
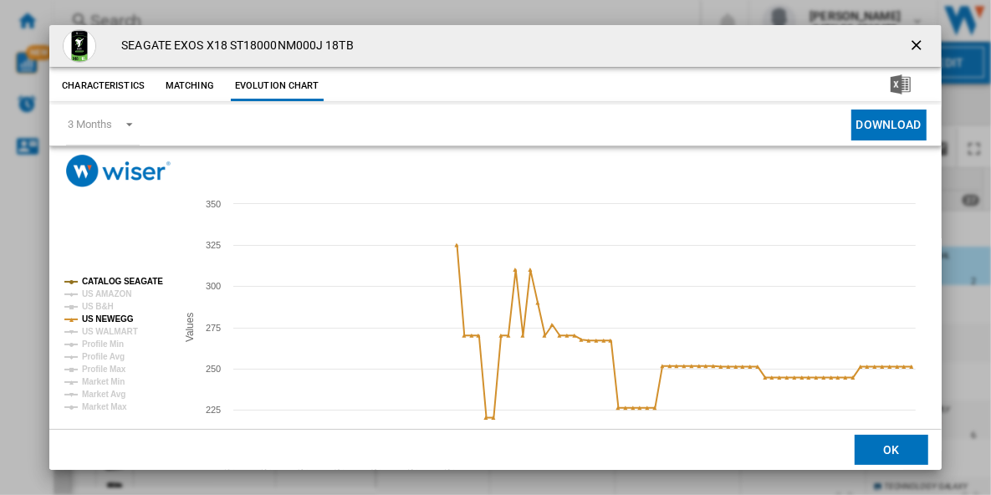
click at [110, 279] on tspan "CATALOG SEAGATE" at bounding box center [122, 281] width 81 height 9
click at [908, 38] on ng-md-icon "getI18NText('BUTTONS.CLOSE_DIALOG')" at bounding box center [918, 47] width 20 height 20
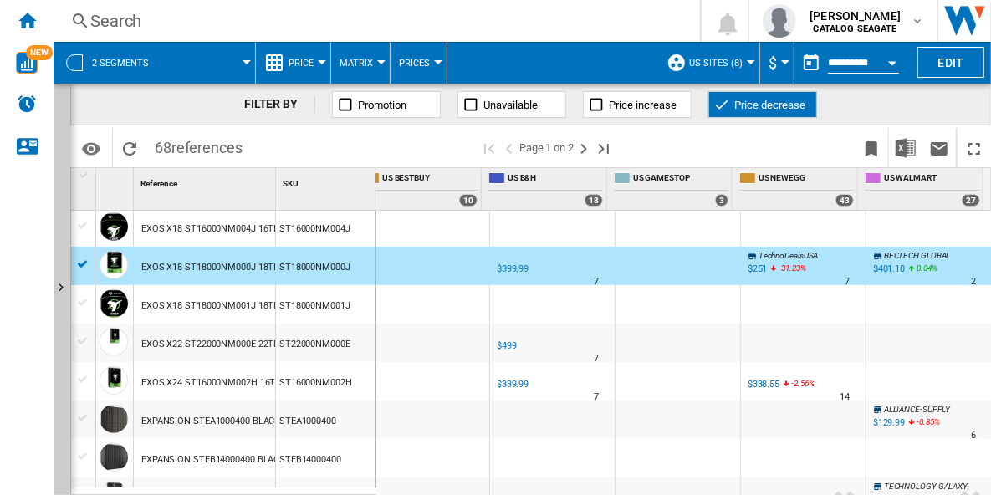
click at [791, 390] on icon "-2.56 %" at bounding box center [794, 386] width 10 height 20
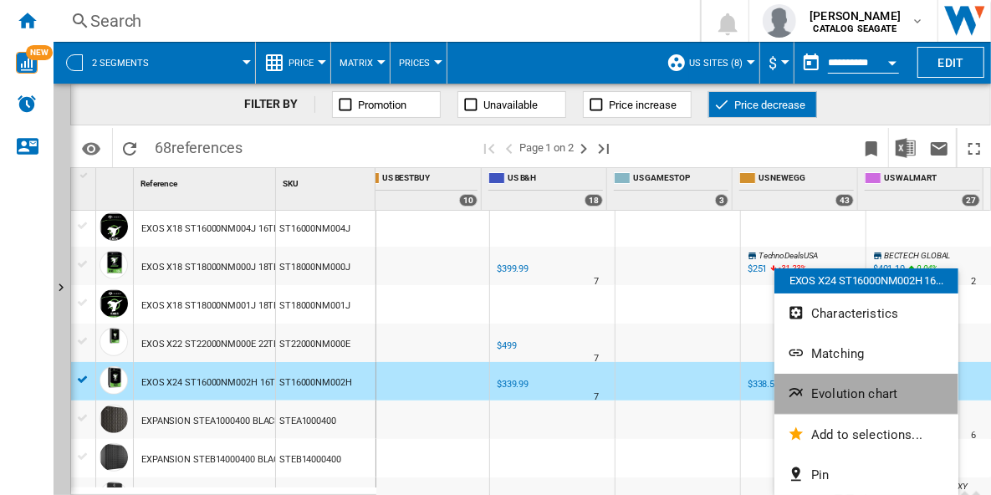
click at [899, 395] on button "Evolution chart" at bounding box center [866, 394] width 184 height 40
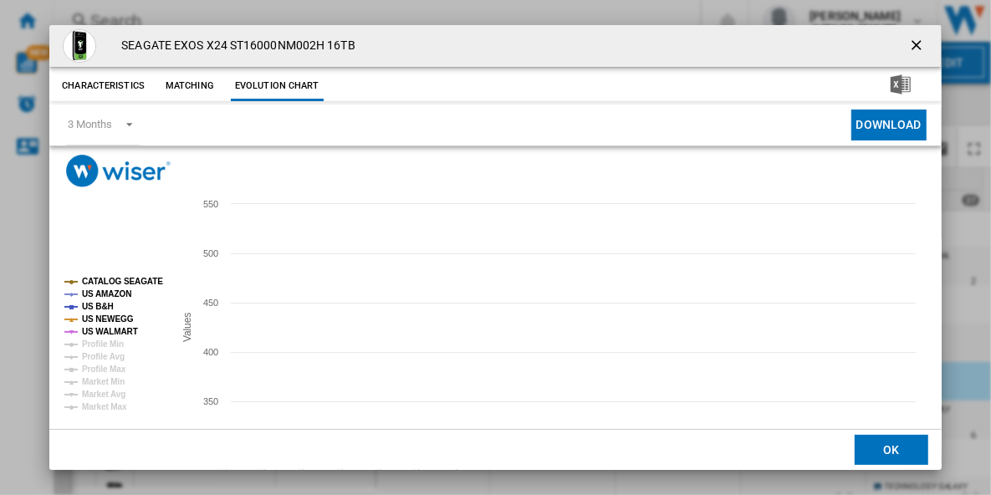
click at [115, 331] on tspan "US WALMART" at bounding box center [110, 331] width 56 height 9
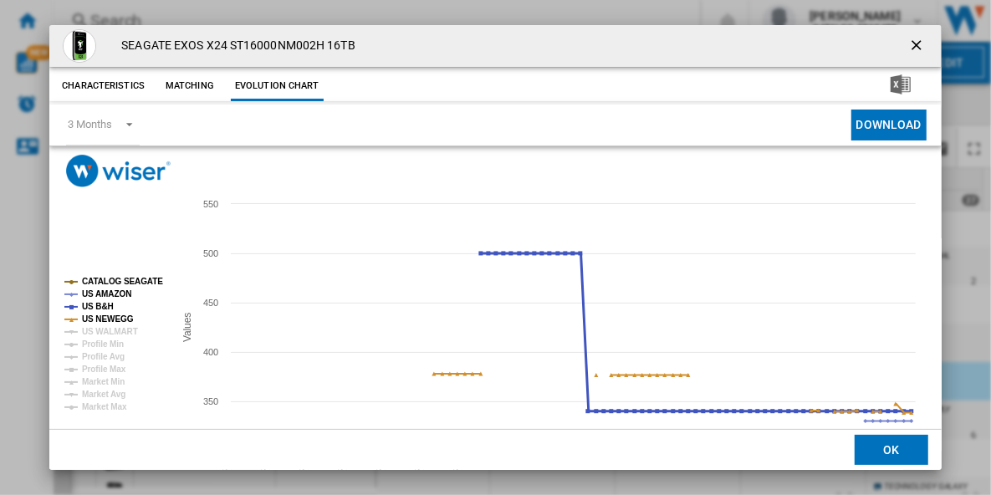
click at [99, 305] on tspan "US B&H" at bounding box center [98, 306] width 32 height 9
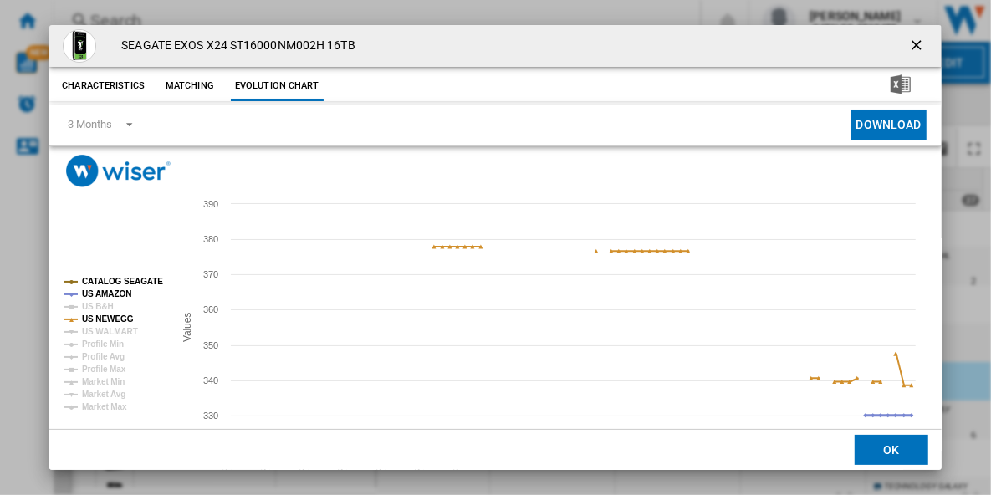
click at [99, 294] on tspan "US AMAZON" at bounding box center [106, 293] width 49 height 9
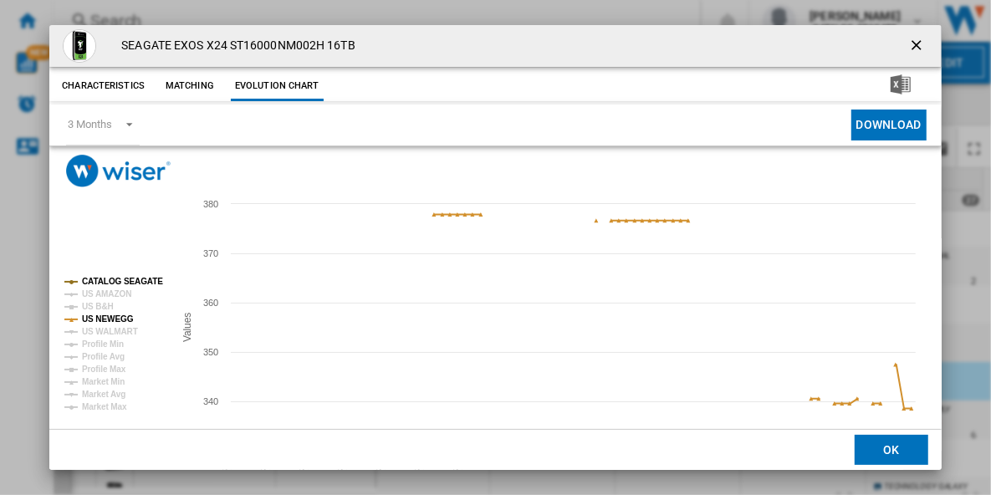
click at [104, 281] on tspan "CATALOG SEAGATE" at bounding box center [122, 281] width 81 height 9
click at [908, 44] on ng-md-icon "getI18NText('BUTTONS.CLOSE_DIALOG')" at bounding box center [918, 47] width 20 height 20
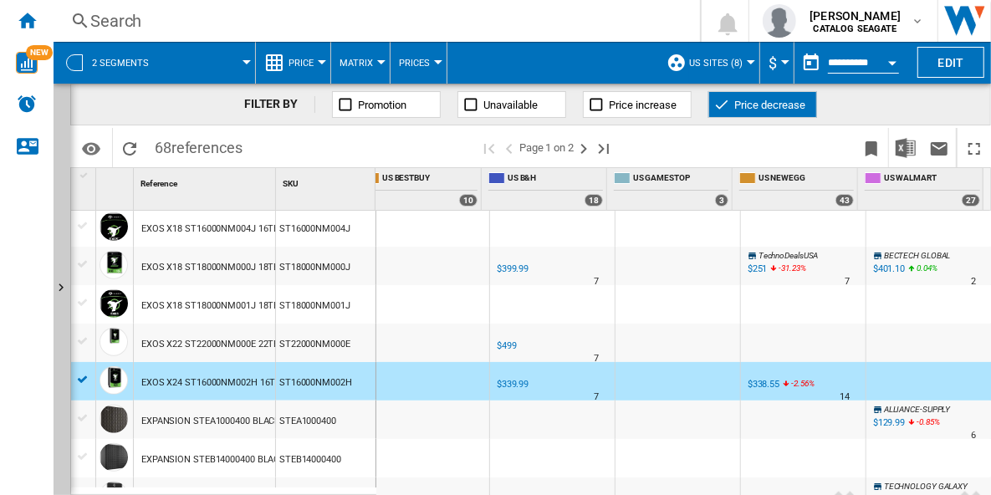
scroll to position [869, 0]
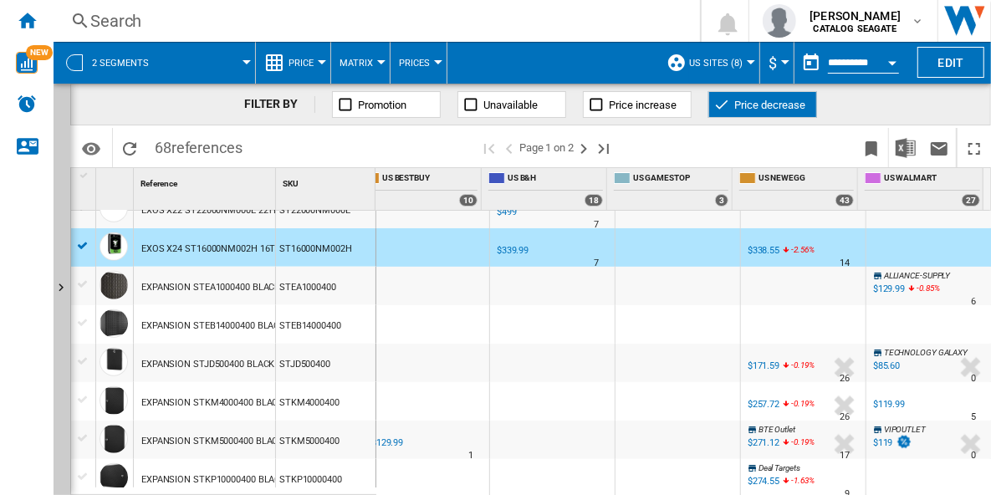
click at [827, 371] on div at bounding box center [844, 367] width 35 height 38
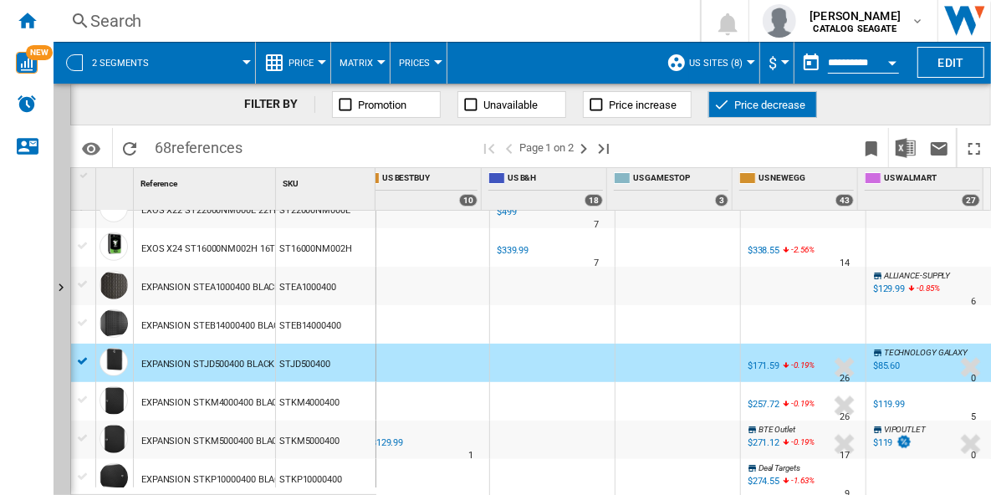
click at [799, 405] on icon "-0.19 %" at bounding box center [794, 406] width 10 height 20
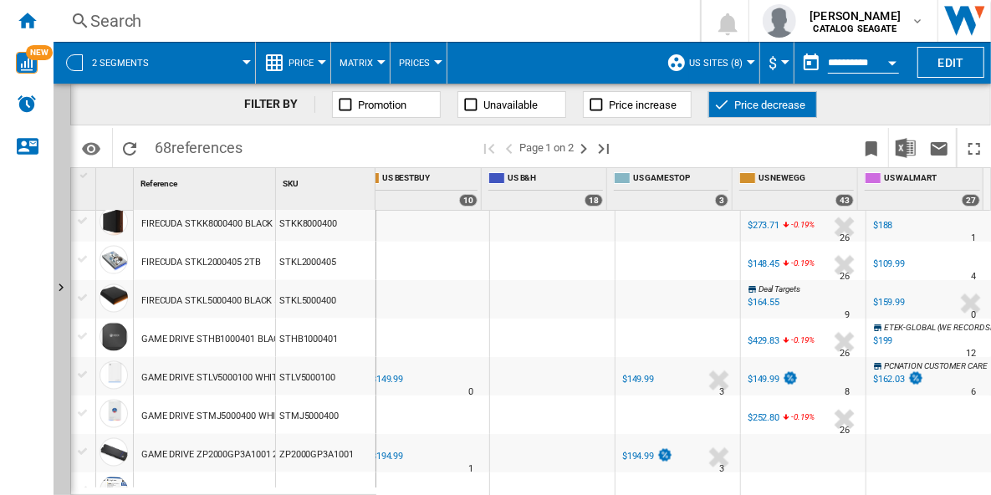
scroll to position [1538, 0]
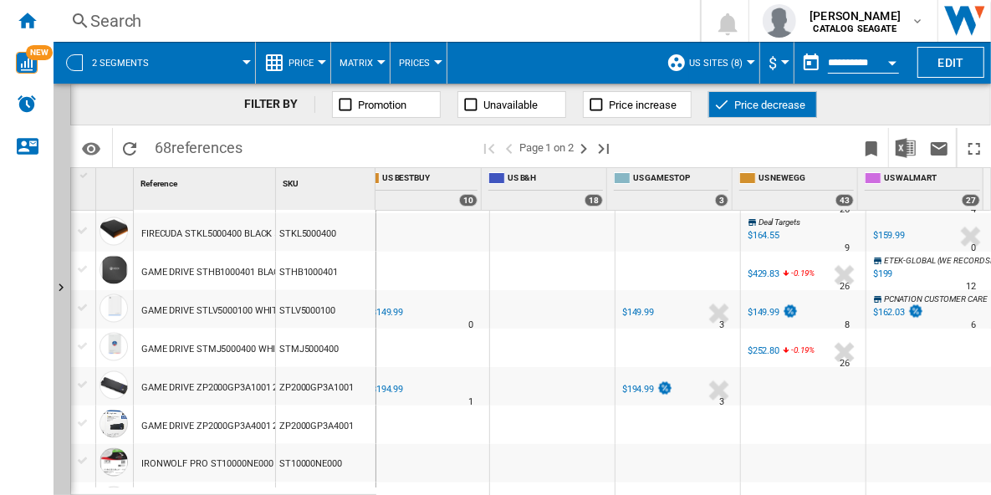
click at [807, 311] on div "%" at bounding box center [811, 314] width 8 height 20
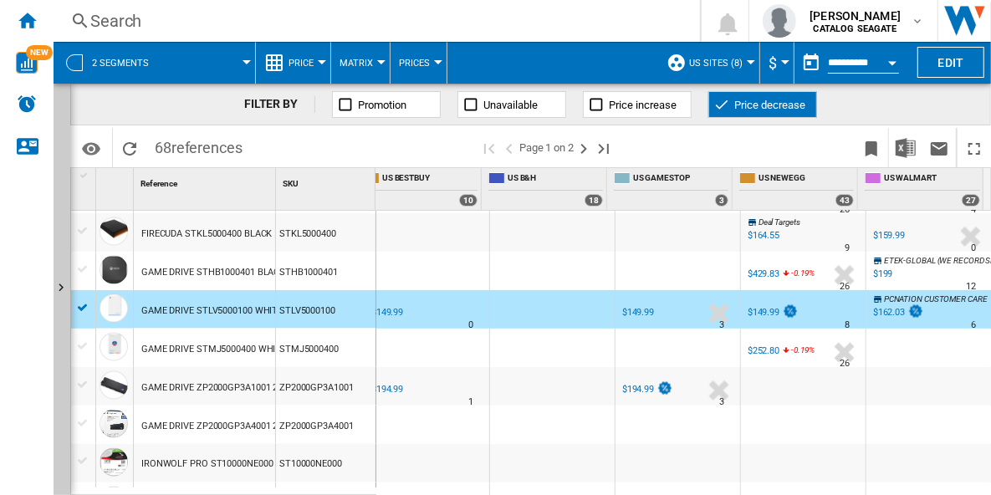
click at [801, 359] on div "US NEWEGG -1.0 % $252.80 -0.19 % N/A 26 US NEWEGG" at bounding box center [803, 352] width 118 height 38
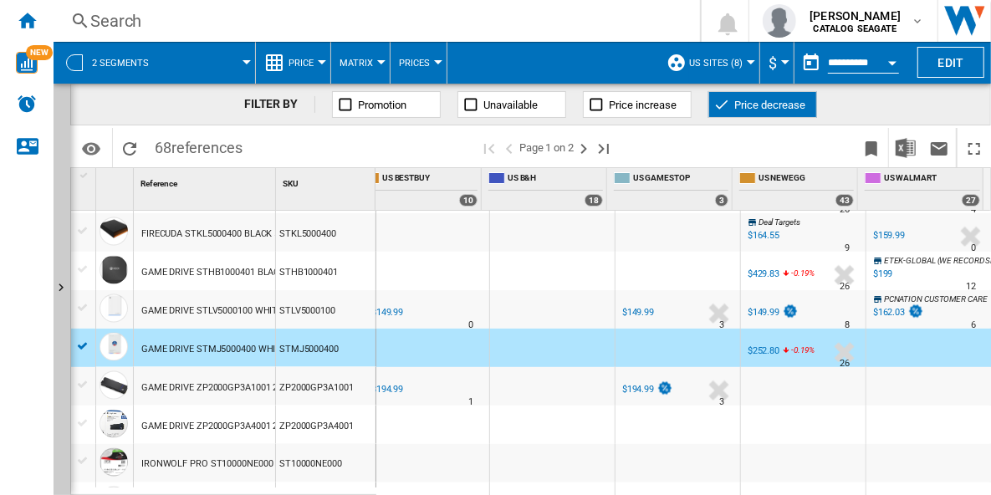
click at [722, 64] on span "US Sites (8)" at bounding box center [715, 63] width 53 height 11
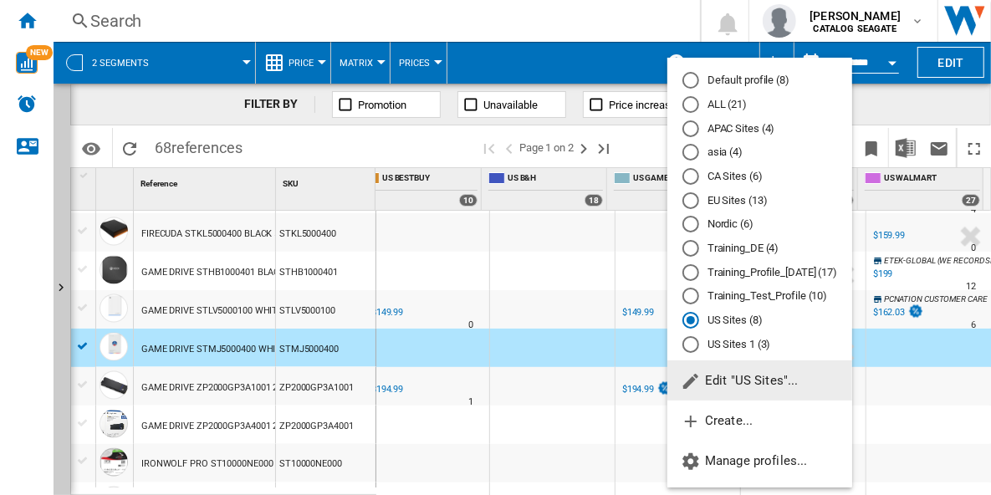
drag, startPoint x: 724, startPoint y: 223, endPoint x: 760, endPoint y: 242, distance: 40.4
click at [724, 223] on md-radio-button "Nordic (6)" at bounding box center [759, 224] width 155 height 16
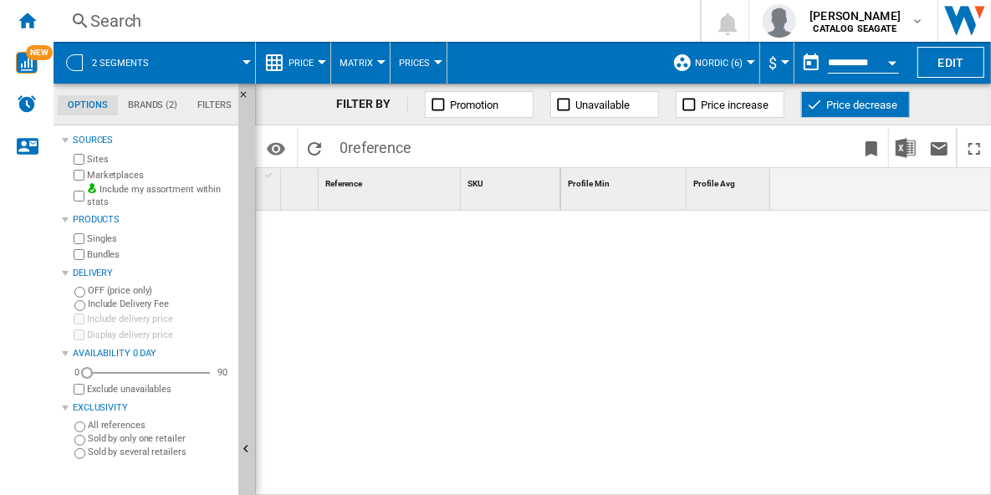
click at [739, 67] on span "Nordic (6)" at bounding box center [719, 63] width 48 height 11
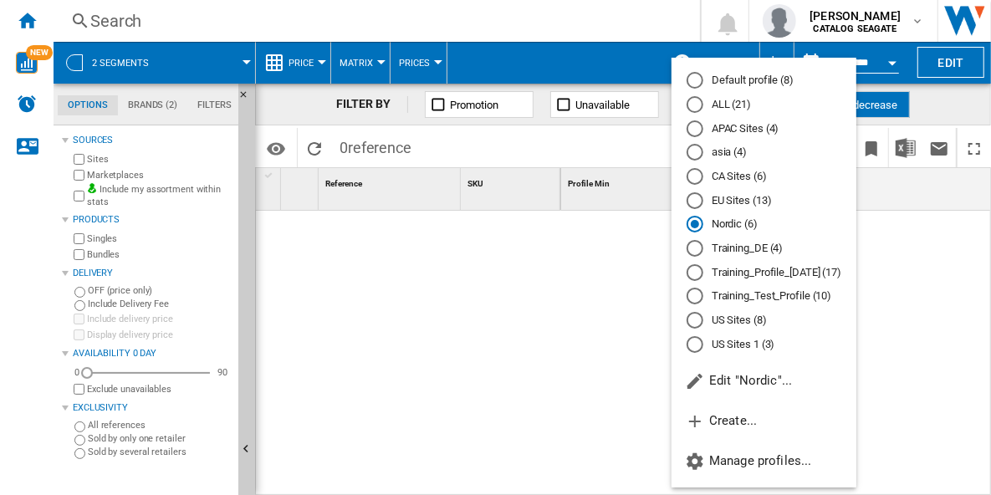
click at [756, 201] on md-radio-button "EU Sites (13)" at bounding box center [763, 200] width 155 height 16
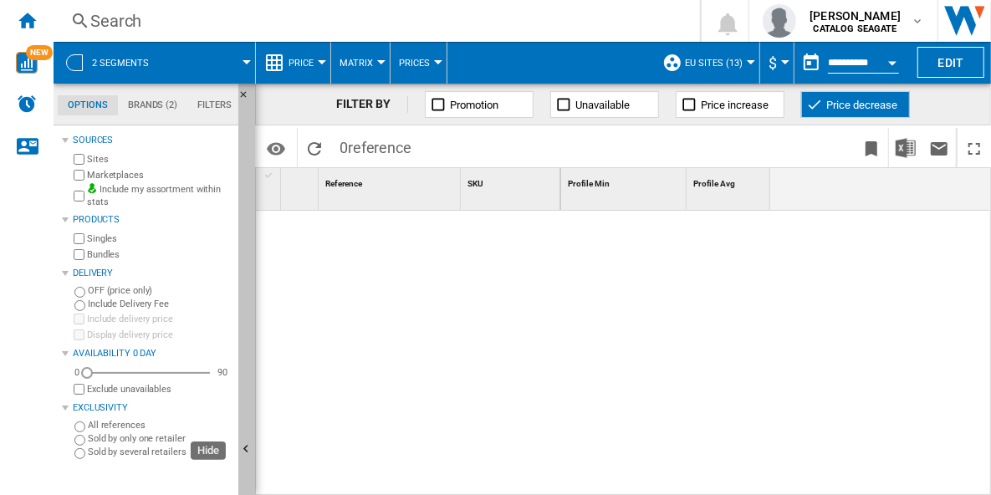
click at [247, 312] on button "Hide" at bounding box center [246, 450] width 17 height 733
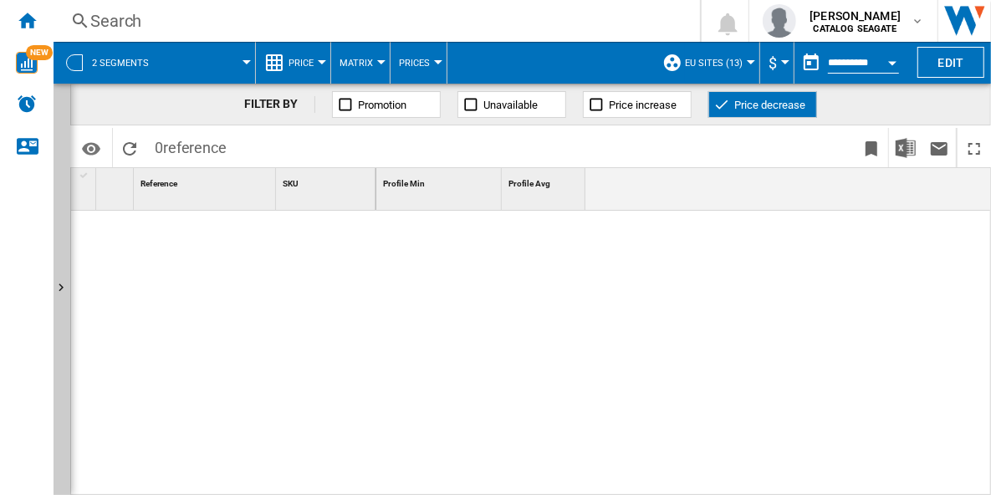
click at [731, 67] on span "EU Sites (13)" at bounding box center [714, 63] width 58 height 11
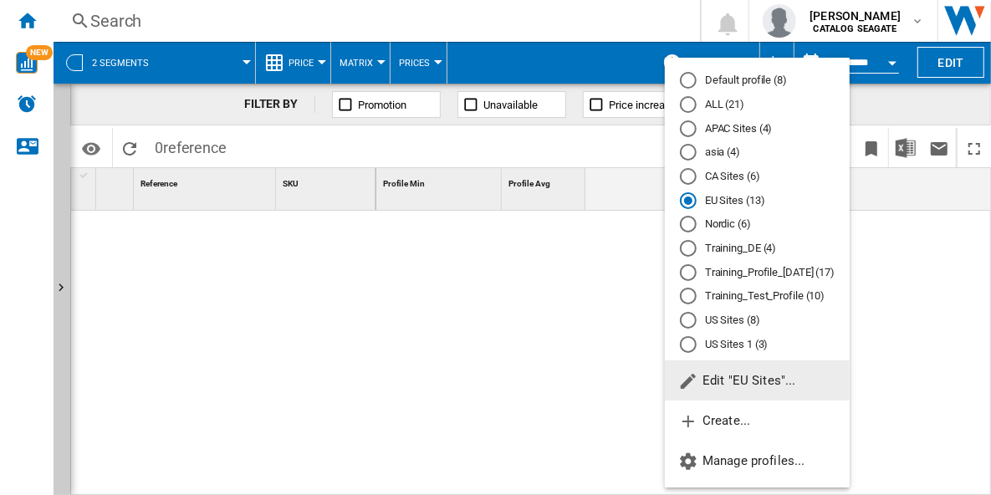
click at [716, 344] on md-radio-button "US Sites 1 (3)" at bounding box center [757, 344] width 155 height 16
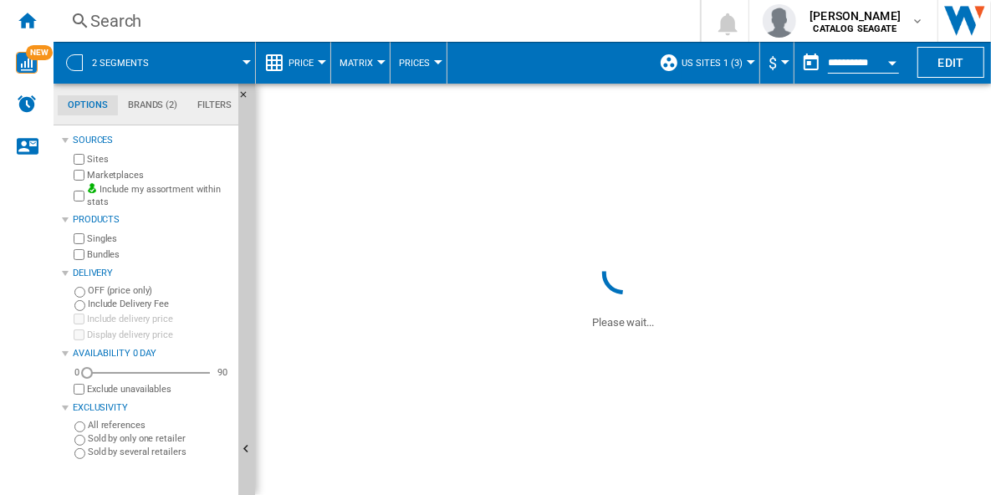
click at [731, 59] on span "US Sites 1 (3)" at bounding box center [711, 63] width 61 height 11
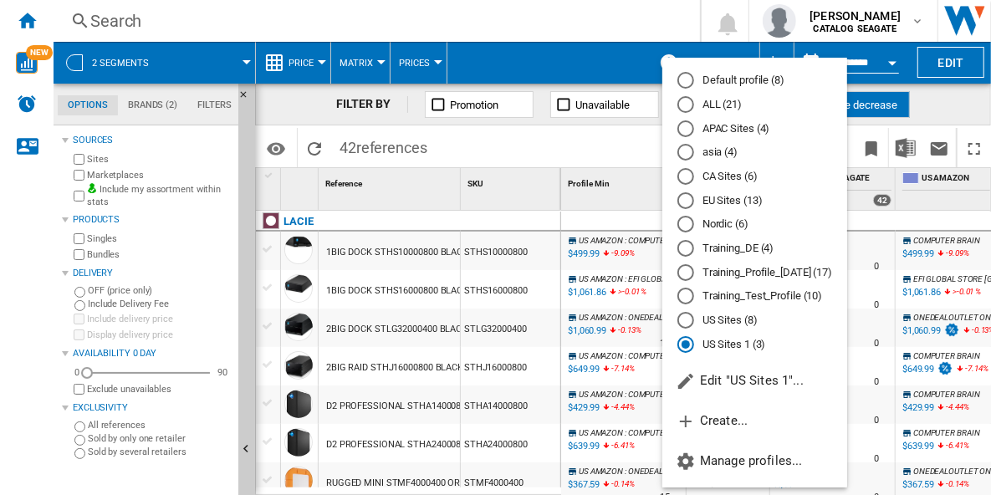
click at [937, 205] on md-backdrop at bounding box center [495, 247] width 991 height 495
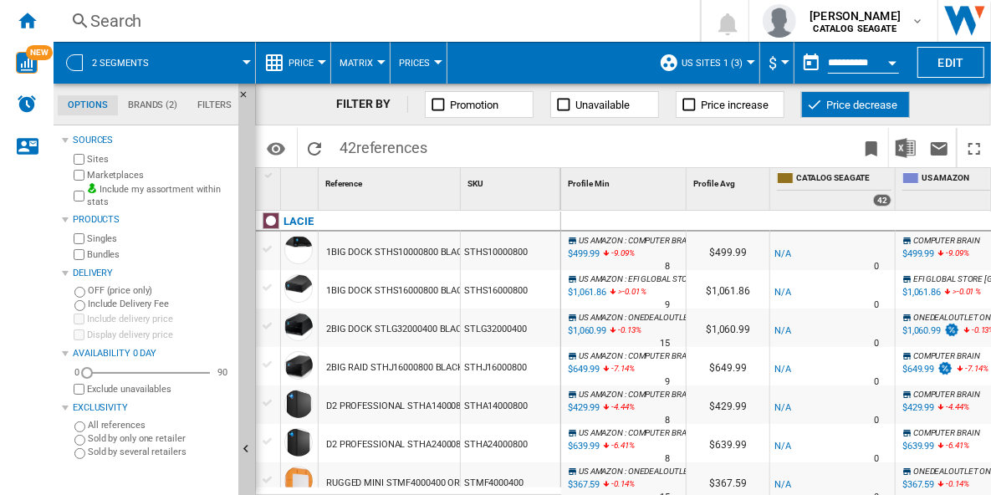
scroll to position [0, 37]
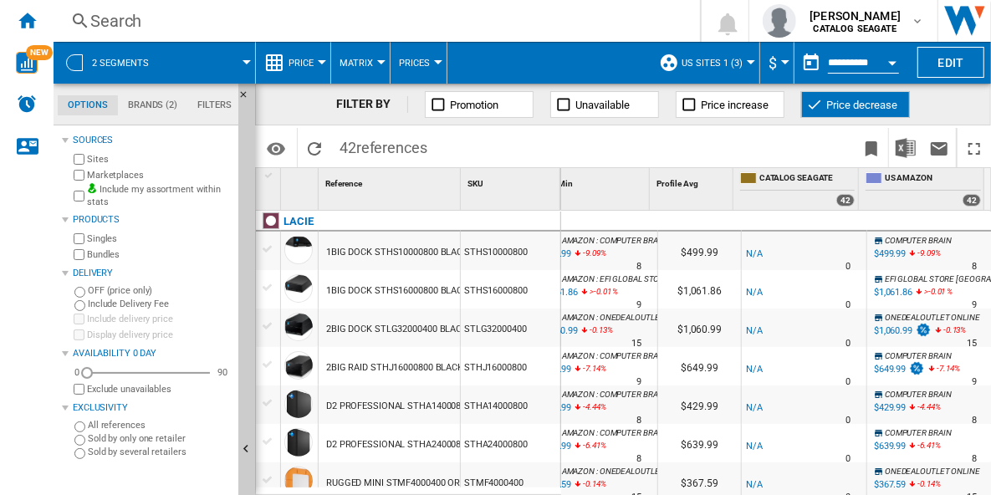
click at [731, 59] on span "US Sites 1 (3)" at bounding box center [711, 63] width 61 height 11
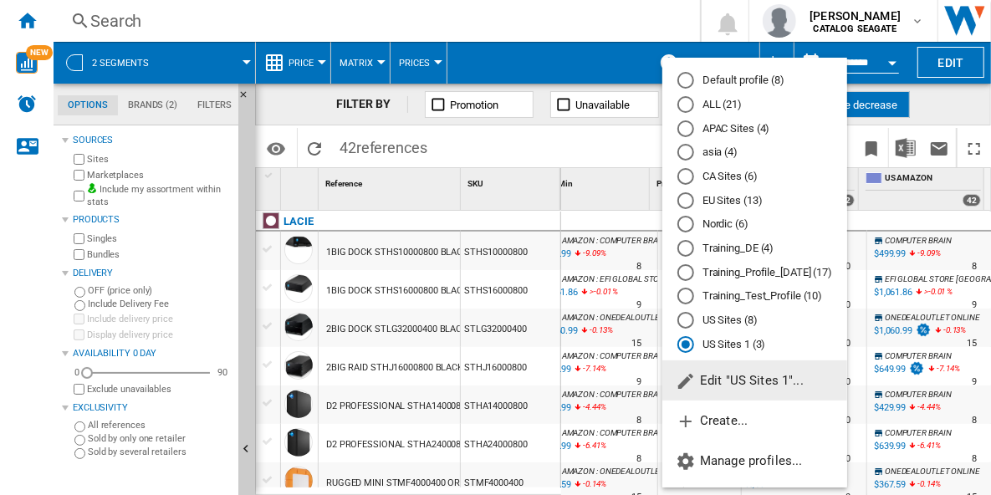
click at [742, 318] on md-radio-button "US Sites (8)" at bounding box center [754, 321] width 155 height 16
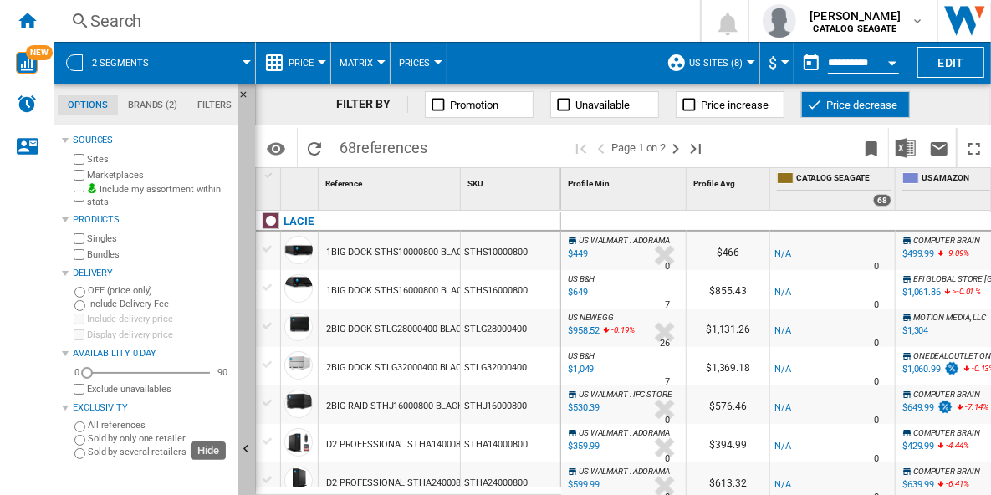
click at [247, 278] on button "Hide" at bounding box center [246, 450] width 17 height 733
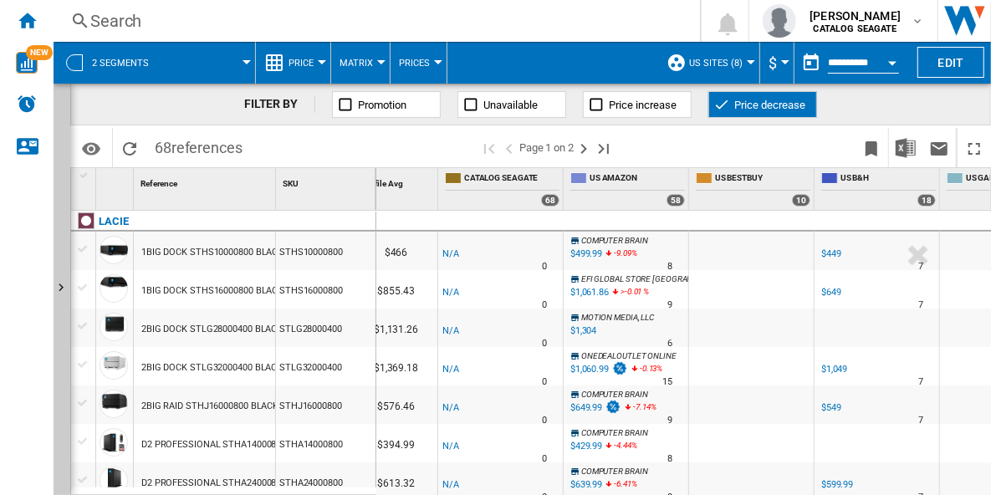
scroll to position [0, 167]
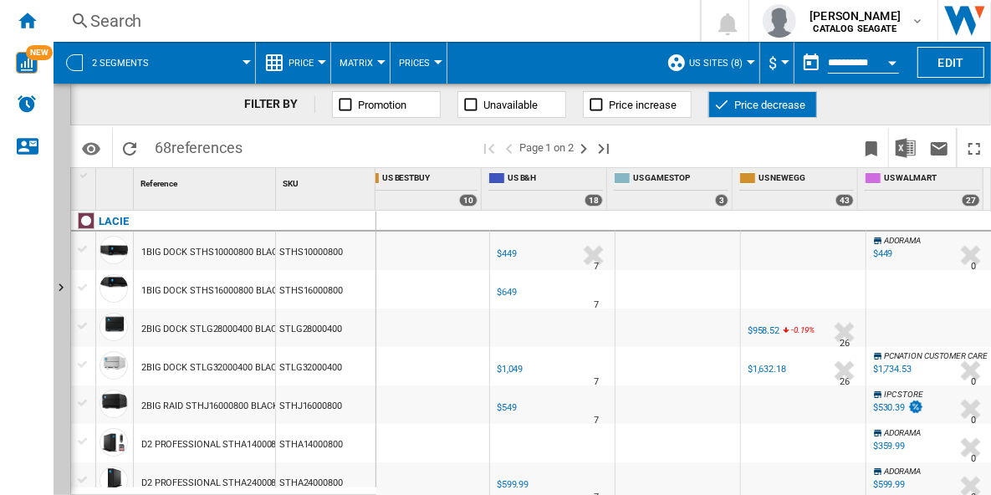
click at [731, 60] on span "US Sites (8)" at bounding box center [715, 63] width 53 height 11
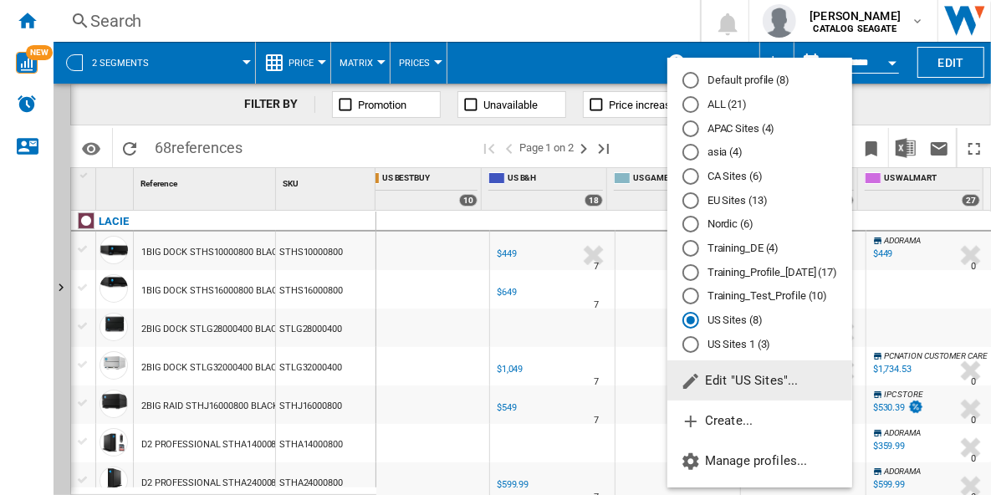
click at [434, 148] on md-backdrop at bounding box center [495, 247] width 991 height 495
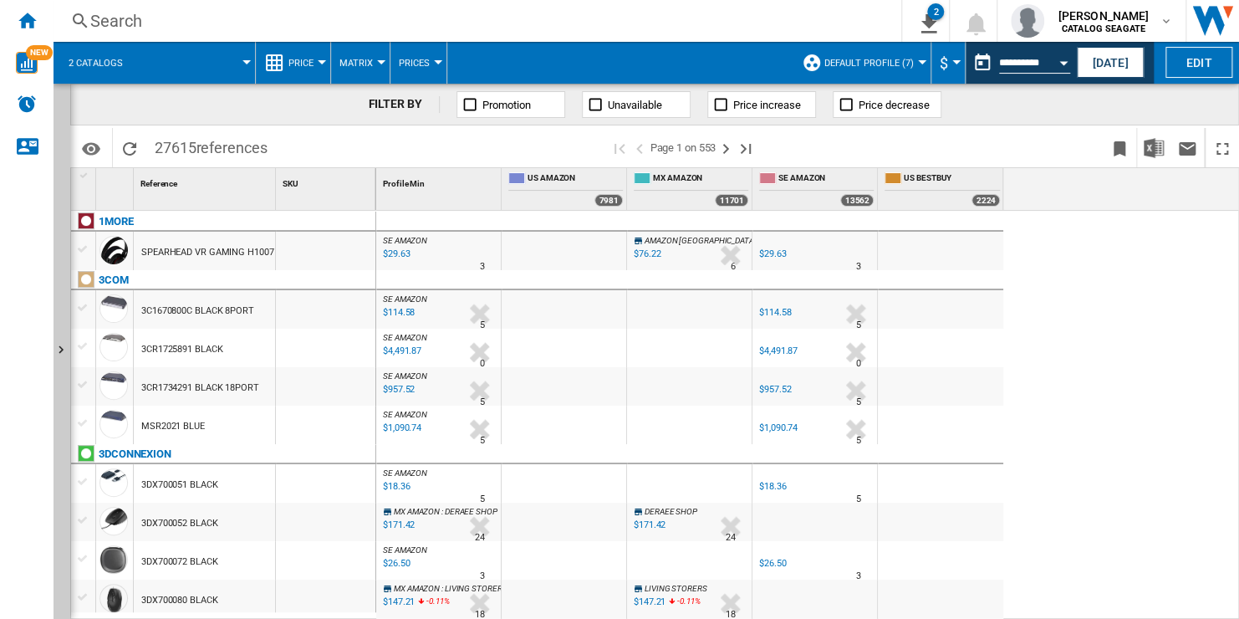
scroll to position [84, 0]
